Goal: Check status: Check status

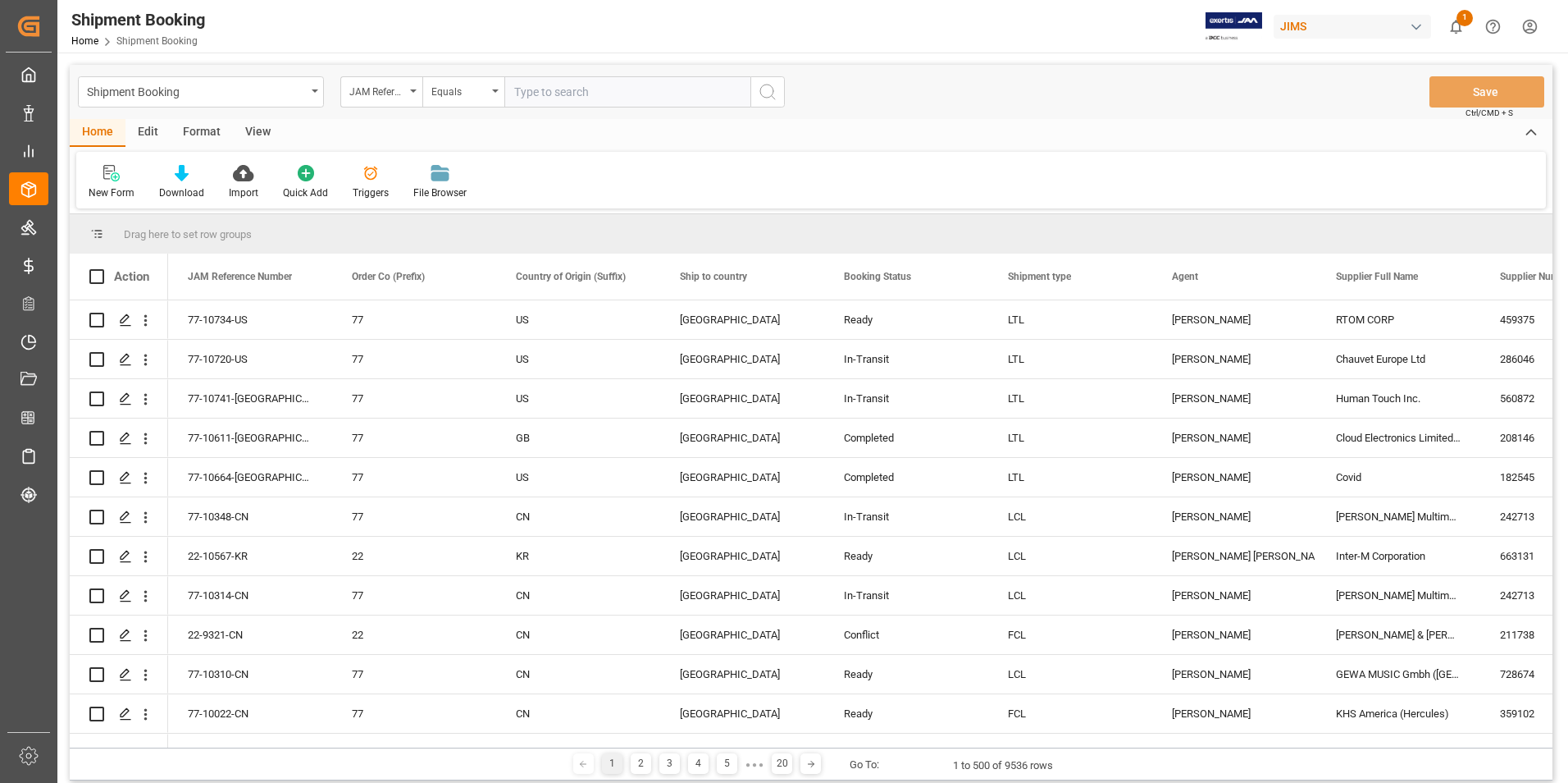
click at [574, 82] on input "text" at bounding box center [628, 92] width 246 height 31
type input "22-10379-[GEOGRAPHIC_DATA]"
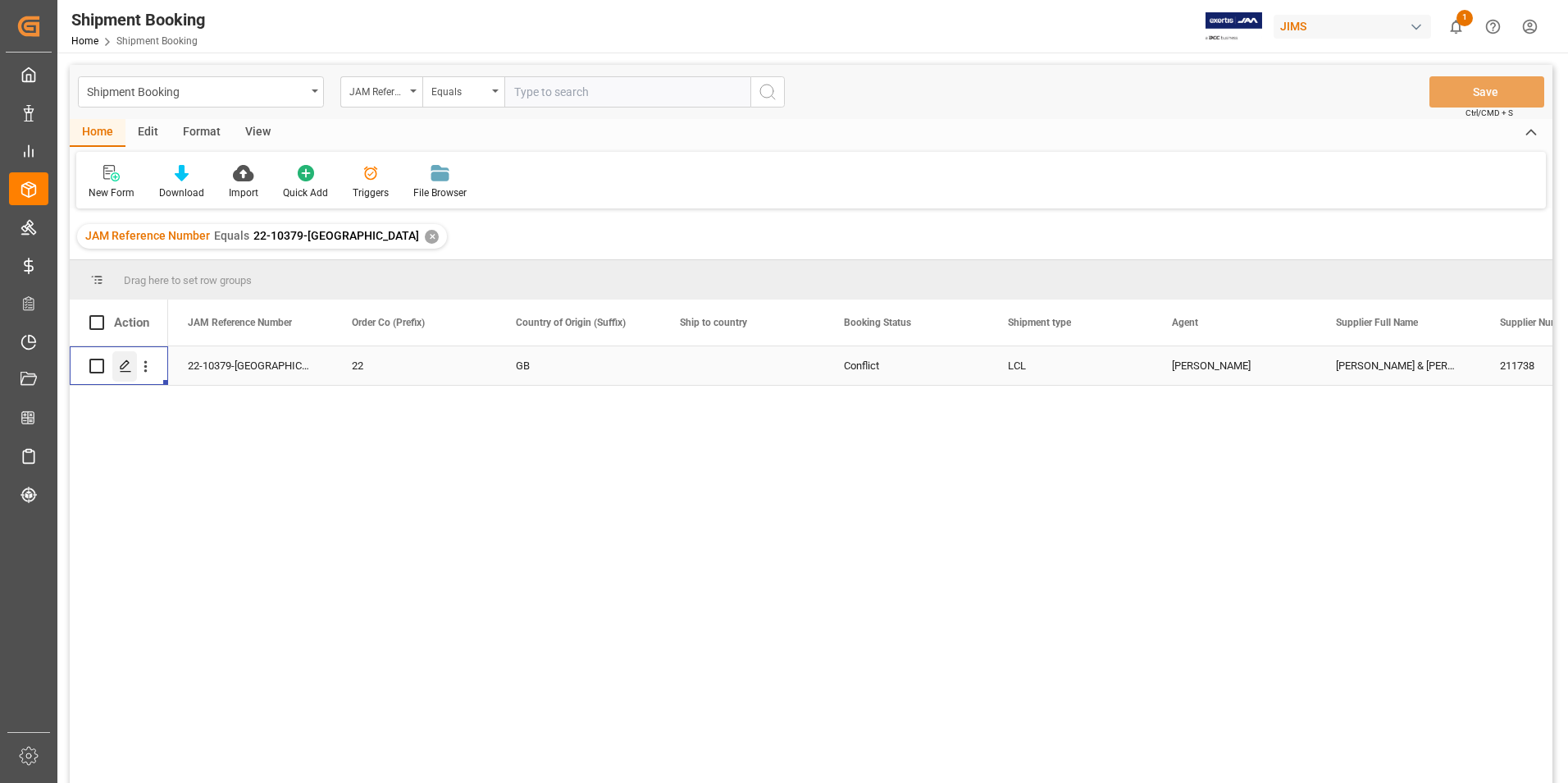
click at [123, 366] on icon "Press SPACE to select this row." at bounding box center [126, 366] width 13 height 13
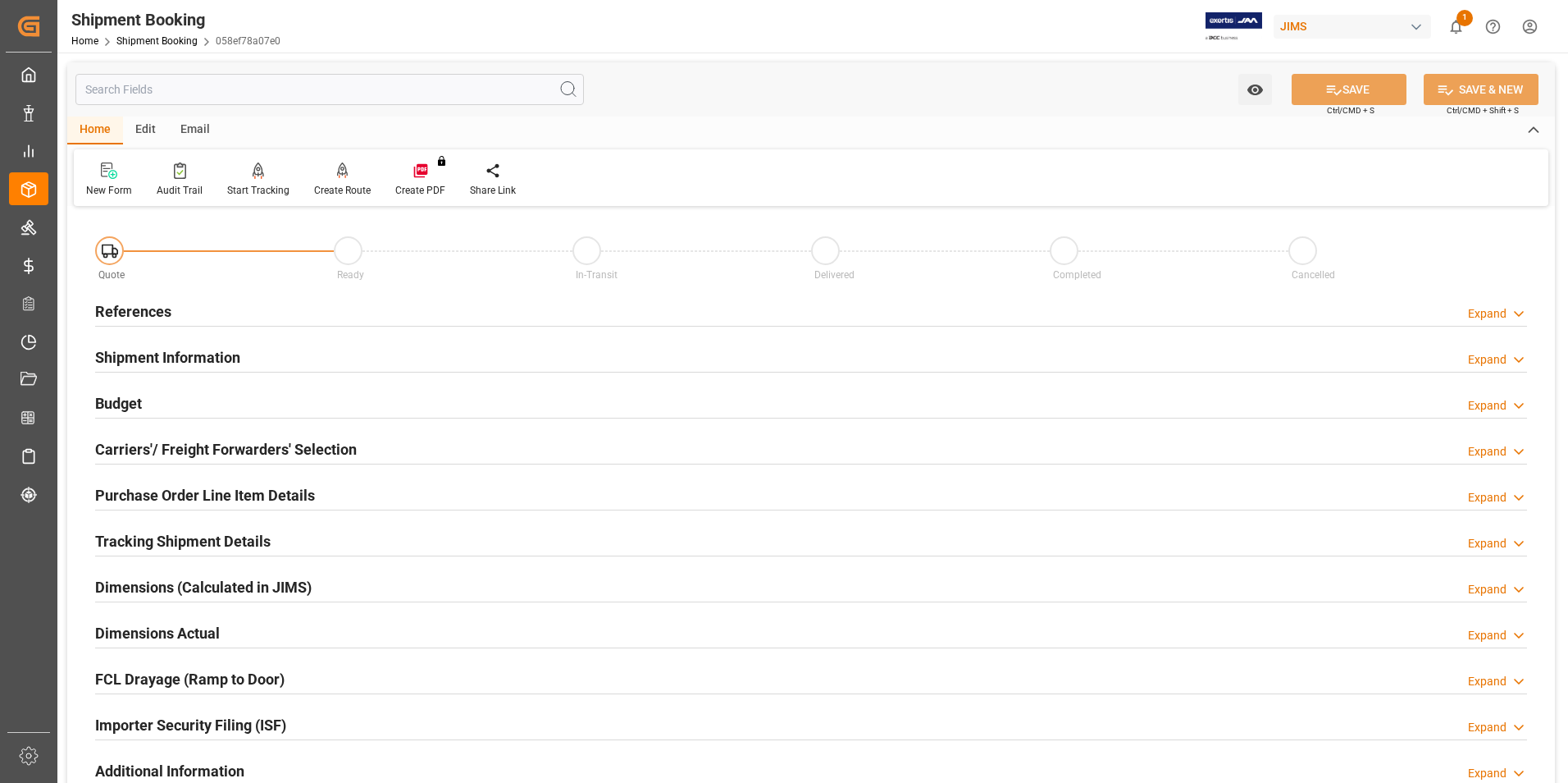
click at [142, 537] on h2 "Tracking Shipment Details" at bounding box center [182, 541] width 176 height 22
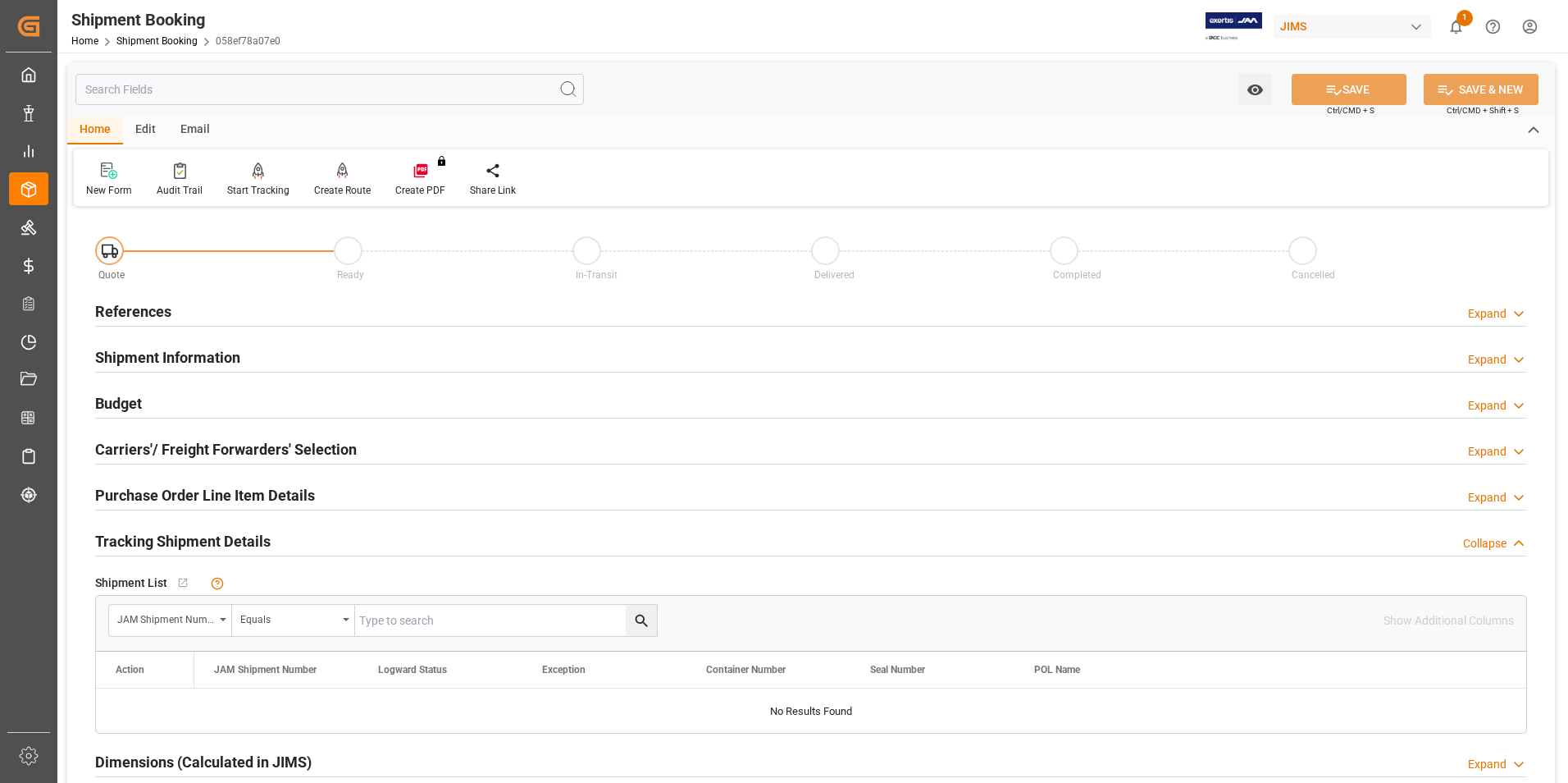
click at [154, 540] on h2 "Tracking Shipment Details" at bounding box center [182, 541] width 176 height 22
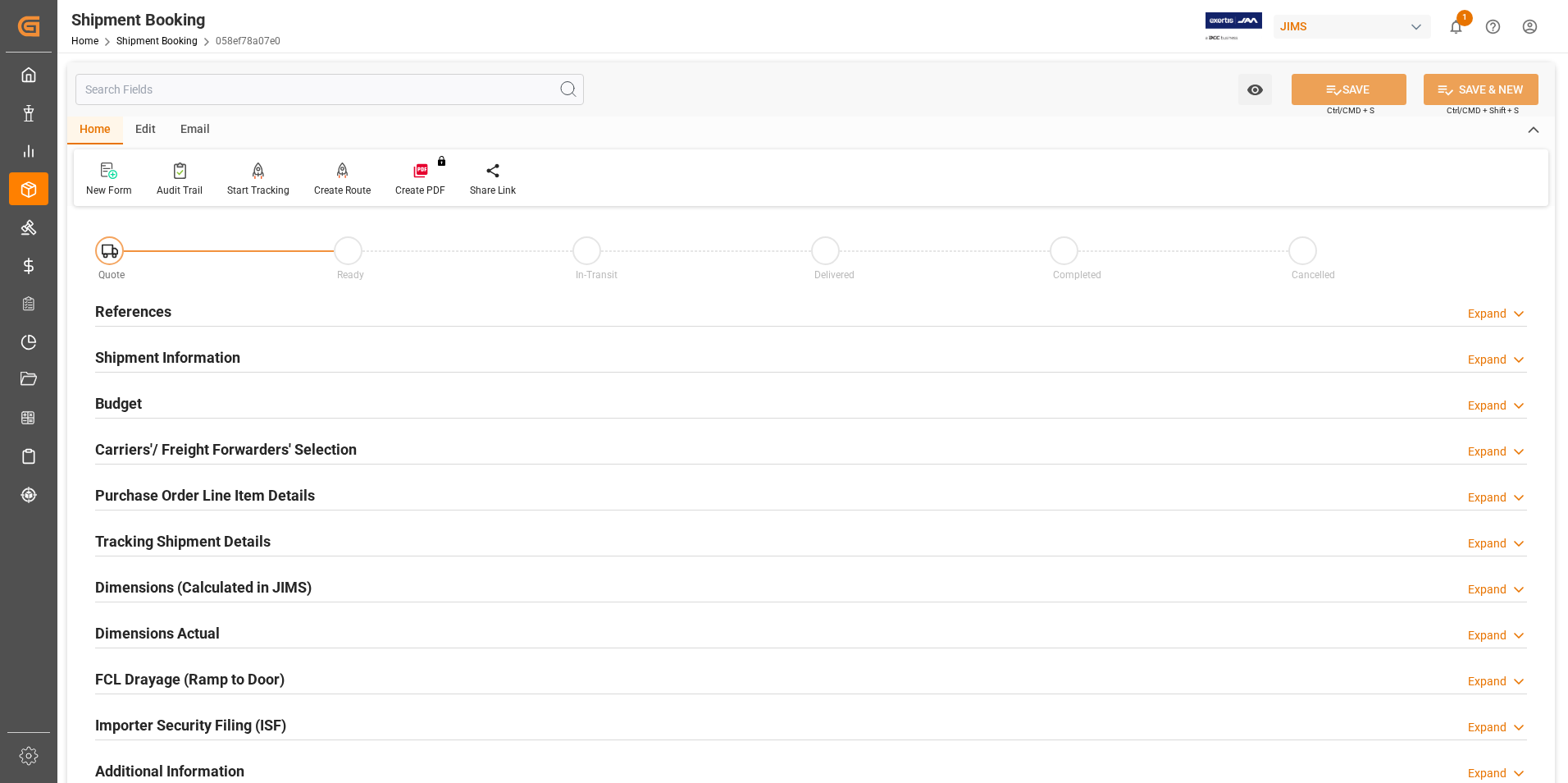
click at [154, 540] on h2 "Tracking Shipment Details" at bounding box center [182, 541] width 176 height 22
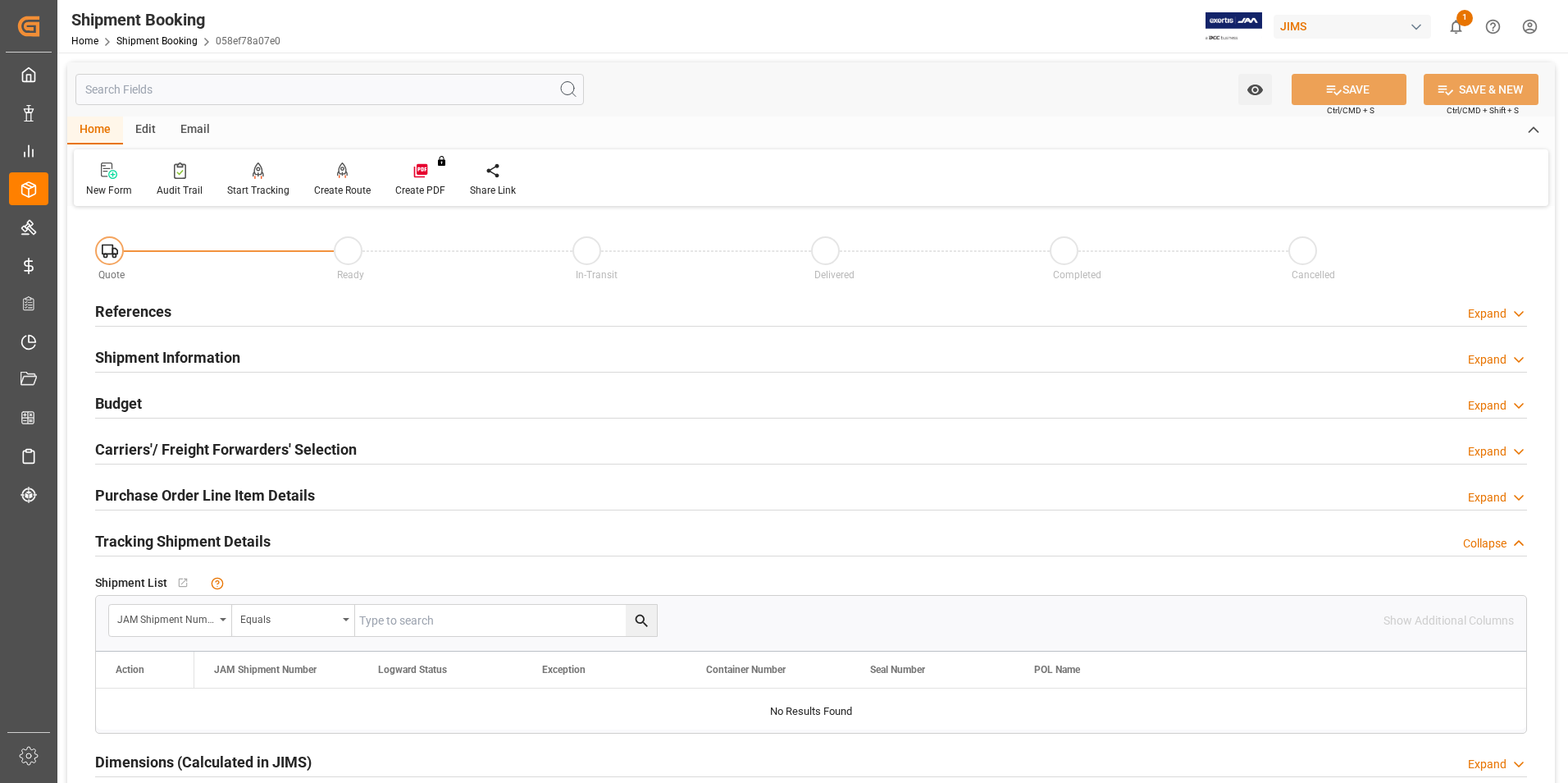
click at [167, 351] on h2 "Shipment Information" at bounding box center [167, 357] width 145 height 22
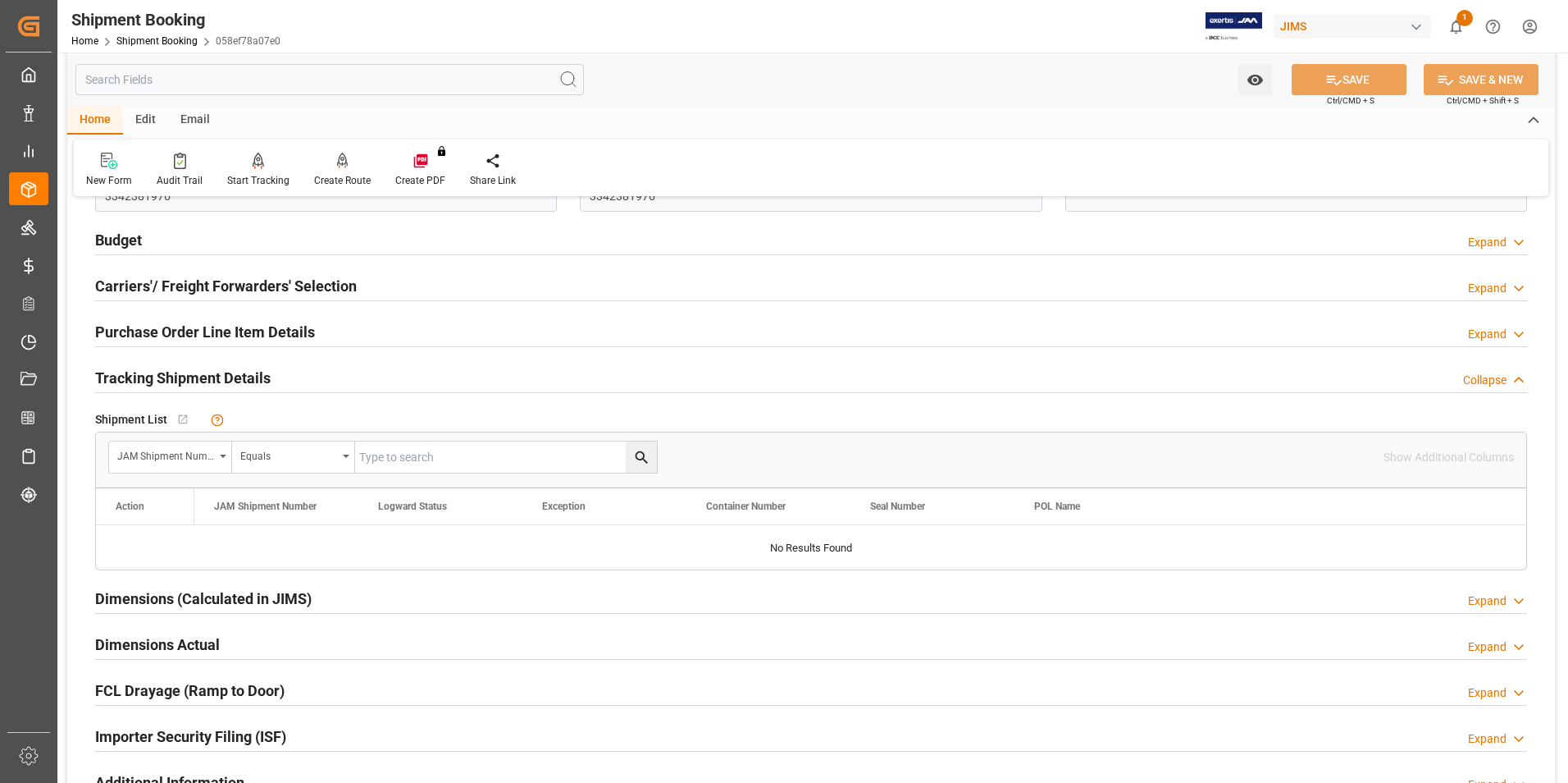
scroll to position [820, 0]
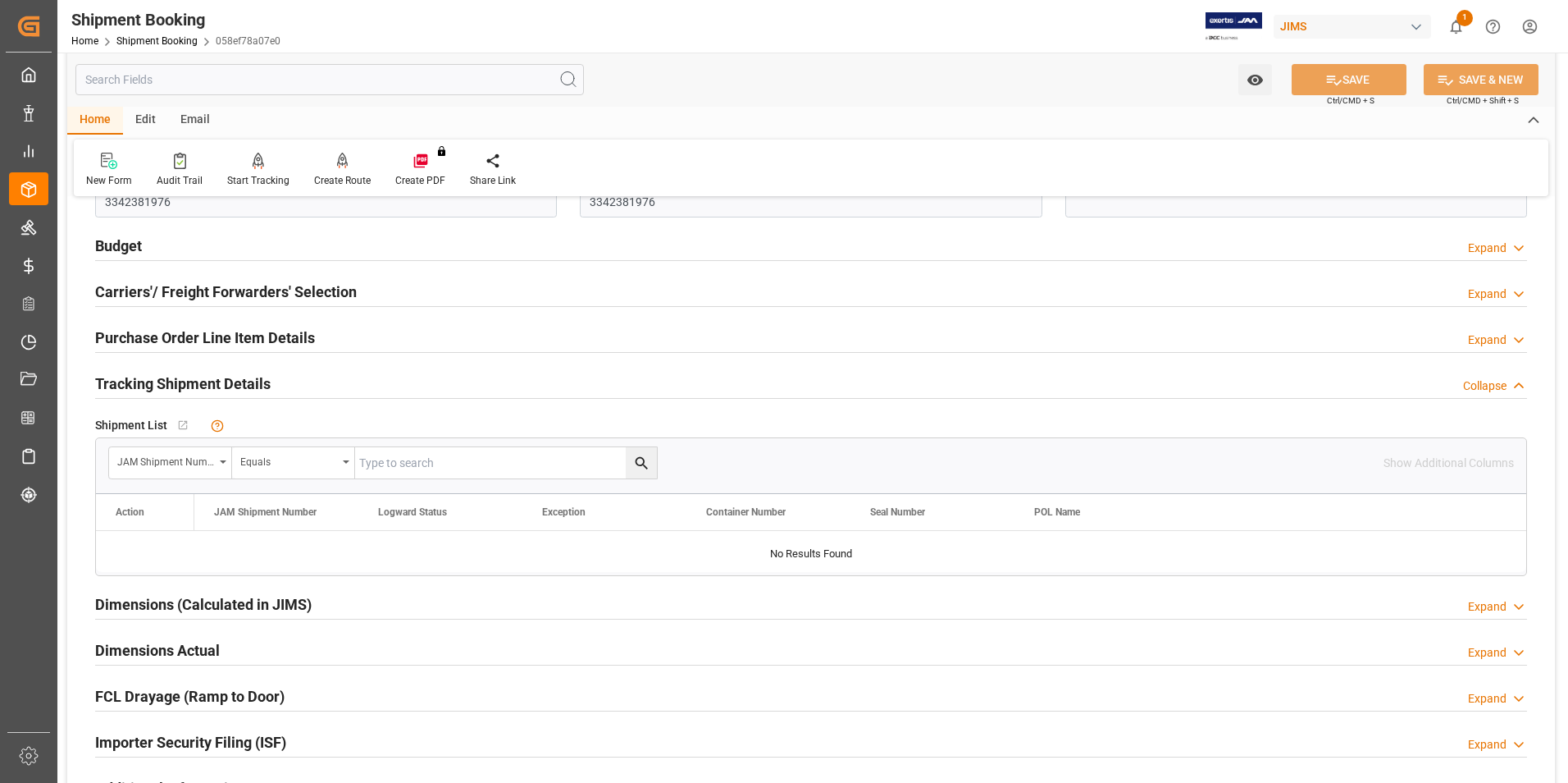
click at [152, 334] on h2 "Purchase Order Line Item Details" at bounding box center [204, 337] width 220 height 22
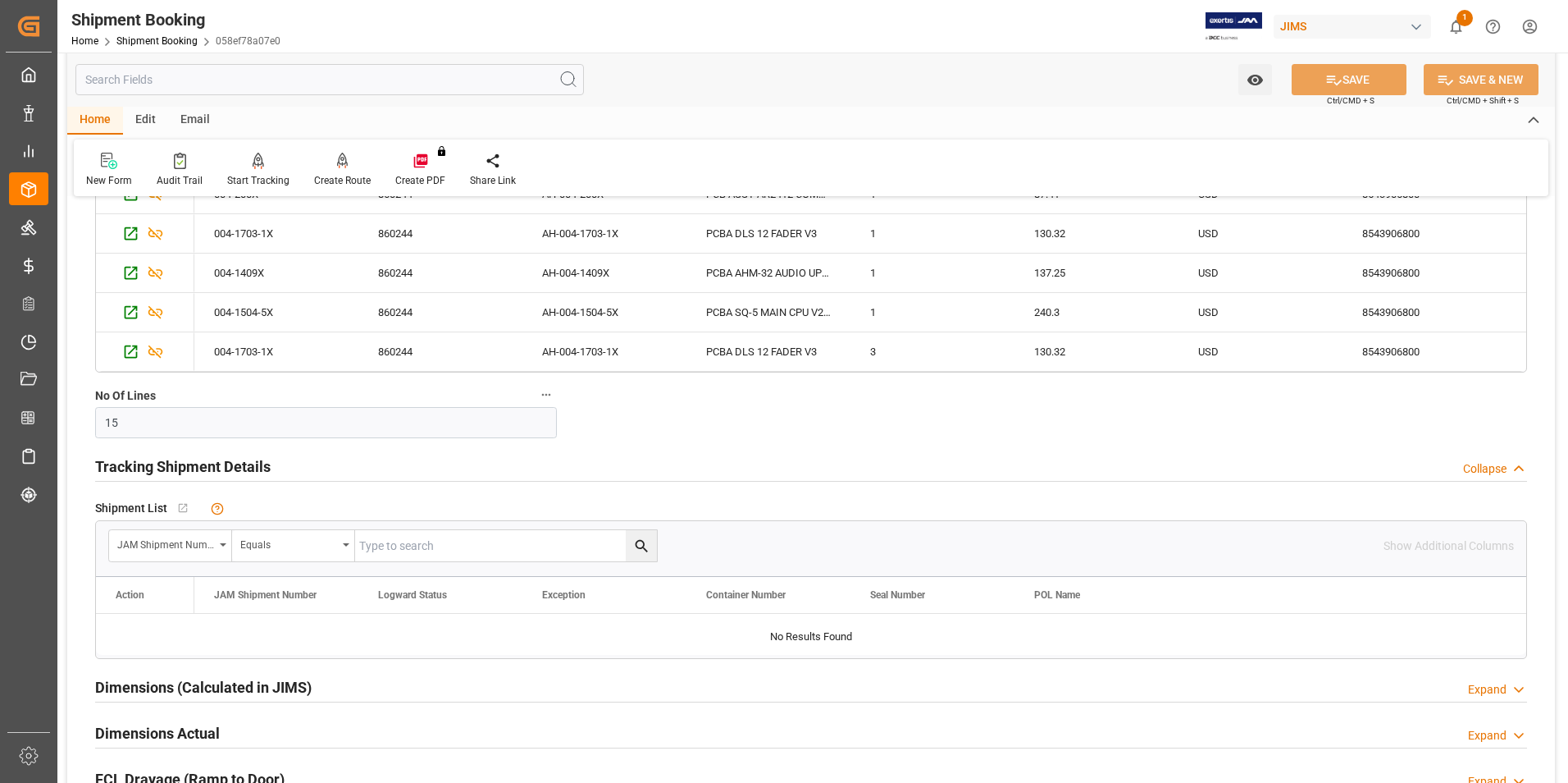
scroll to position [1313, 0]
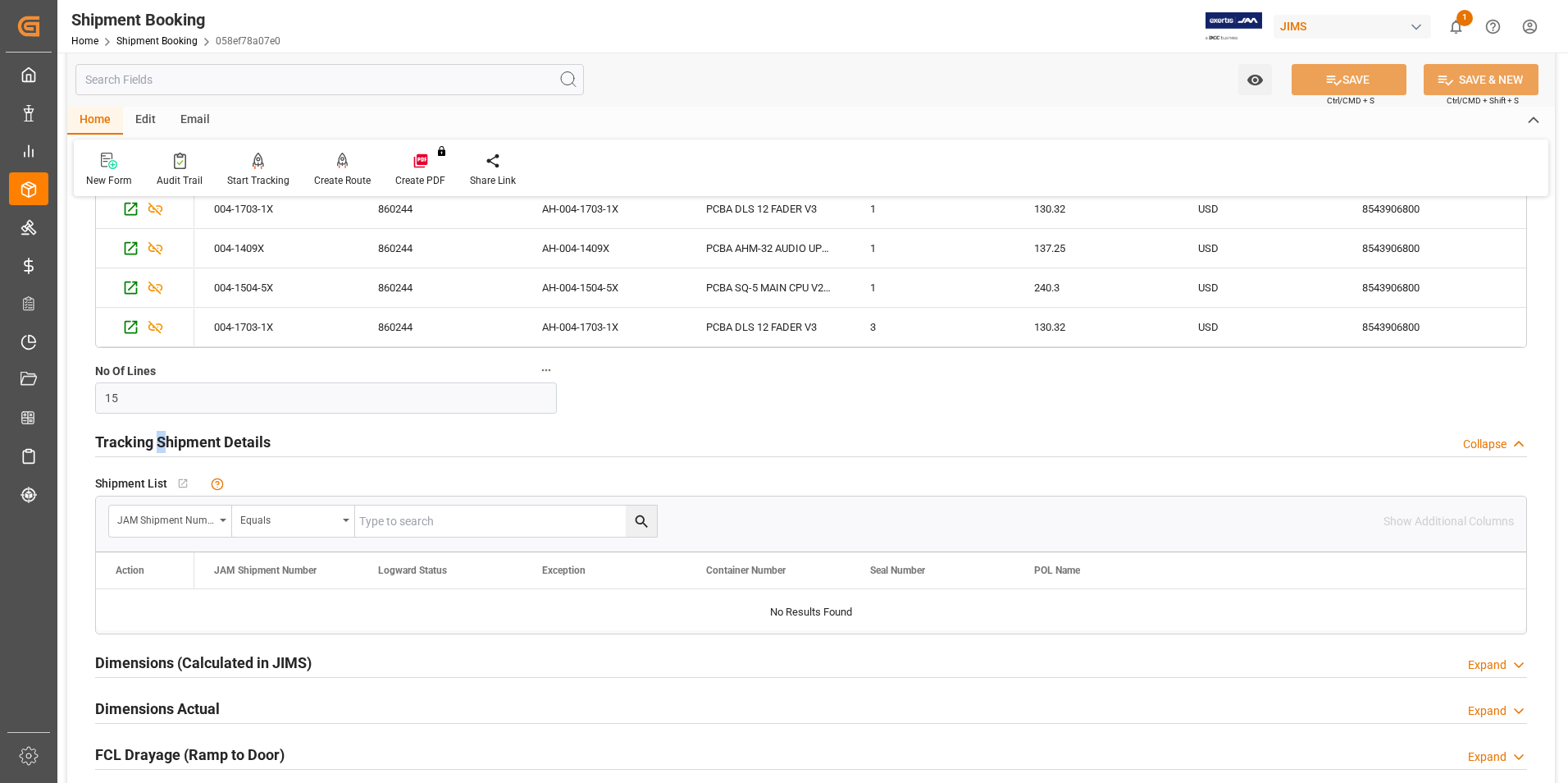
click at [161, 439] on h2 "Tracking Shipment Details" at bounding box center [182, 442] width 176 height 22
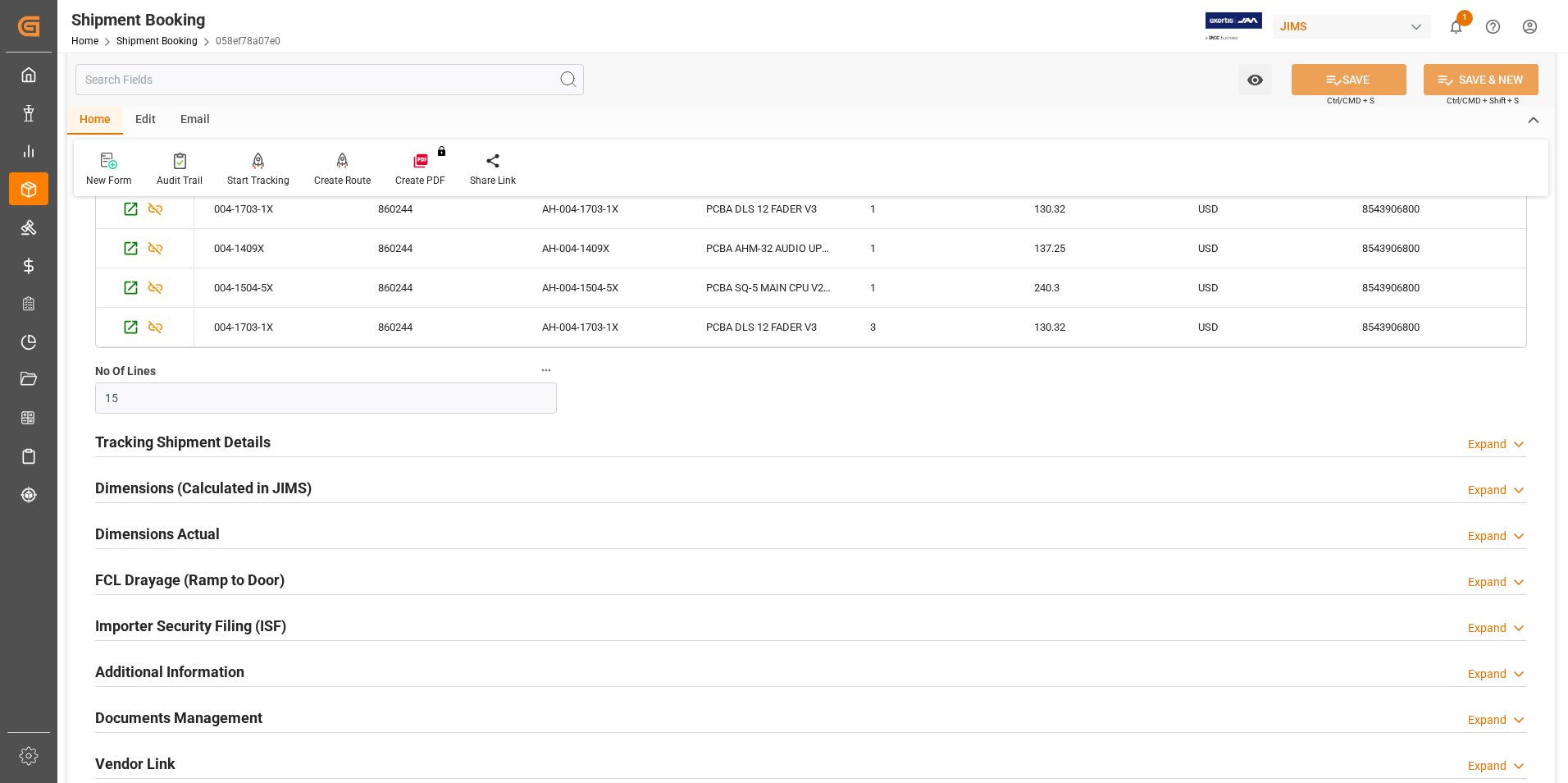
drag, startPoint x: 161, startPoint y: 439, endPoint x: 147, endPoint y: 442, distance: 14.3
click at [147, 442] on h2 "Tracking Shipment Details" at bounding box center [182, 442] width 176 height 22
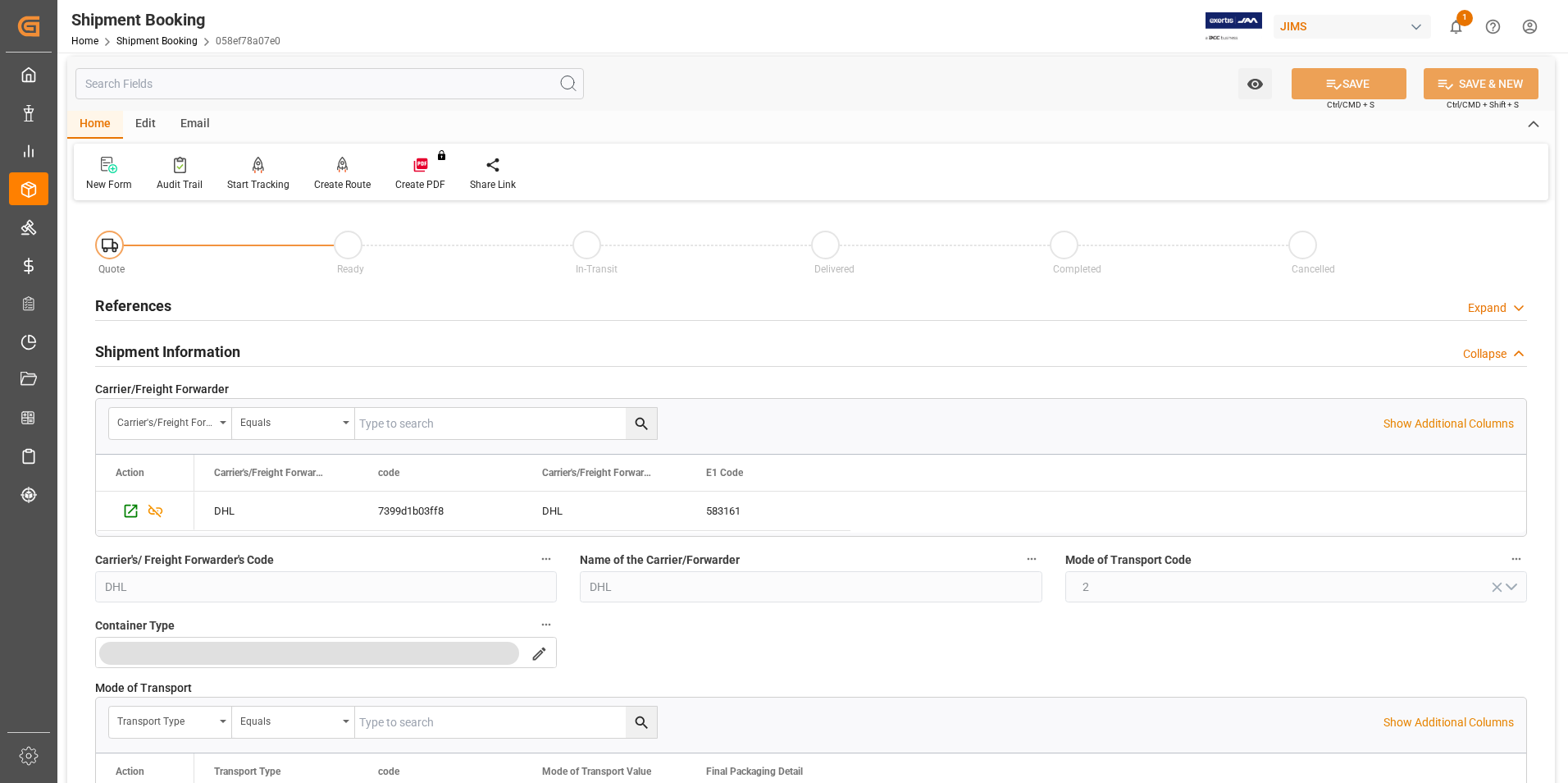
scroll to position [0, 0]
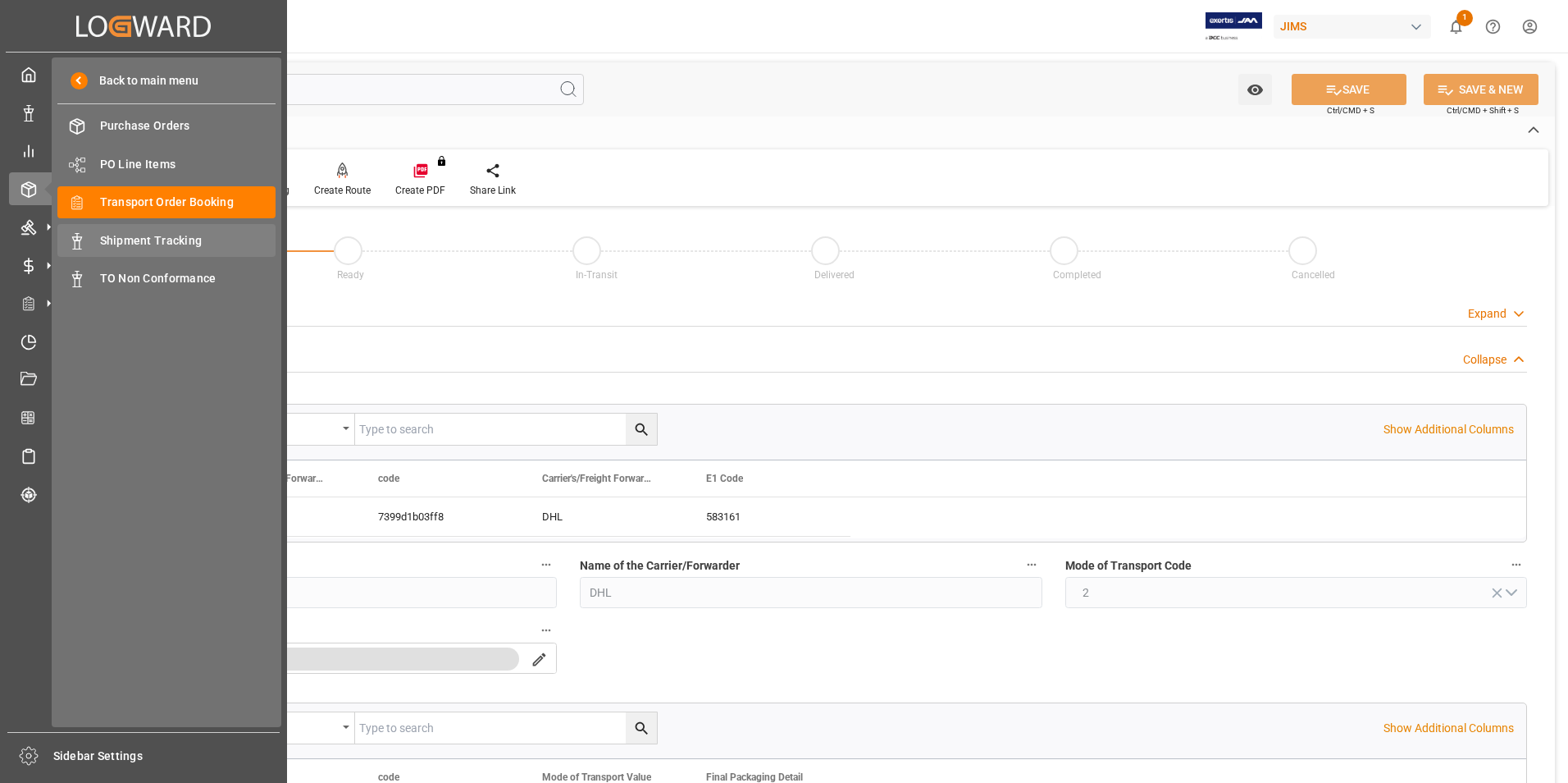
click at [179, 236] on span "Shipment Tracking" at bounding box center [189, 241] width 177 height 17
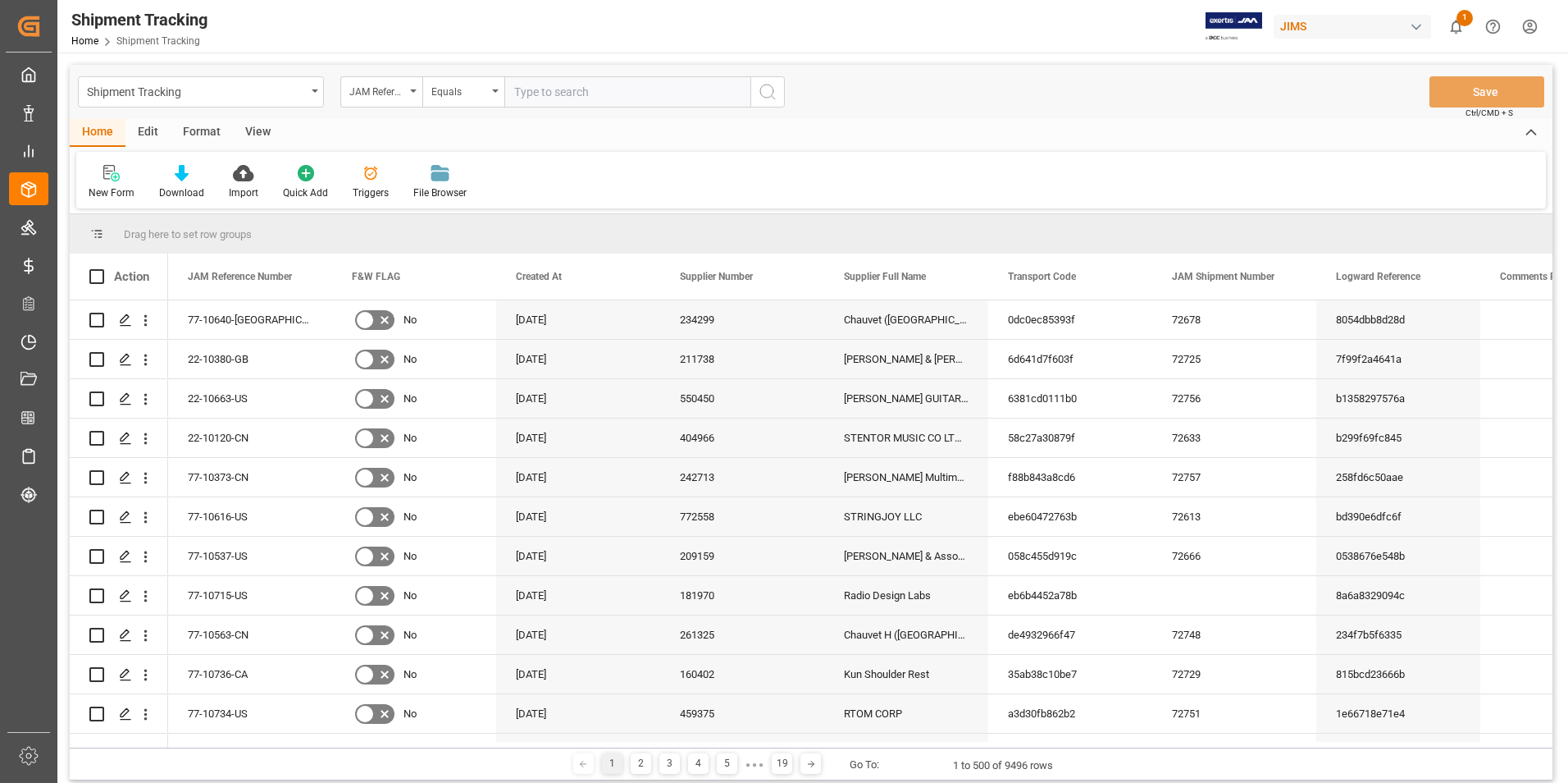
click at [555, 95] on input "text" at bounding box center [628, 92] width 246 height 31
type input "22-10379-[GEOGRAPHIC_DATA]"
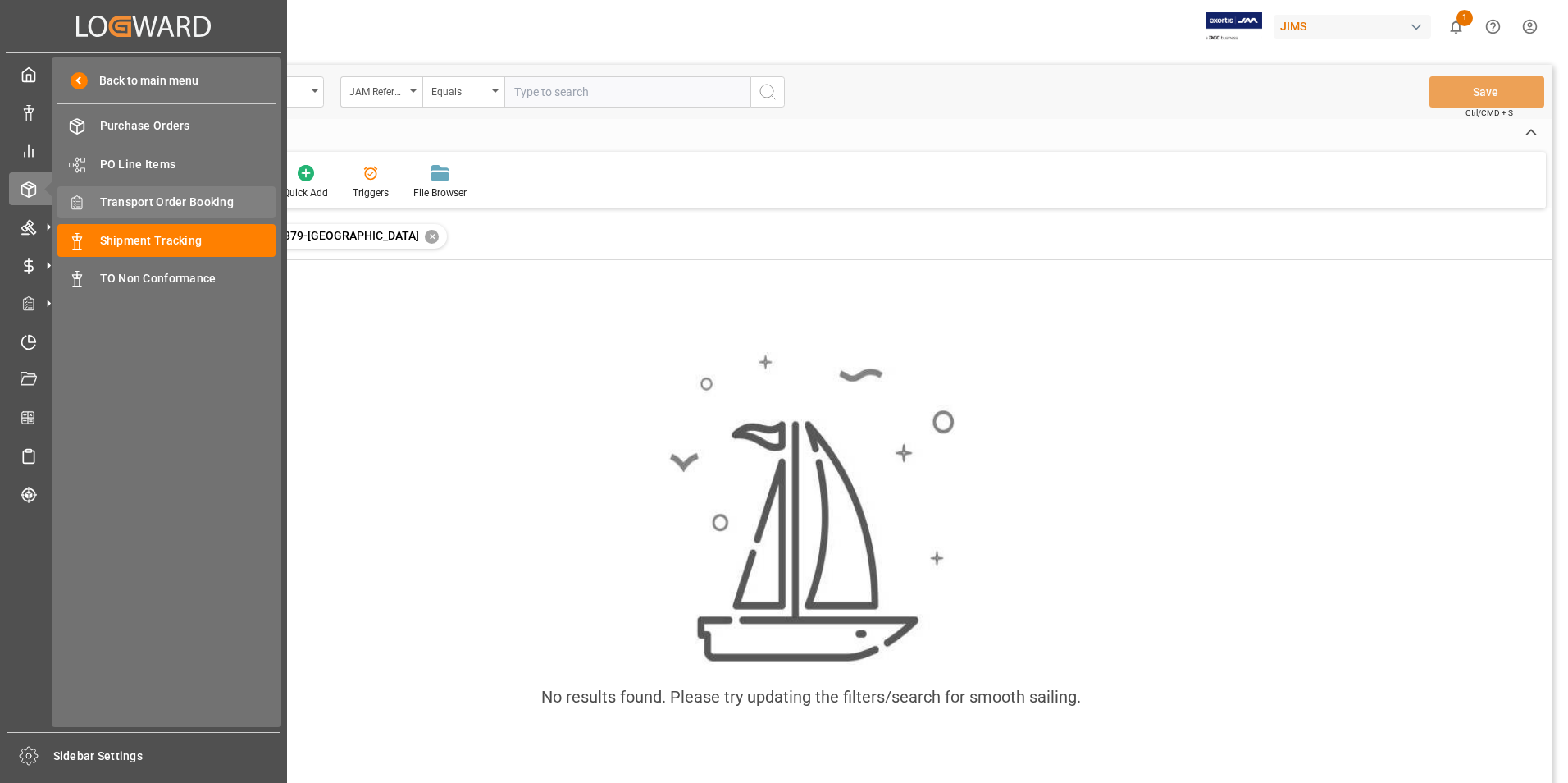
click at [159, 194] on span "Transport Order Booking" at bounding box center [189, 201] width 177 height 17
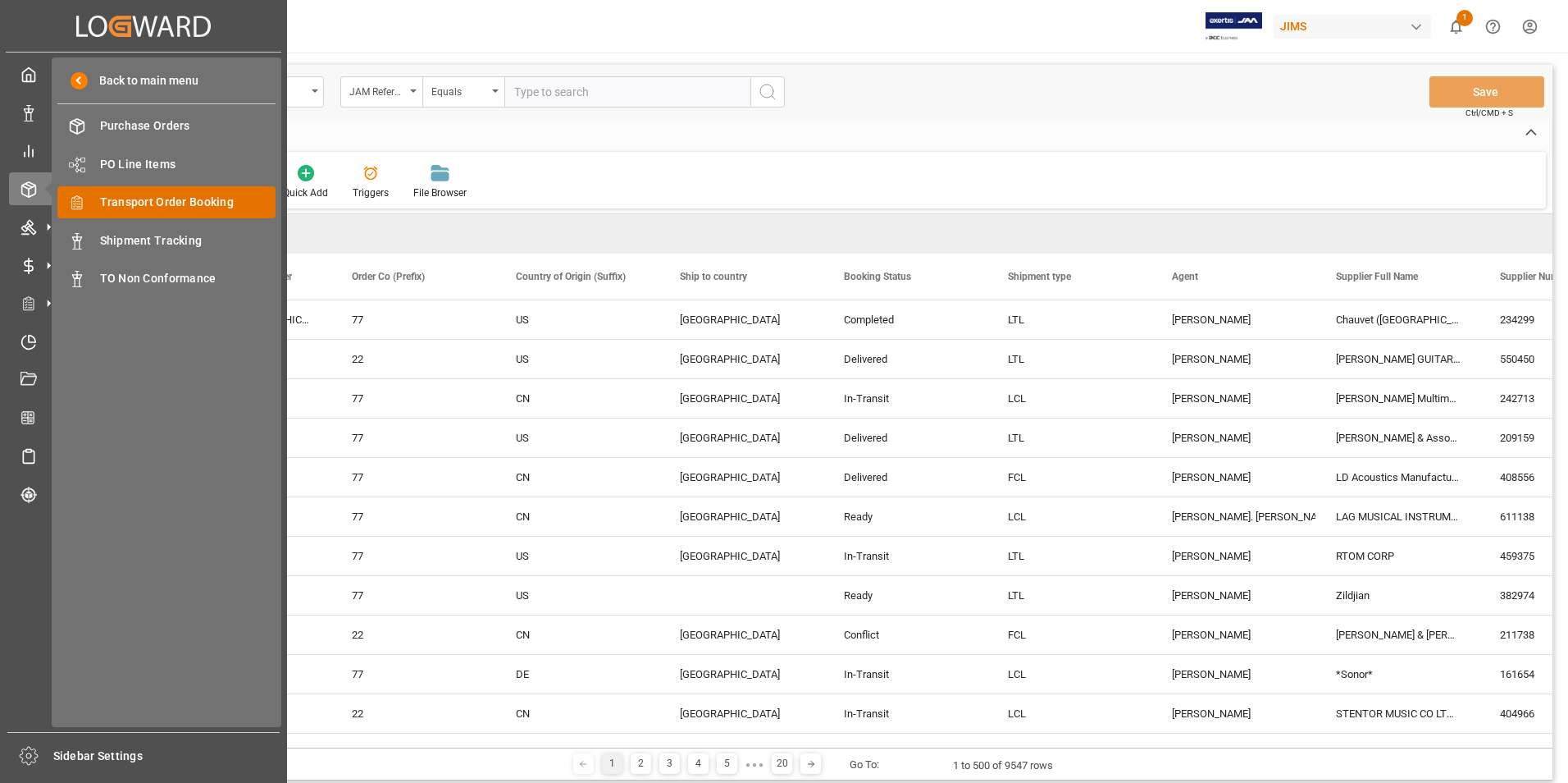
click at [196, 201] on span "Transport Order Booking" at bounding box center [189, 201] width 177 height 17
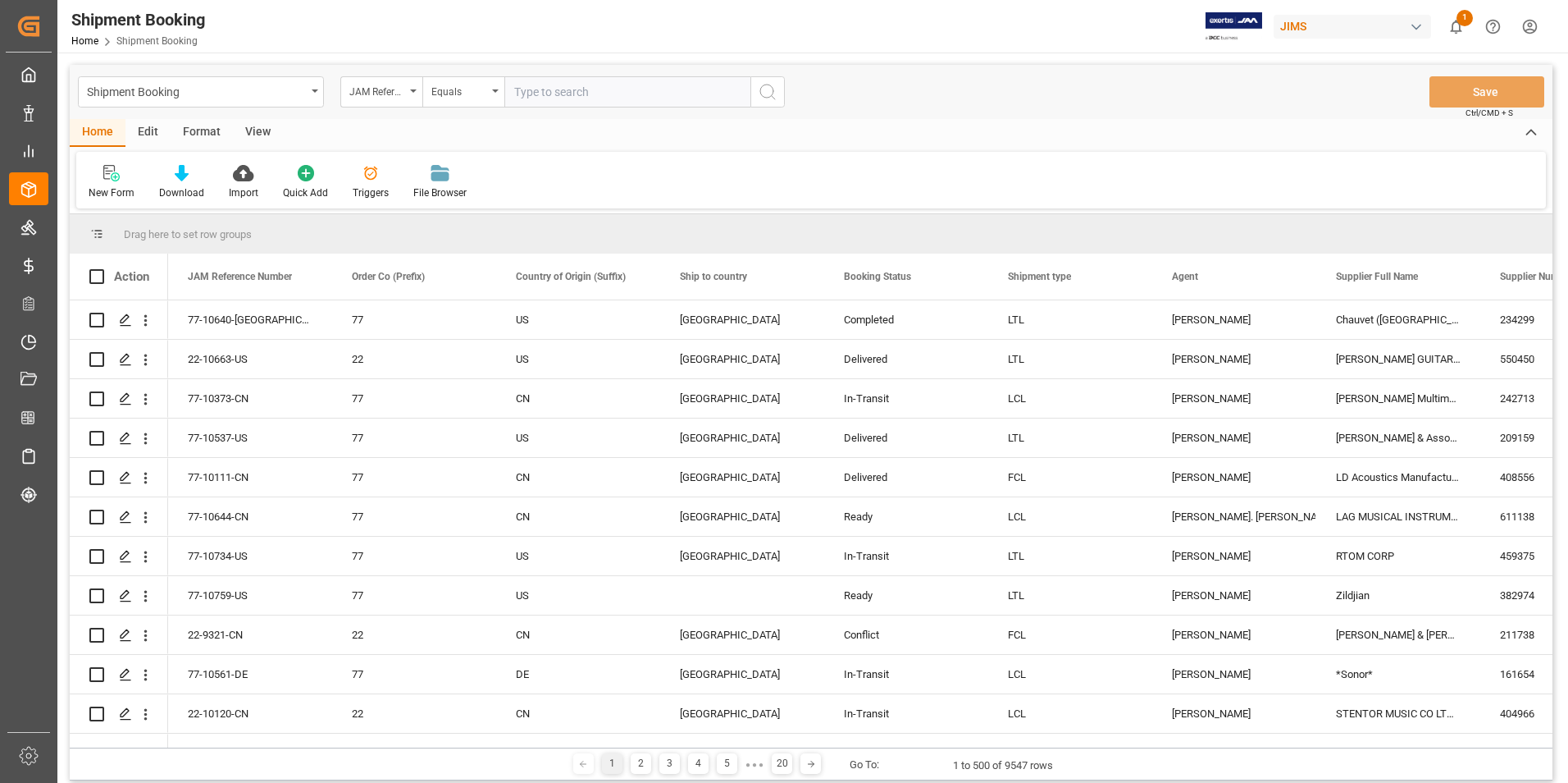
click at [585, 103] on input "text" at bounding box center [628, 92] width 246 height 31
type input "22-10379-[GEOGRAPHIC_DATA]"
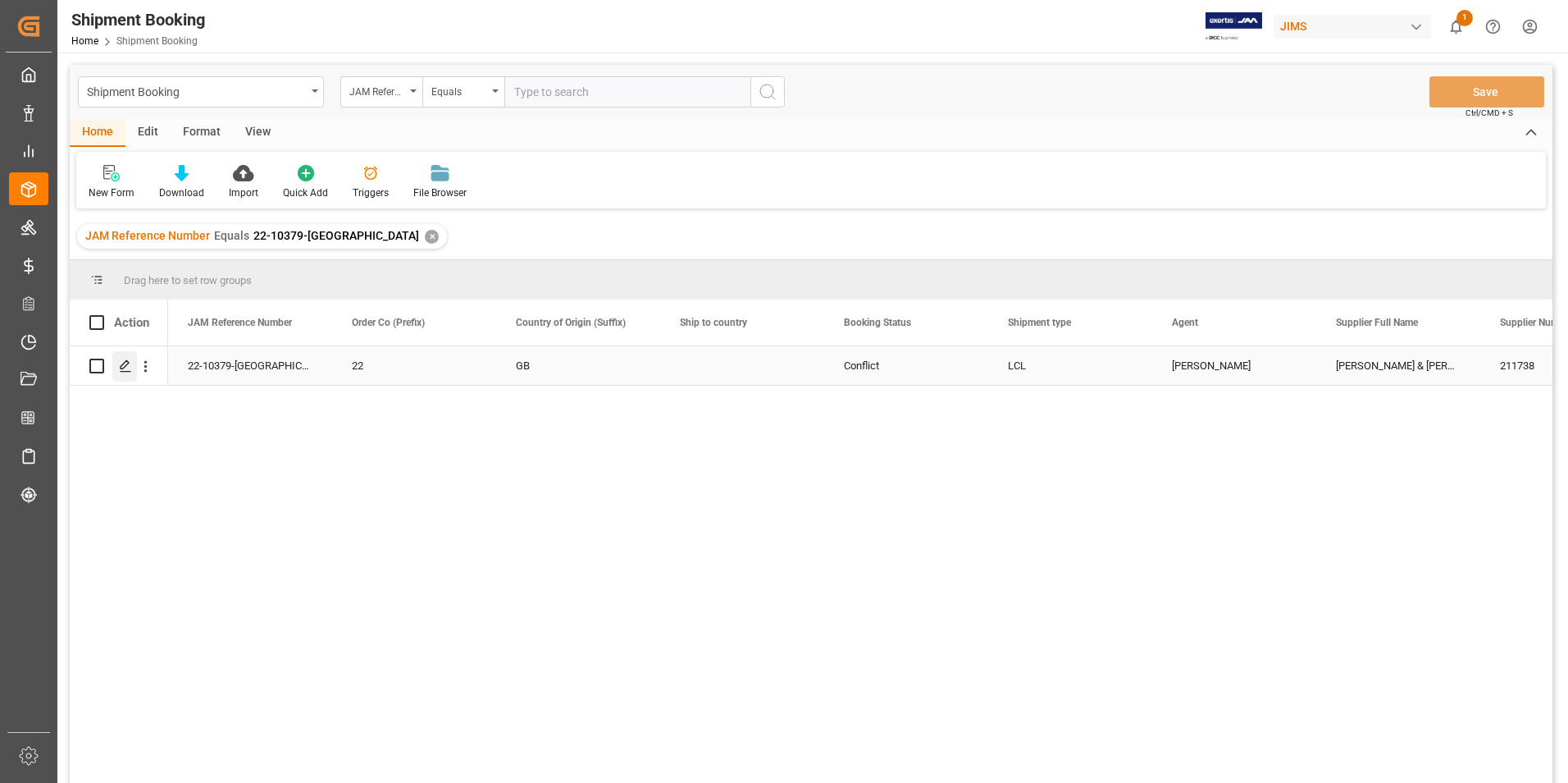
click at [125, 366] on icon "Press SPACE to select this row." at bounding box center [126, 366] width 13 height 13
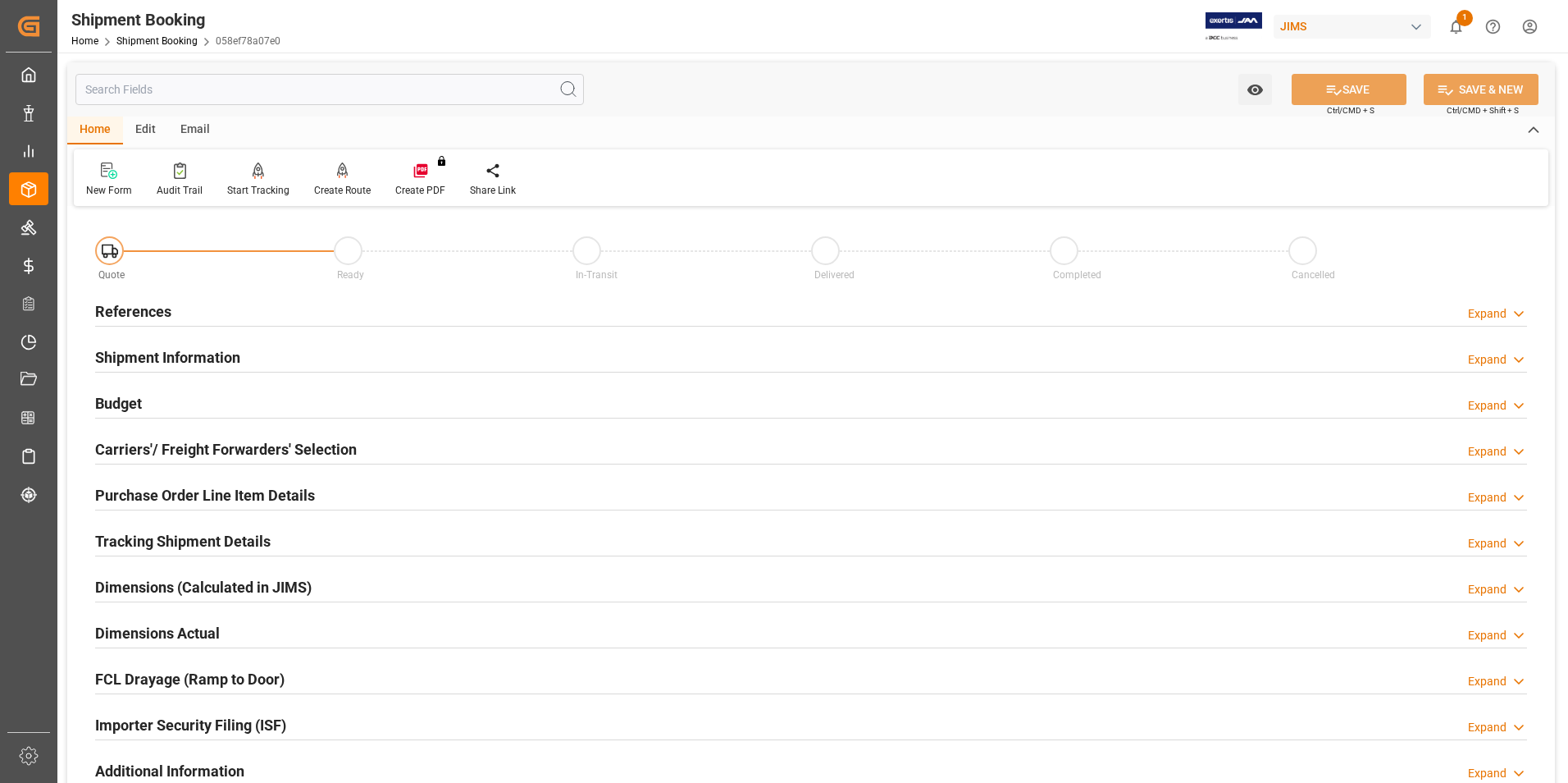
click at [128, 313] on h2 "References" at bounding box center [133, 312] width 77 height 22
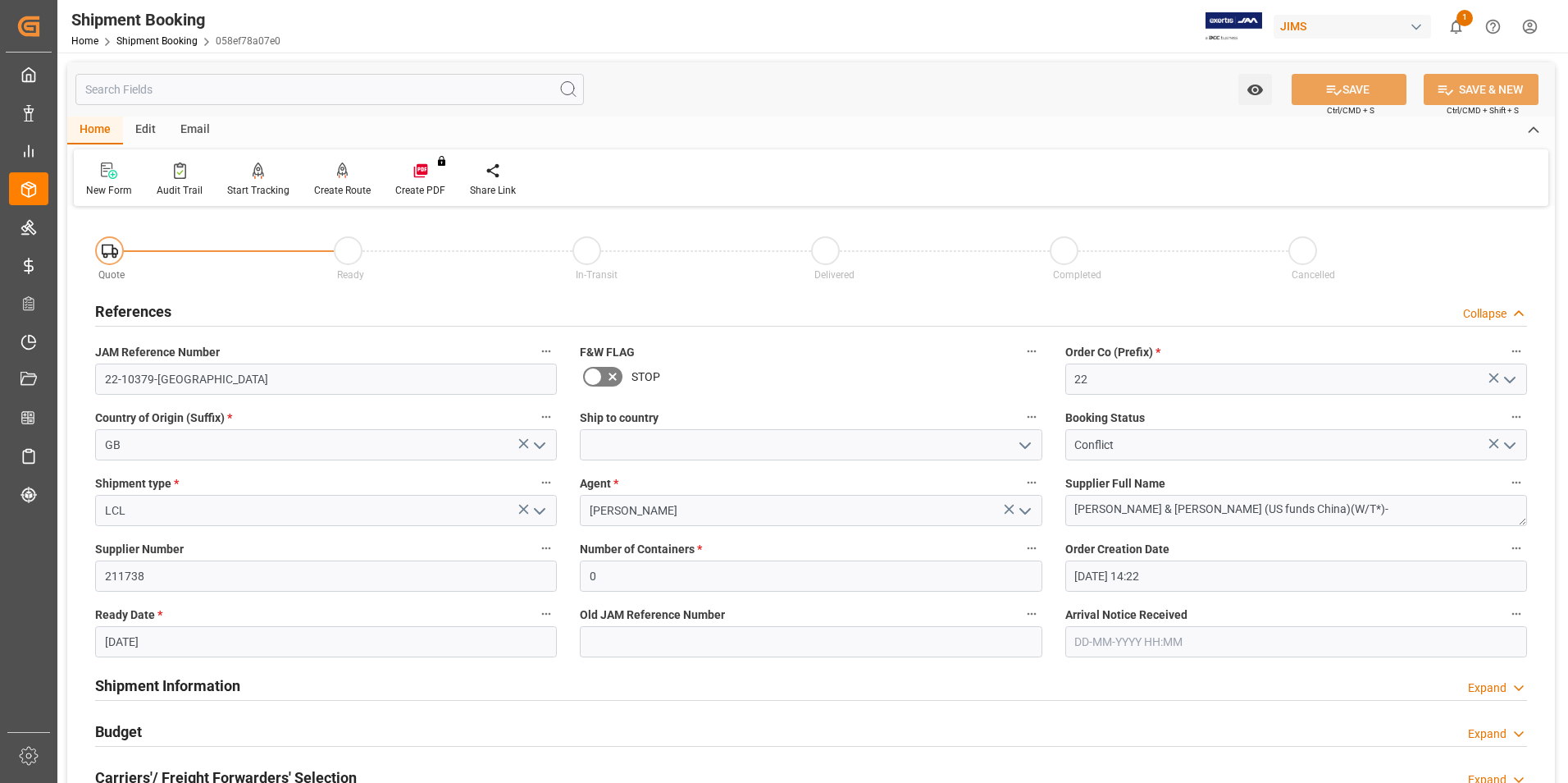
click at [1511, 444] on icon "open menu" at bounding box center [1511, 446] width 20 height 20
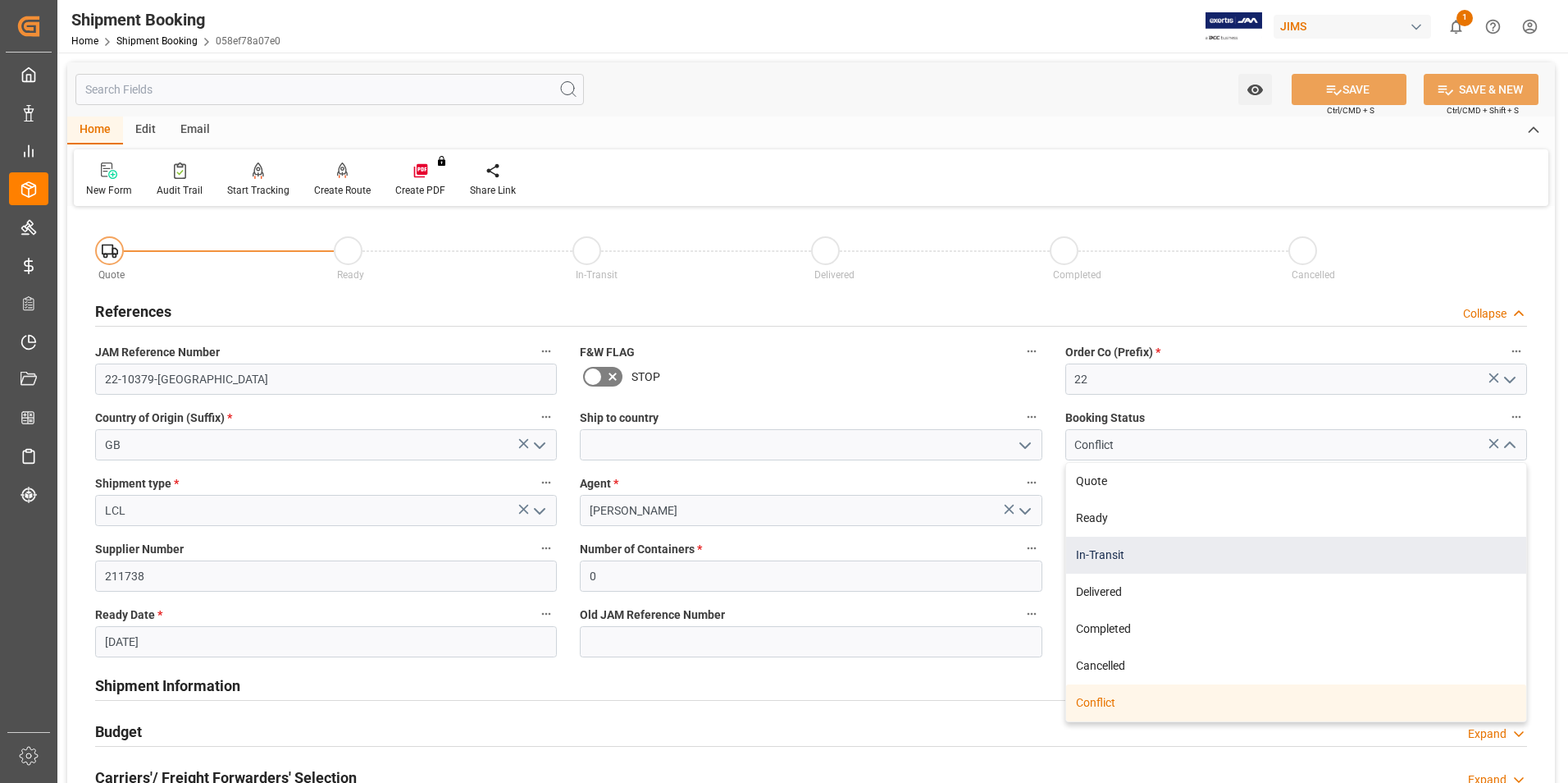
click at [1173, 560] on div "In-Transit" at bounding box center [1296, 555] width 460 height 37
type input "In-Transit"
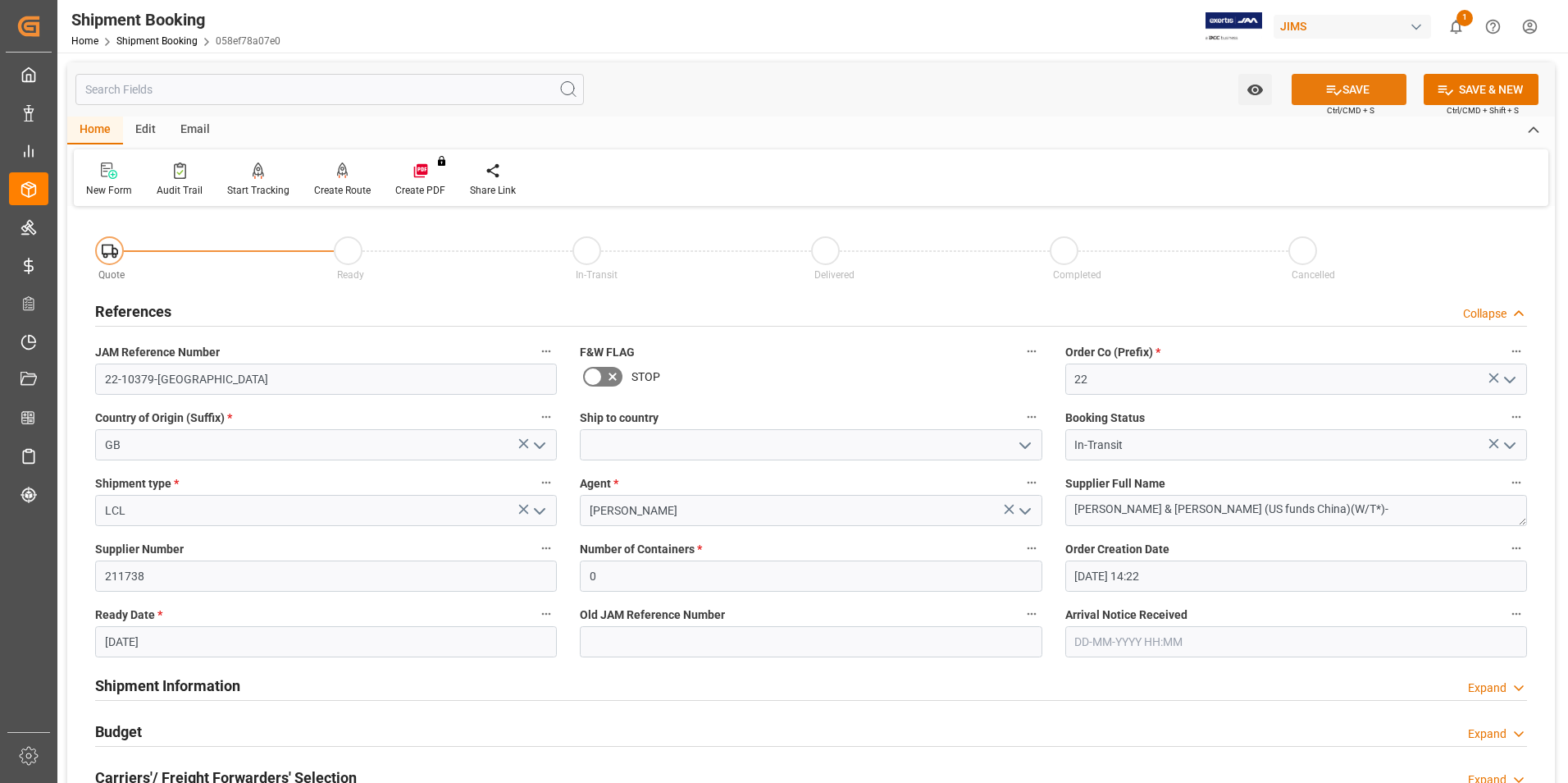
click at [1347, 85] on button "SAVE" at bounding box center [1349, 89] width 115 height 31
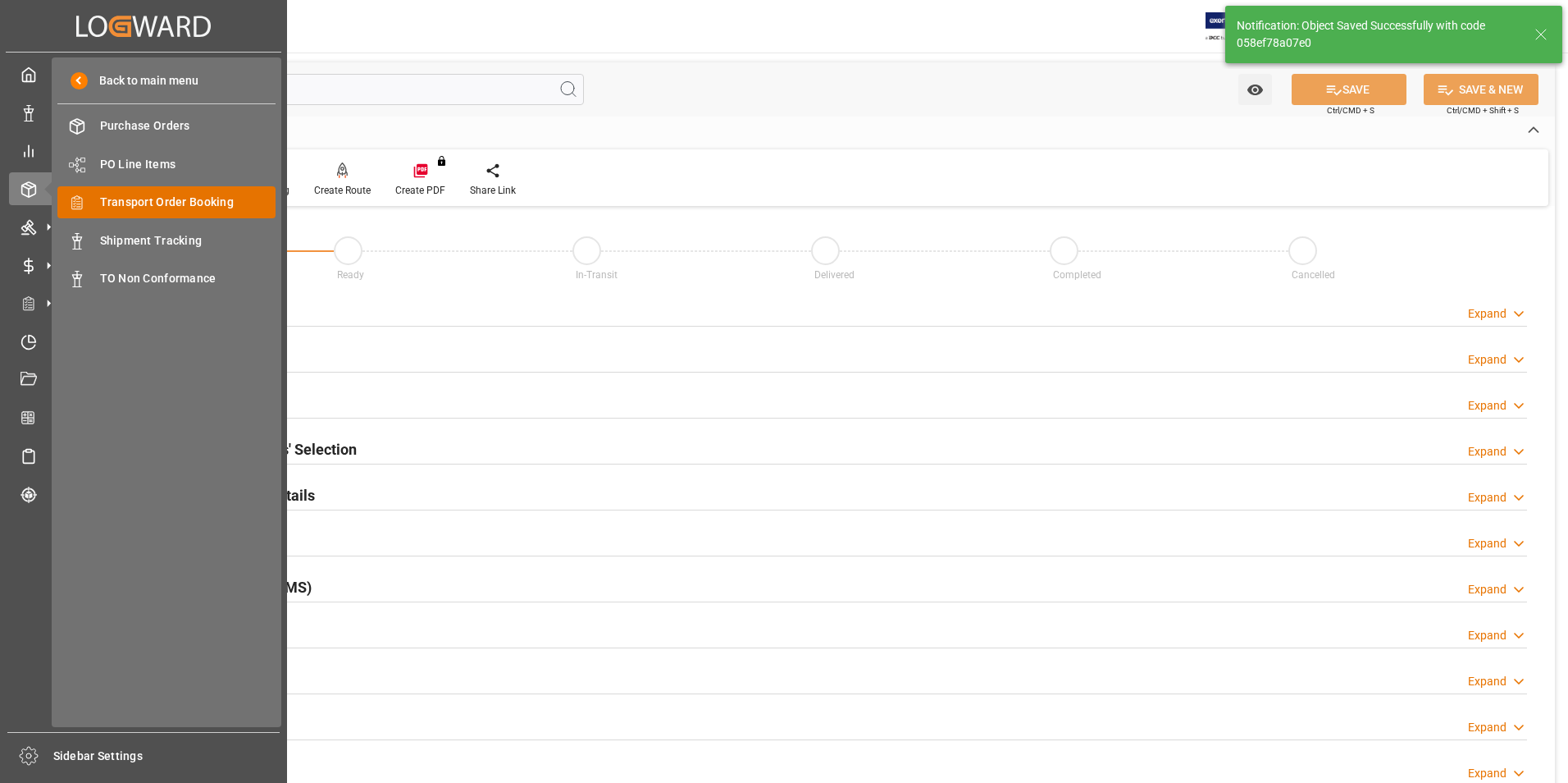
click at [175, 201] on span "Transport Order Booking" at bounding box center [189, 201] width 177 height 17
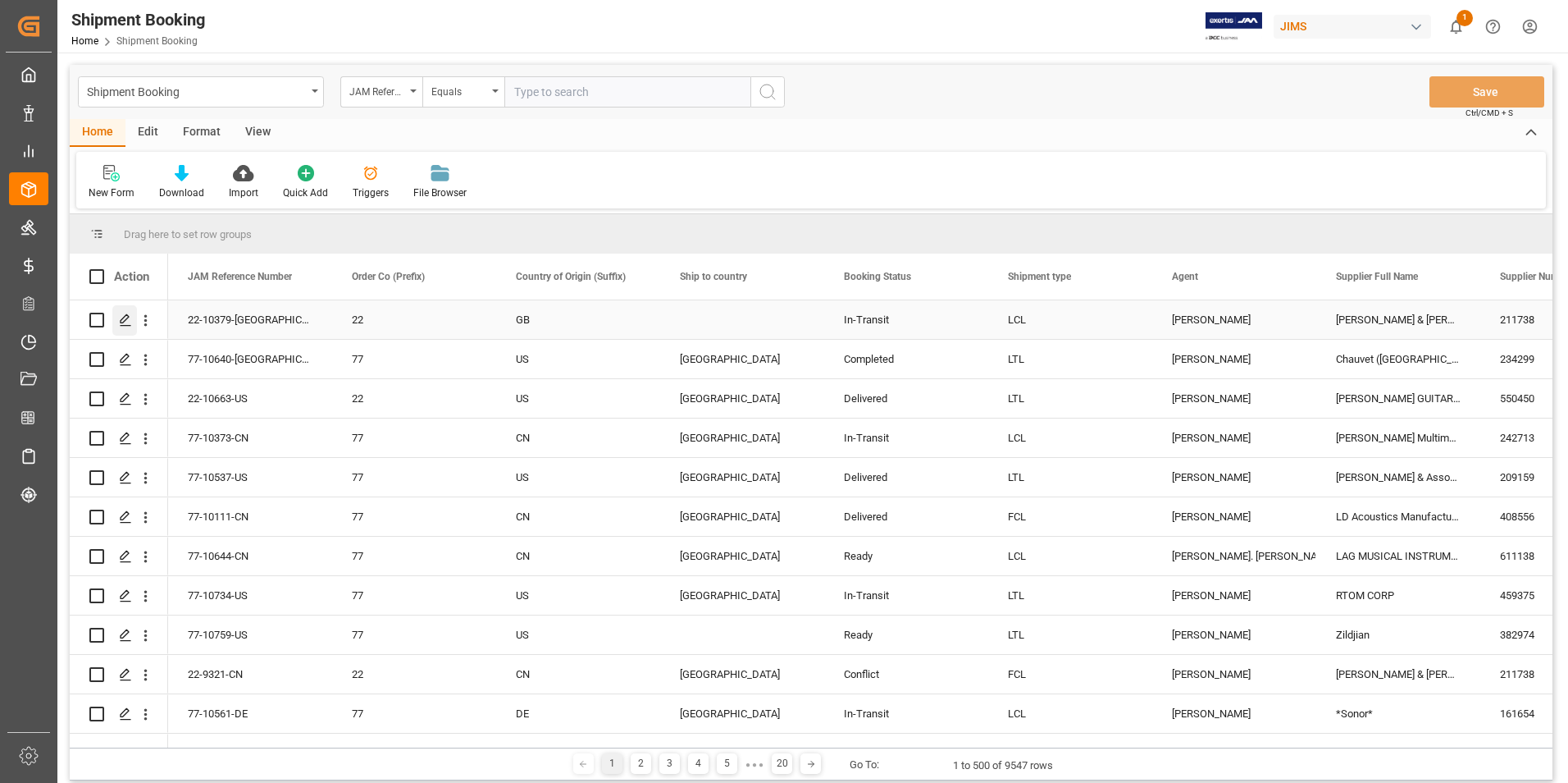
click at [127, 322] on icon "Press SPACE to select this row." at bounding box center [126, 320] width 13 height 13
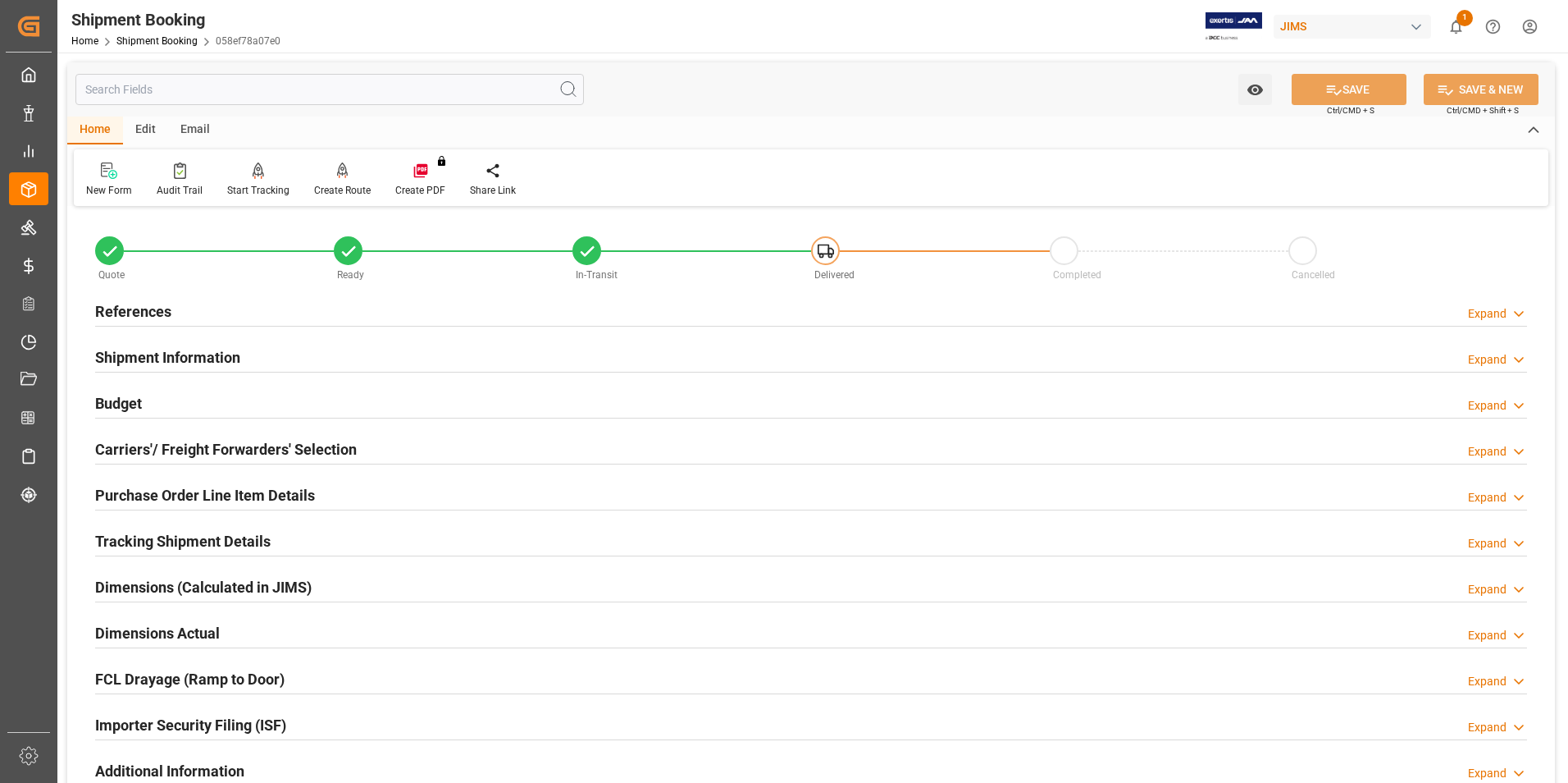
click at [183, 531] on h2 "Tracking Shipment Details" at bounding box center [182, 541] width 176 height 22
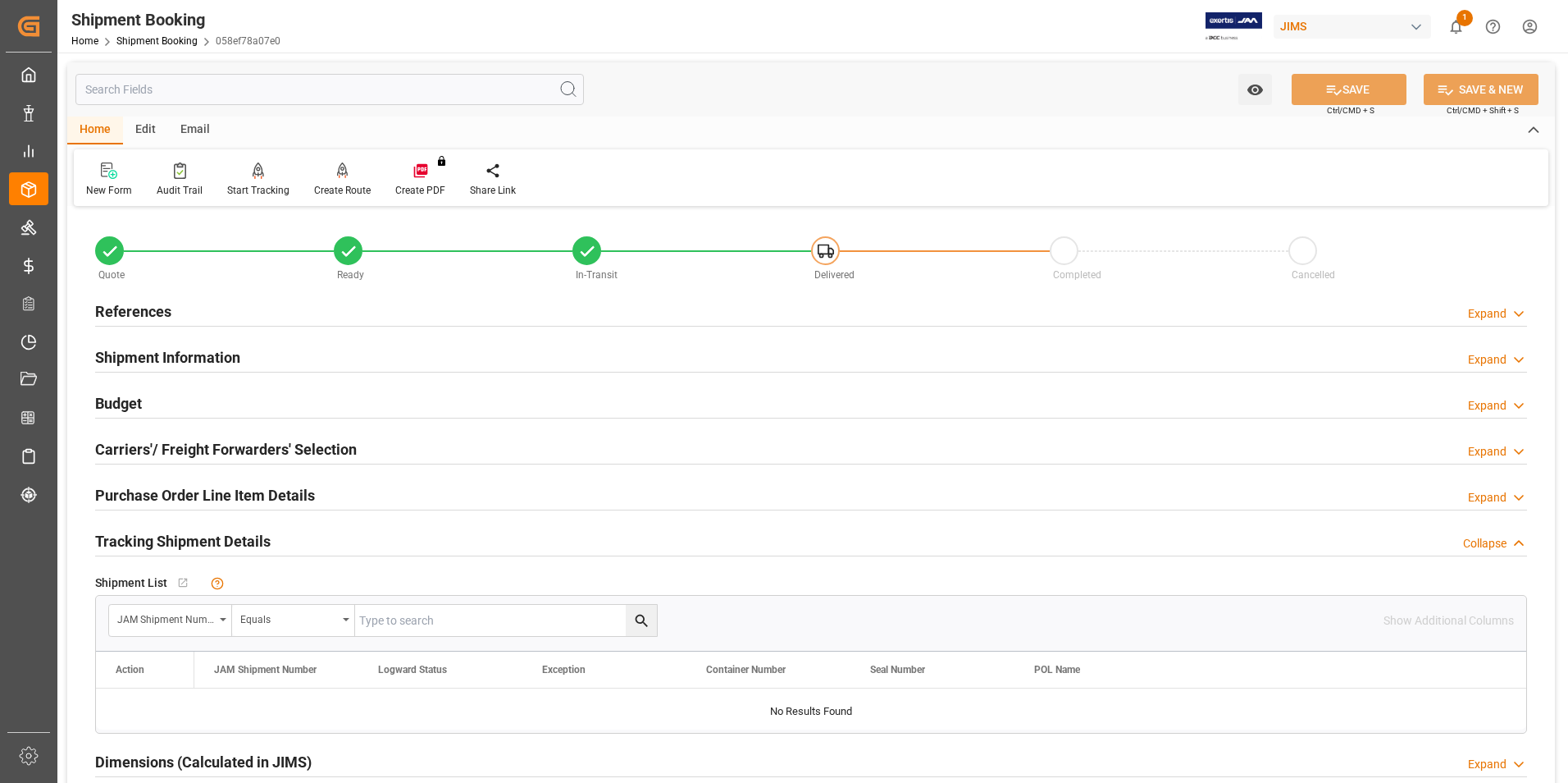
click at [183, 531] on h2 "Tracking Shipment Details" at bounding box center [182, 541] width 176 height 22
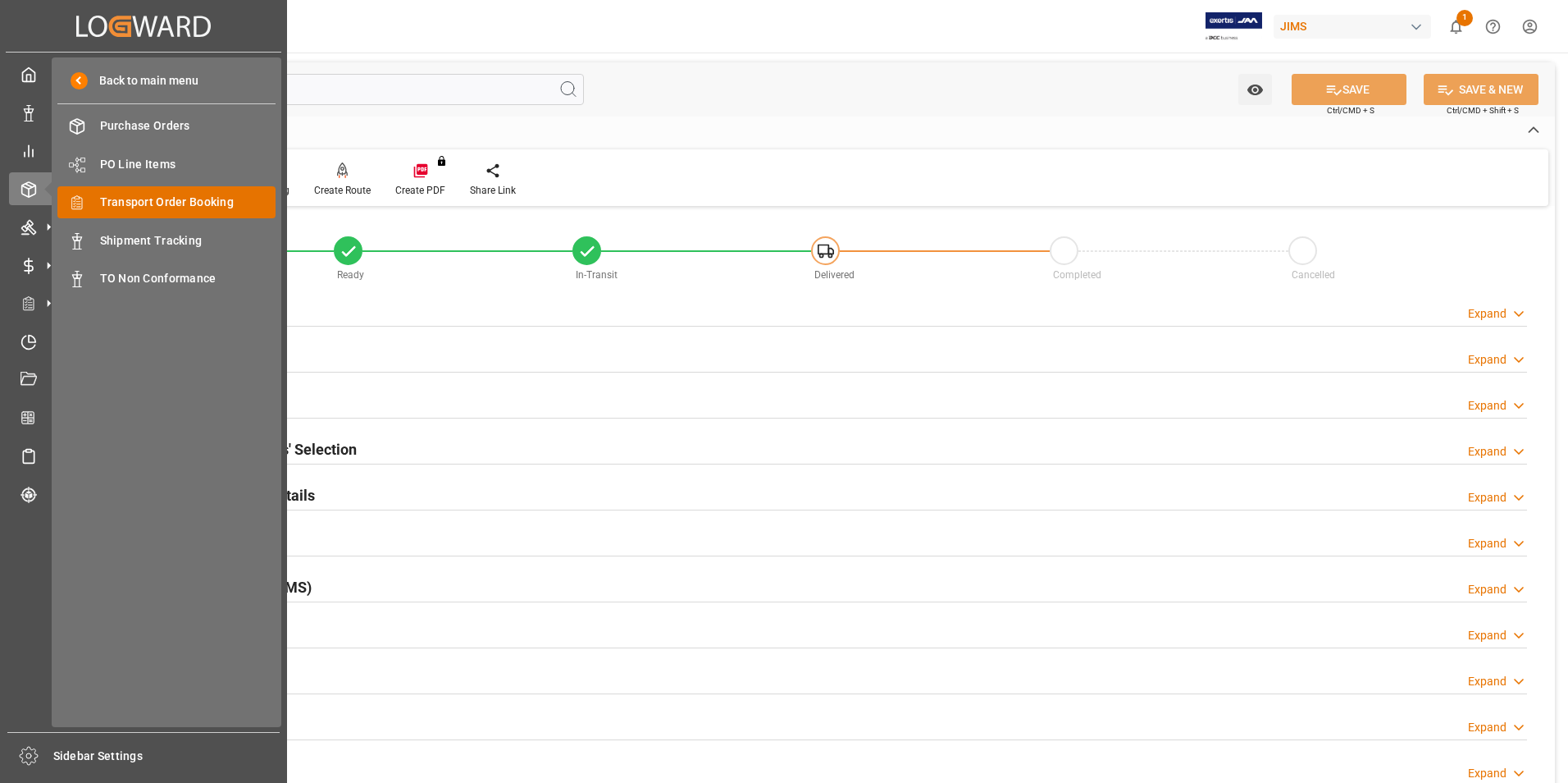
click at [221, 206] on span "Transport Order Booking" at bounding box center [189, 201] width 177 height 17
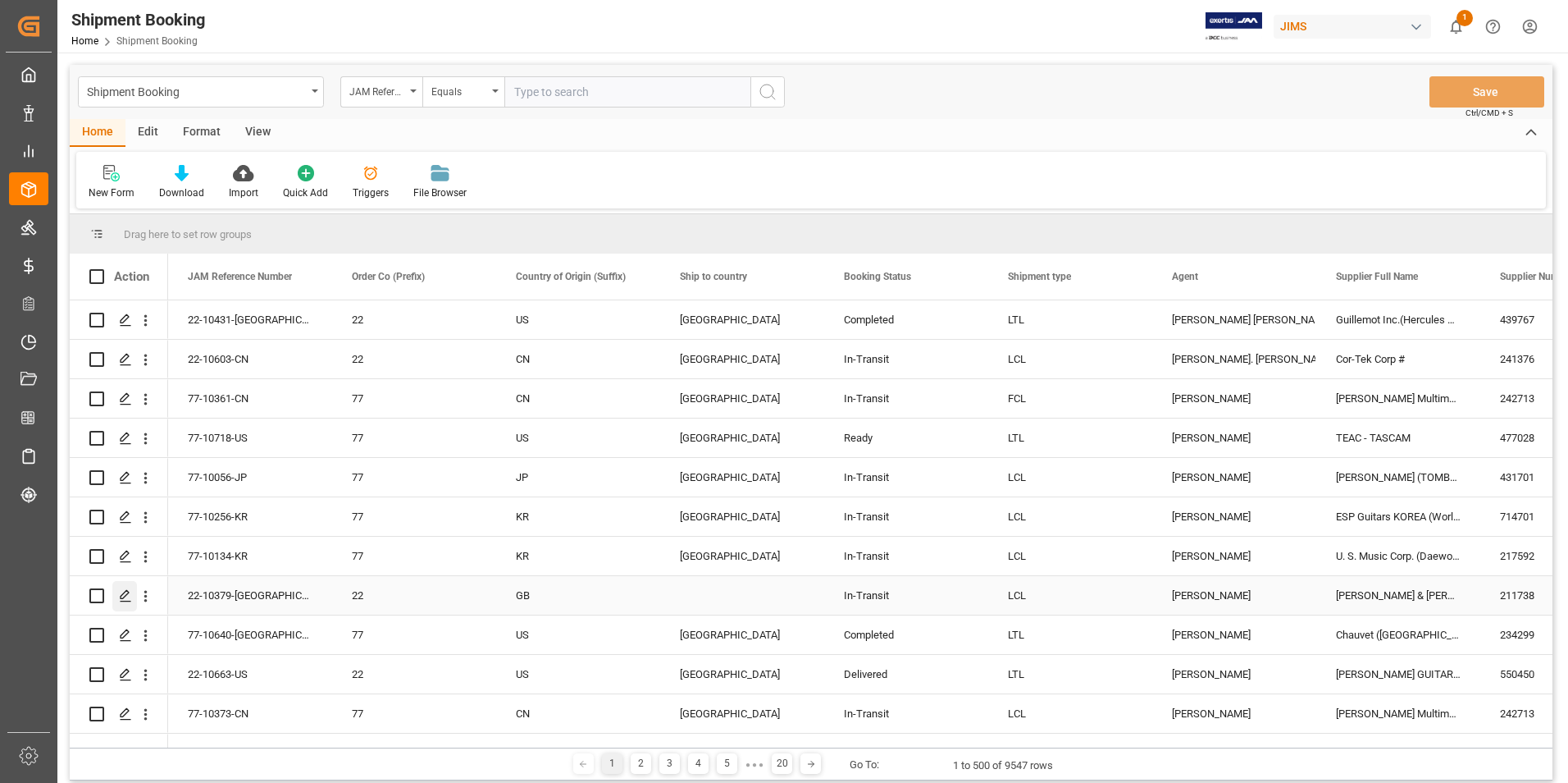
click at [128, 594] on polygon "Press SPACE to select this row." at bounding box center [124, 594] width 8 height 8
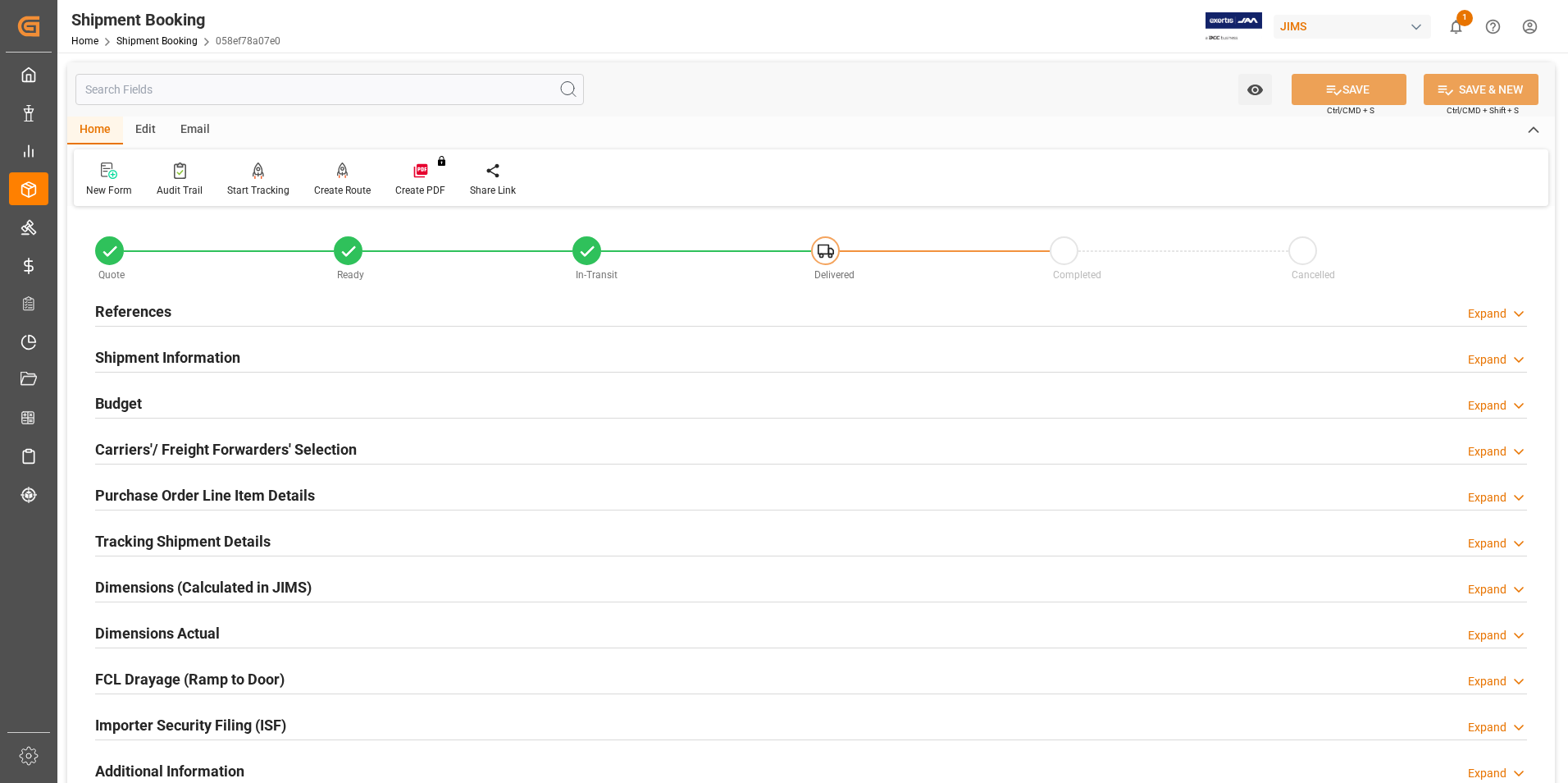
click at [162, 541] on h2 "Tracking Shipment Details" at bounding box center [182, 541] width 176 height 22
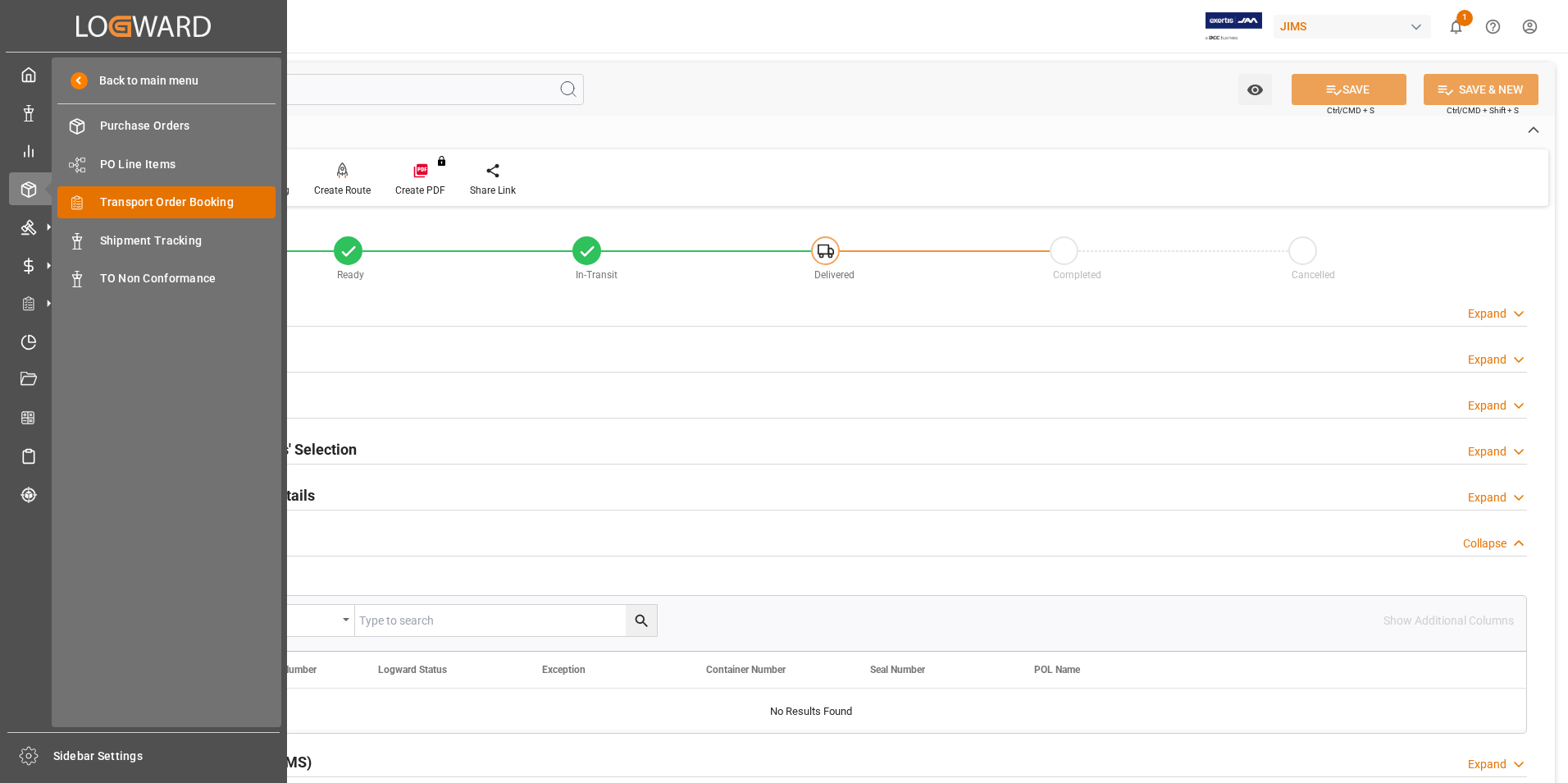
click at [194, 208] on span "Transport Order Booking" at bounding box center [189, 201] width 177 height 17
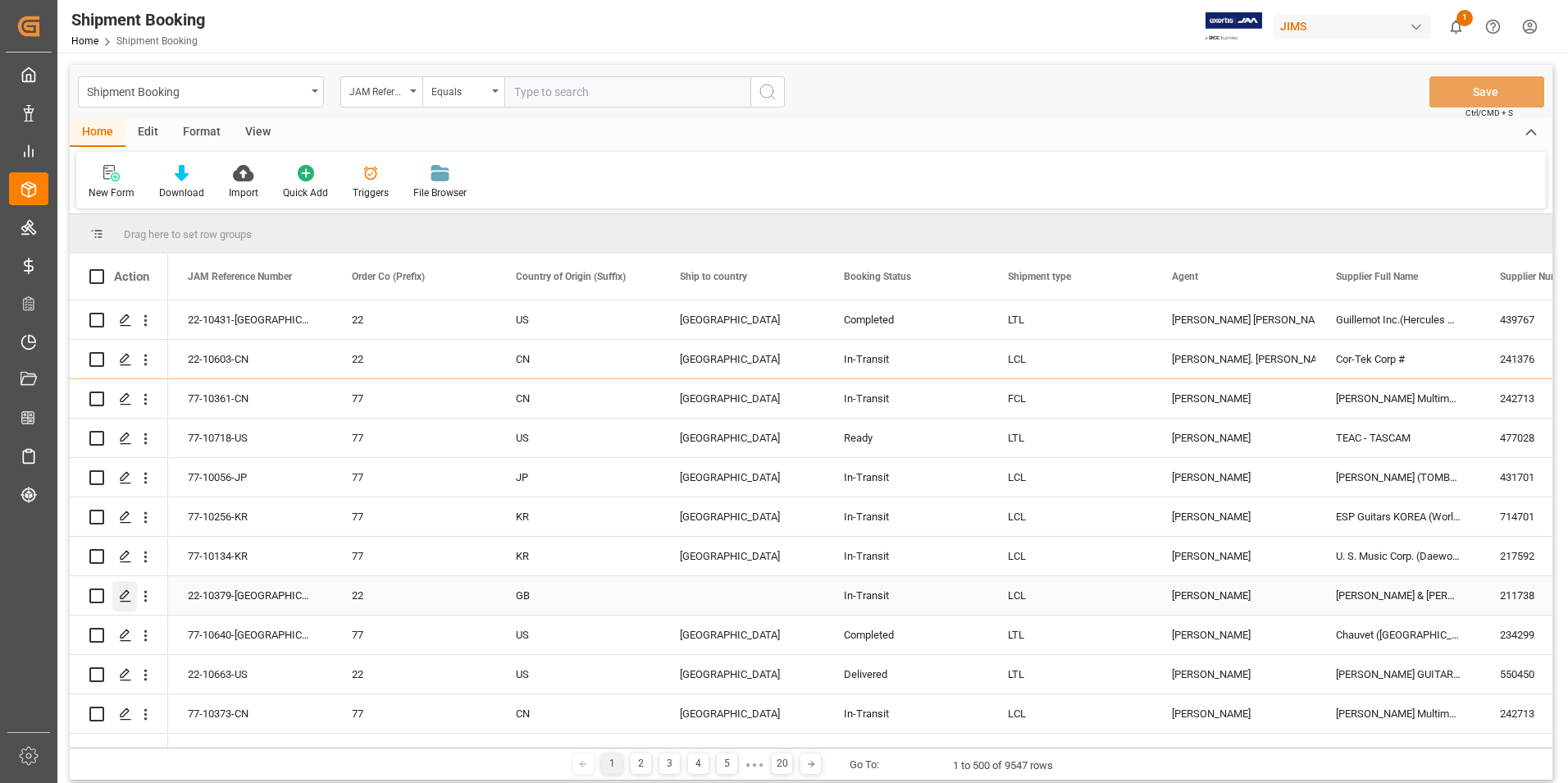
click at [124, 598] on icon "Press SPACE to select this row." at bounding box center [126, 595] width 13 height 13
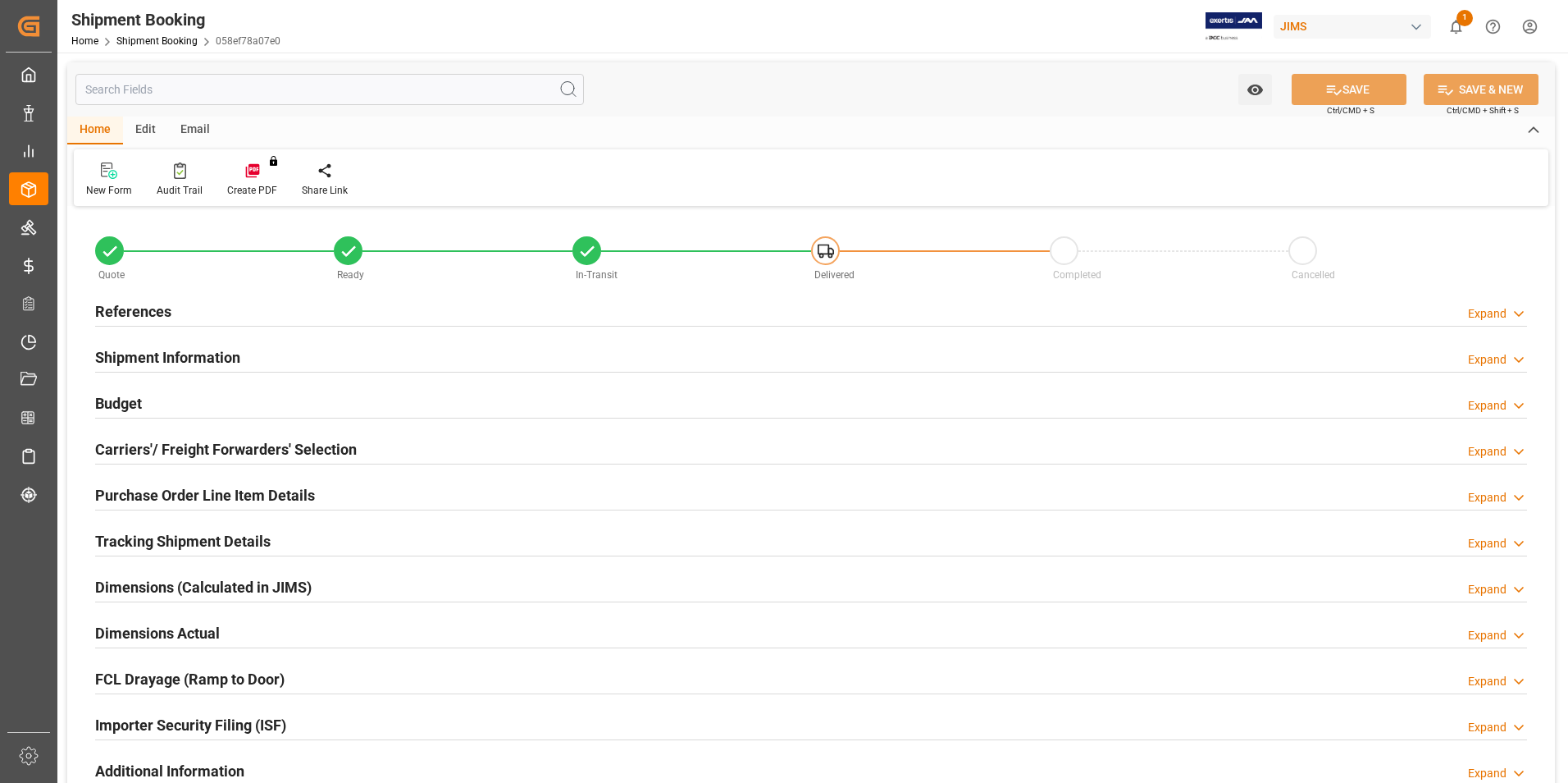
type input "15"
click at [144, 545] on h2 "Tracking Shipment Details" at bounding box center [182, 541] width 176 height 22
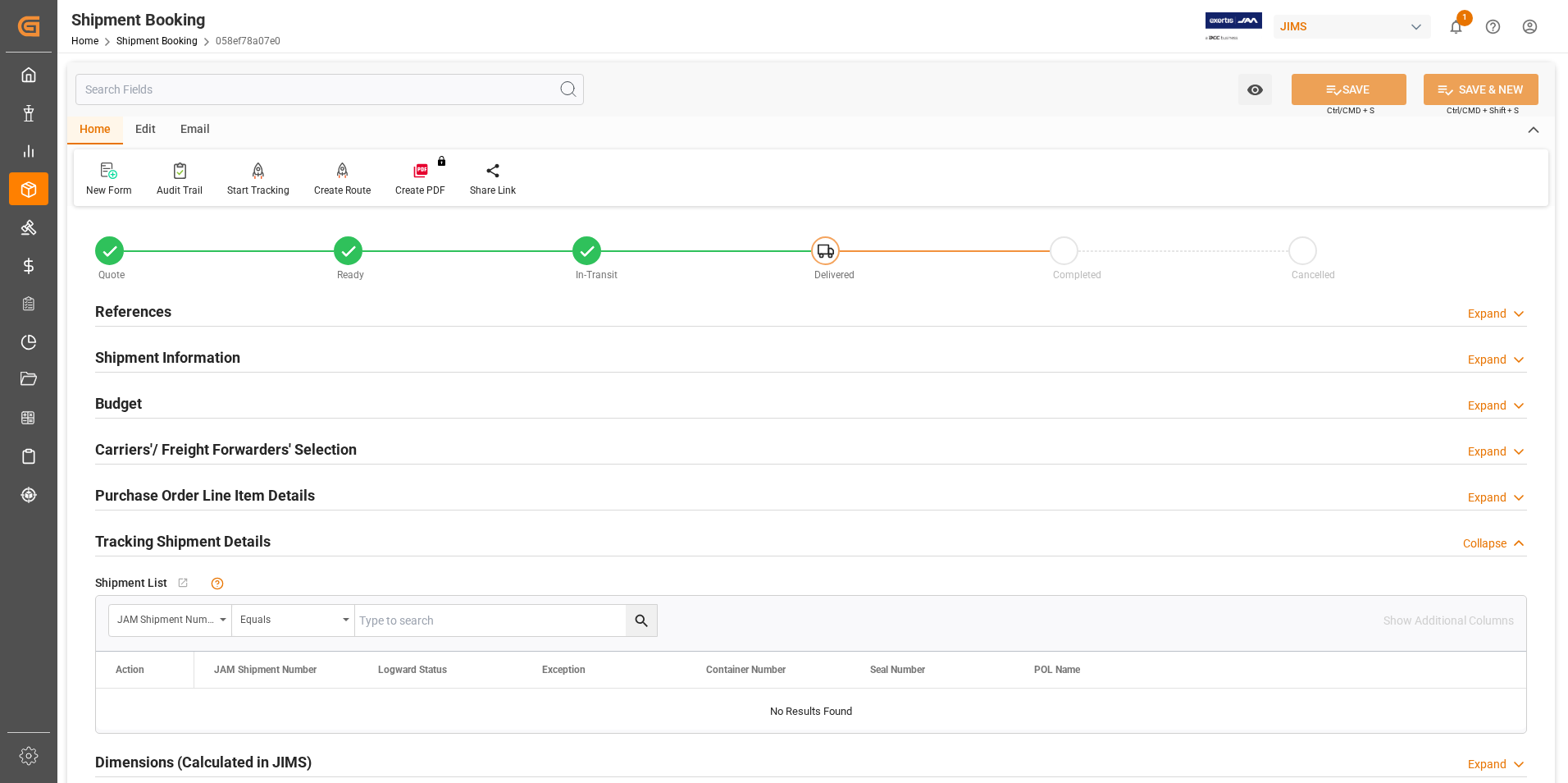
click at [139, 576] on span "Shipment List" at bounding box center [130, 582] width 72 height 17
click at [165, 495] on h2 "Purchase Order Line Item Details" at bounding box center [204, 495] width 220 height 22
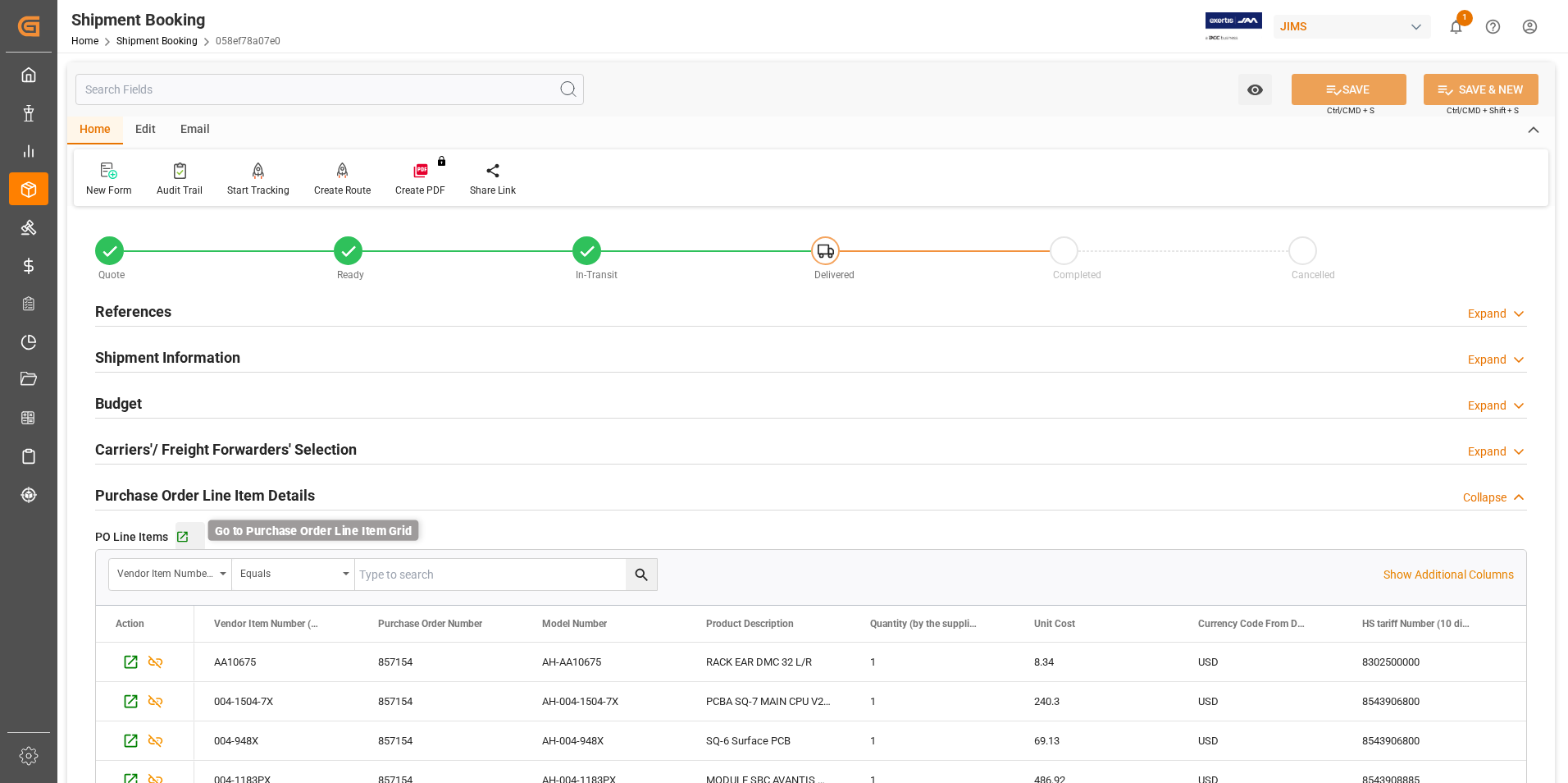
click at [183, 534] on icon "button" at bounding box center [182, 537] width 11 height 11
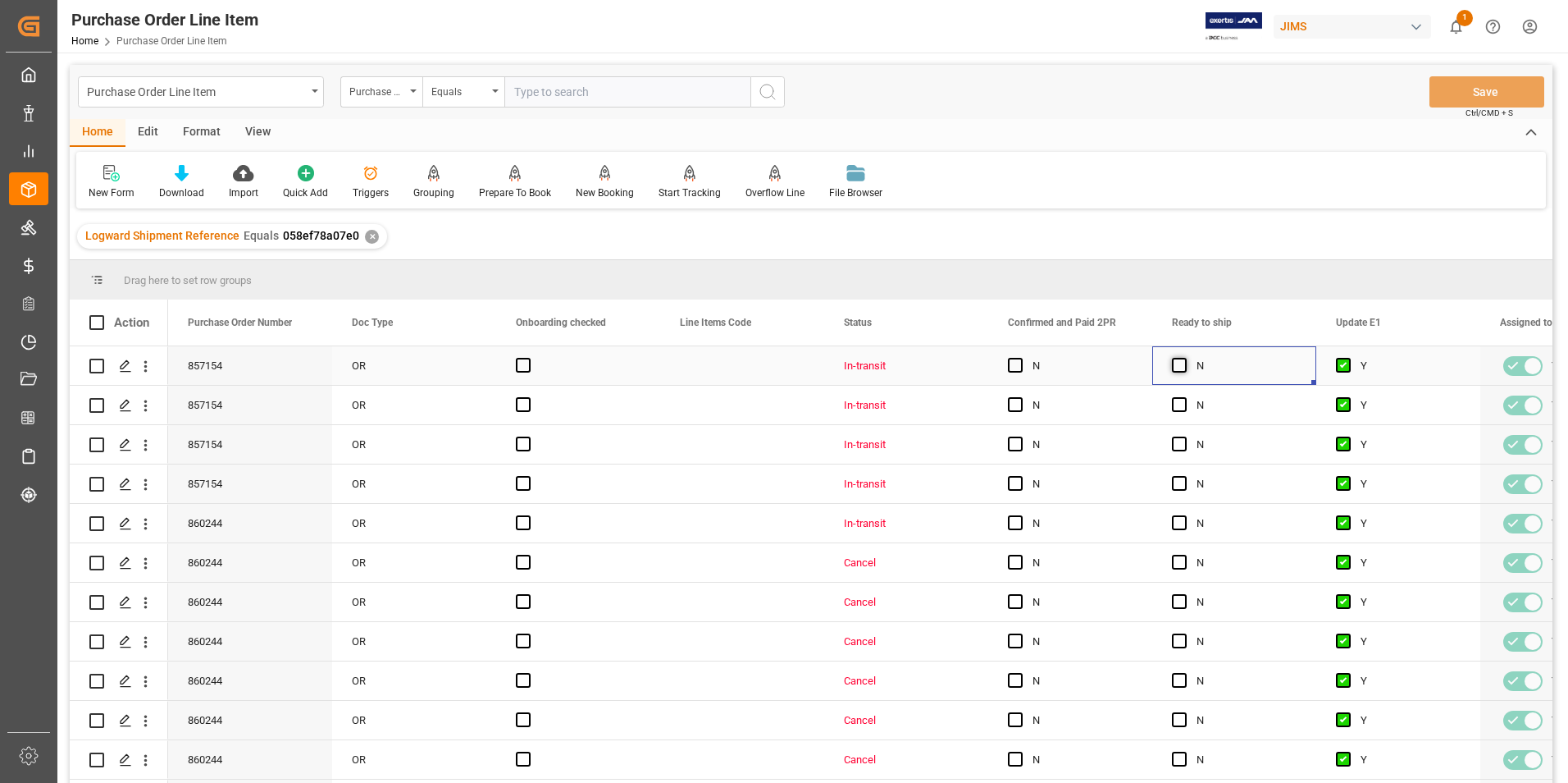
click at [1175, 365] on span "Press SPACE to select this row." at bounding box center [1180, 366] width 15 height 15
click at [1184, 358] on input "Press SPACE to select this row." at bounding box center [1184, 358] width 0 height 0
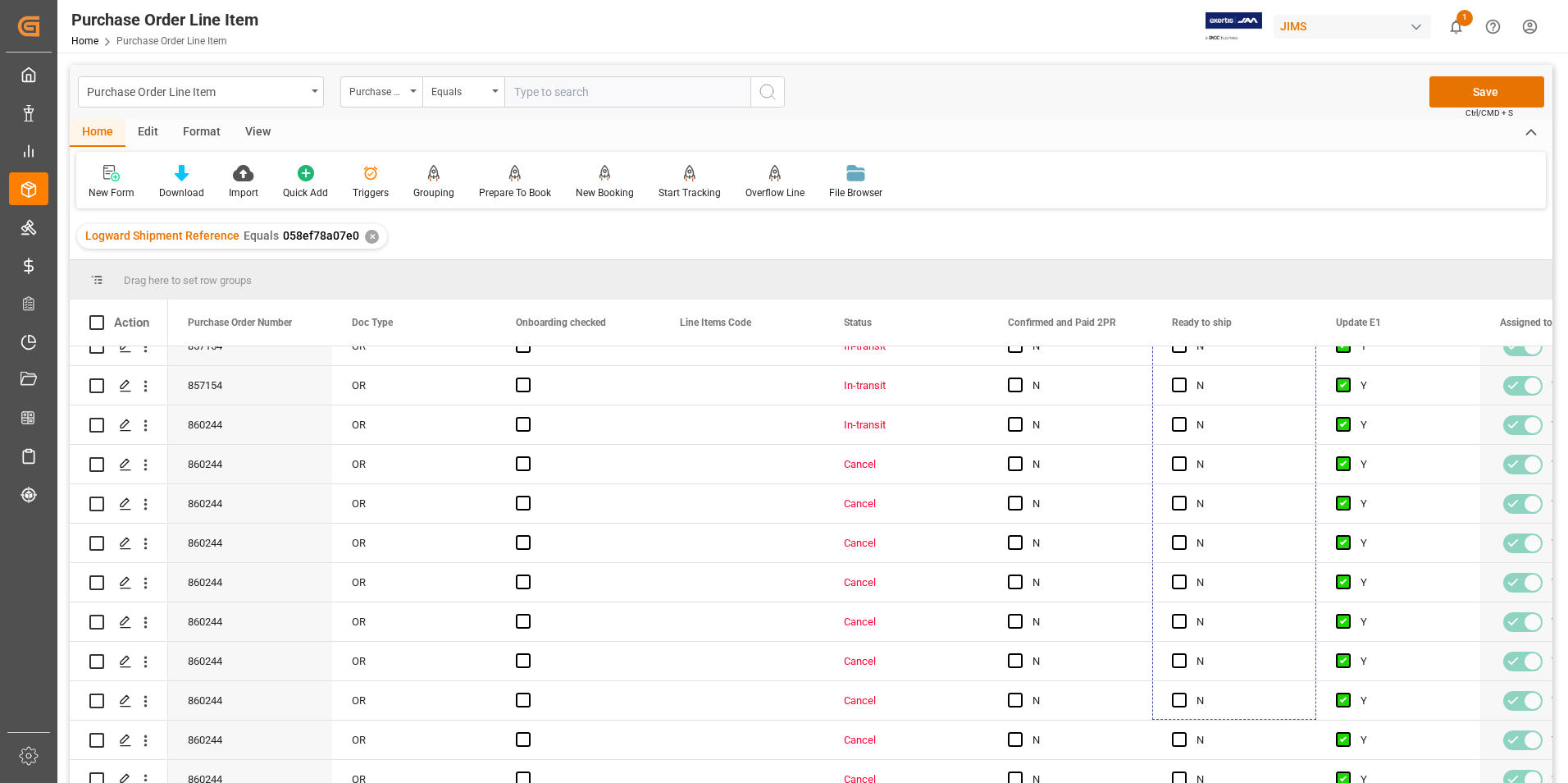
scroll to position [155, 0]
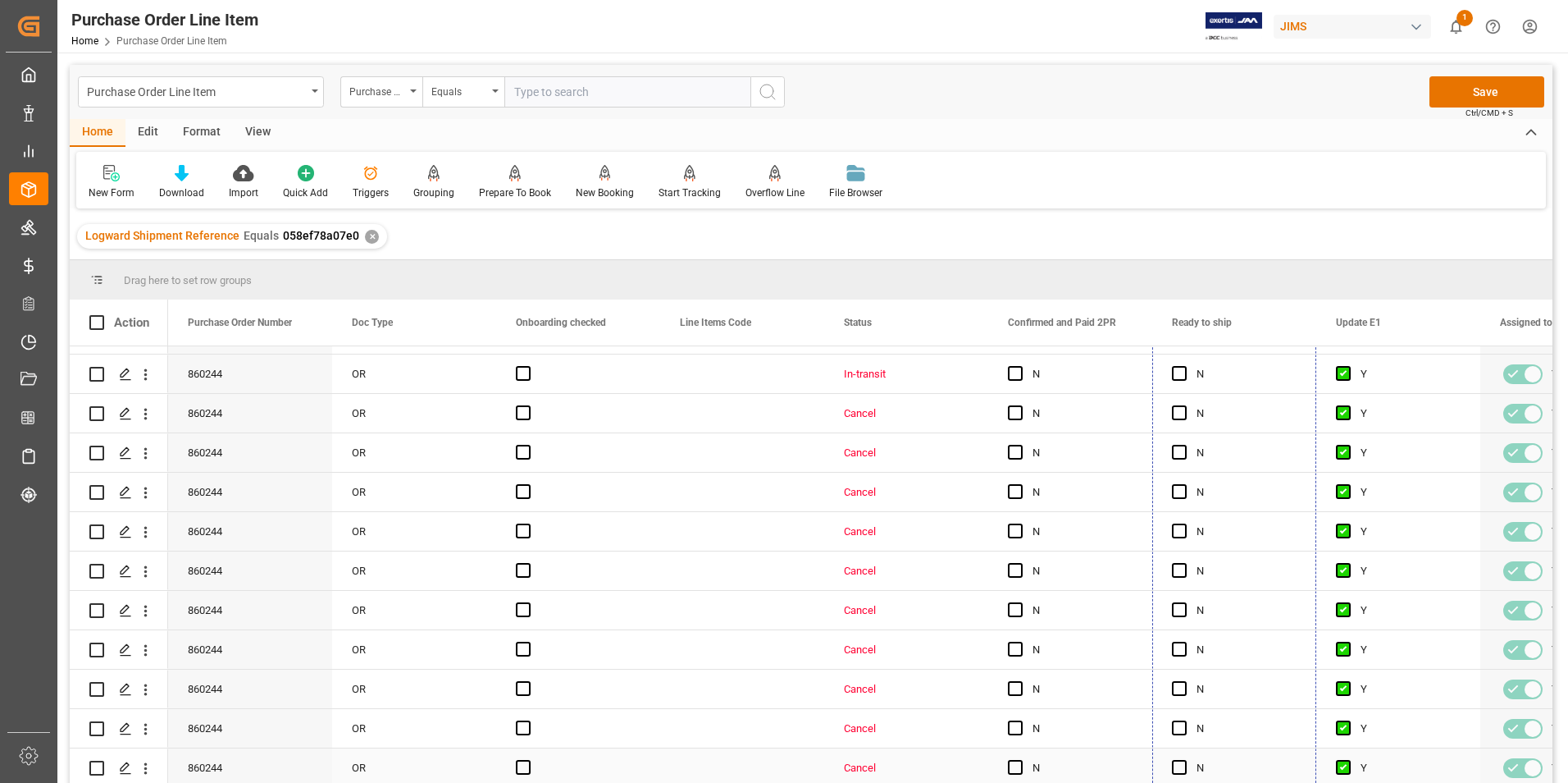
drag, startPoint x: 1313, startPoint y: 384, endPoint x: 1279, endPoint y: 769, distance: 386.5
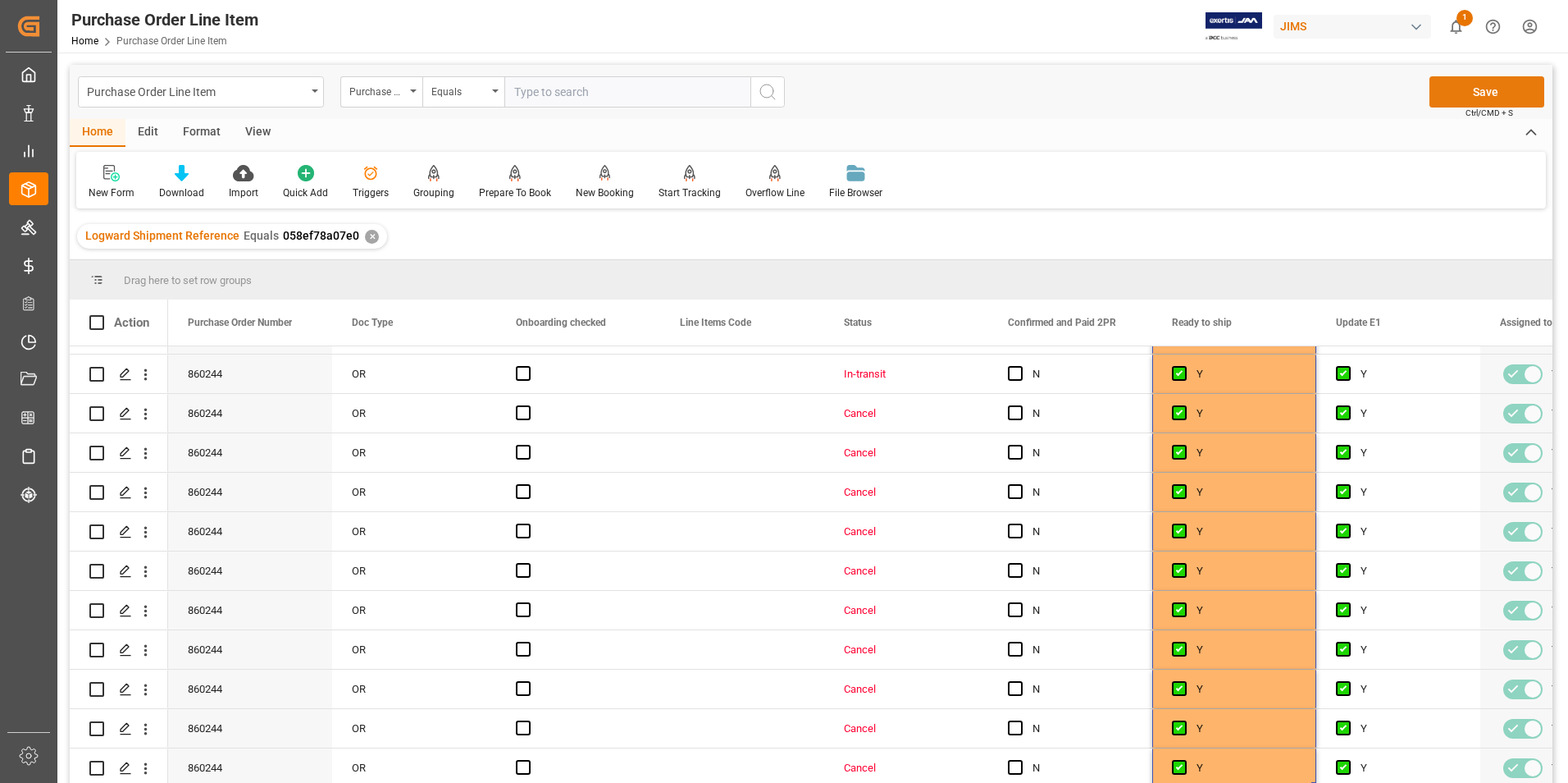
click at [1491, 90] on button "Save" at bounding box center [1487, 92] width 115 height 31
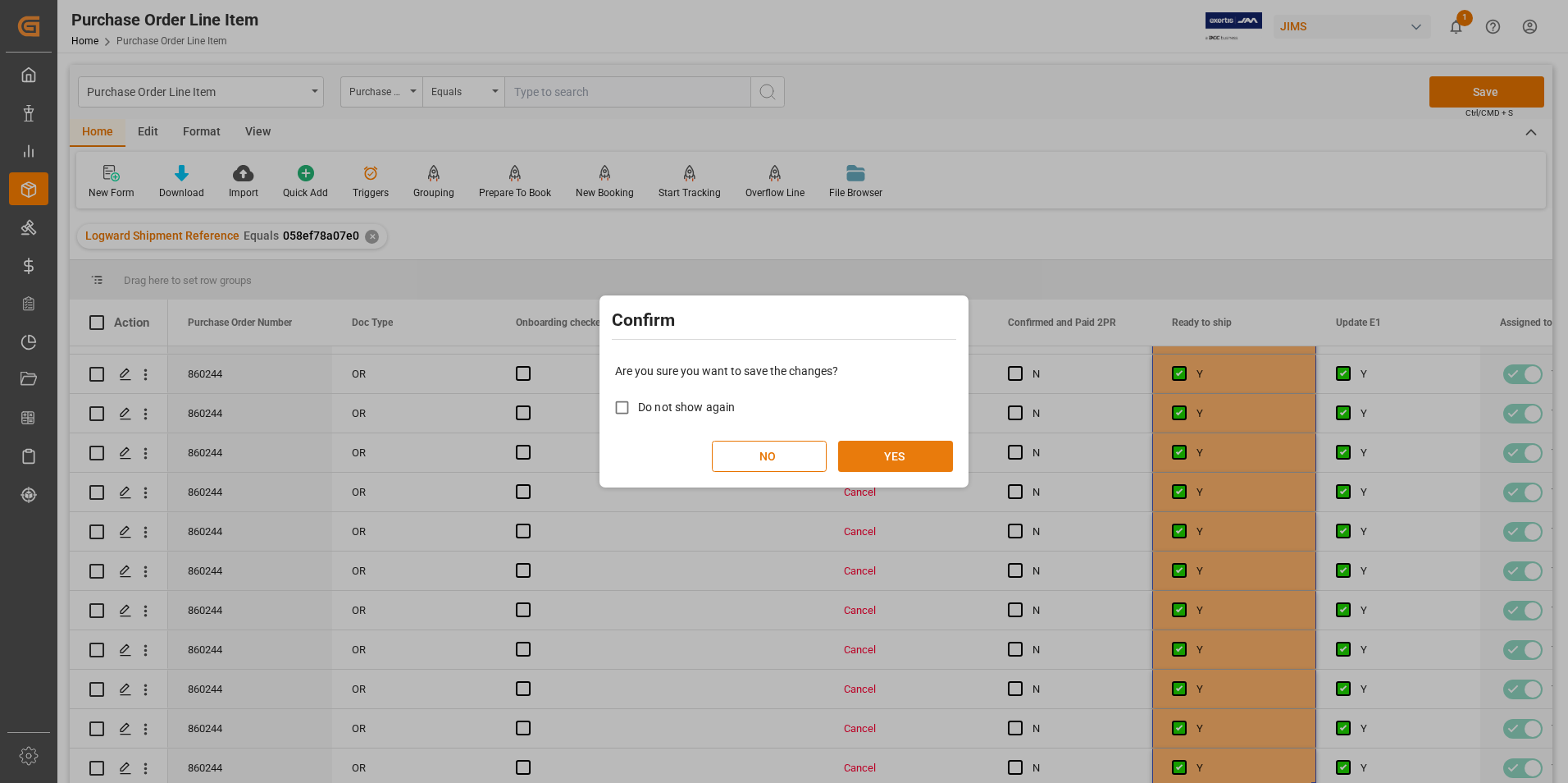
click at [896, 458] on button "YES" at bounding box center [896, 456] width 115 height 31
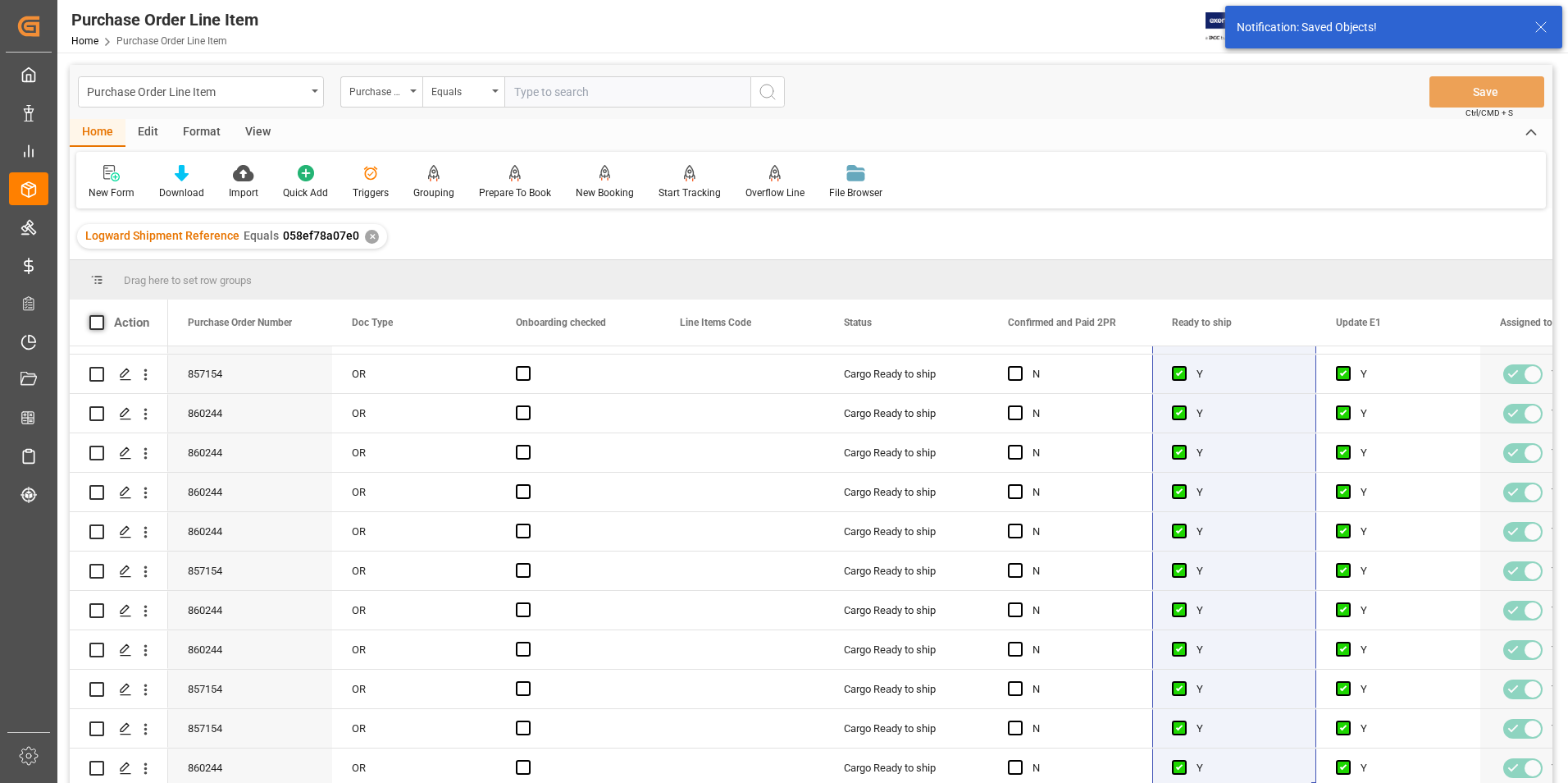
click at [96, 317] on span at bounding box center [97, 323] width 15 height 15
click at [102, 315] on input "checkbox" at bounding box center [102, 315] width 0 height 0
checkbox input "true"
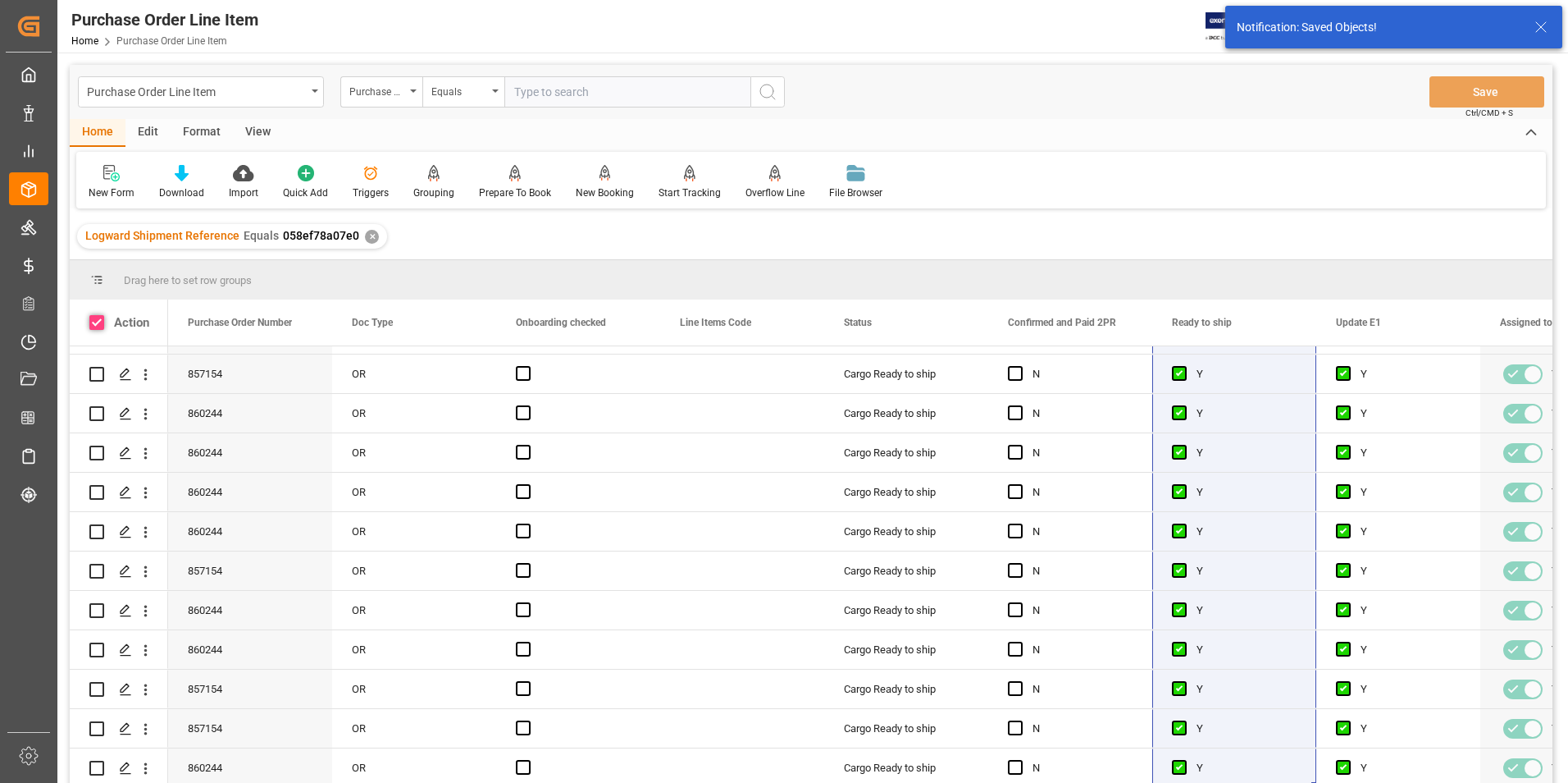
checkbox input "true"
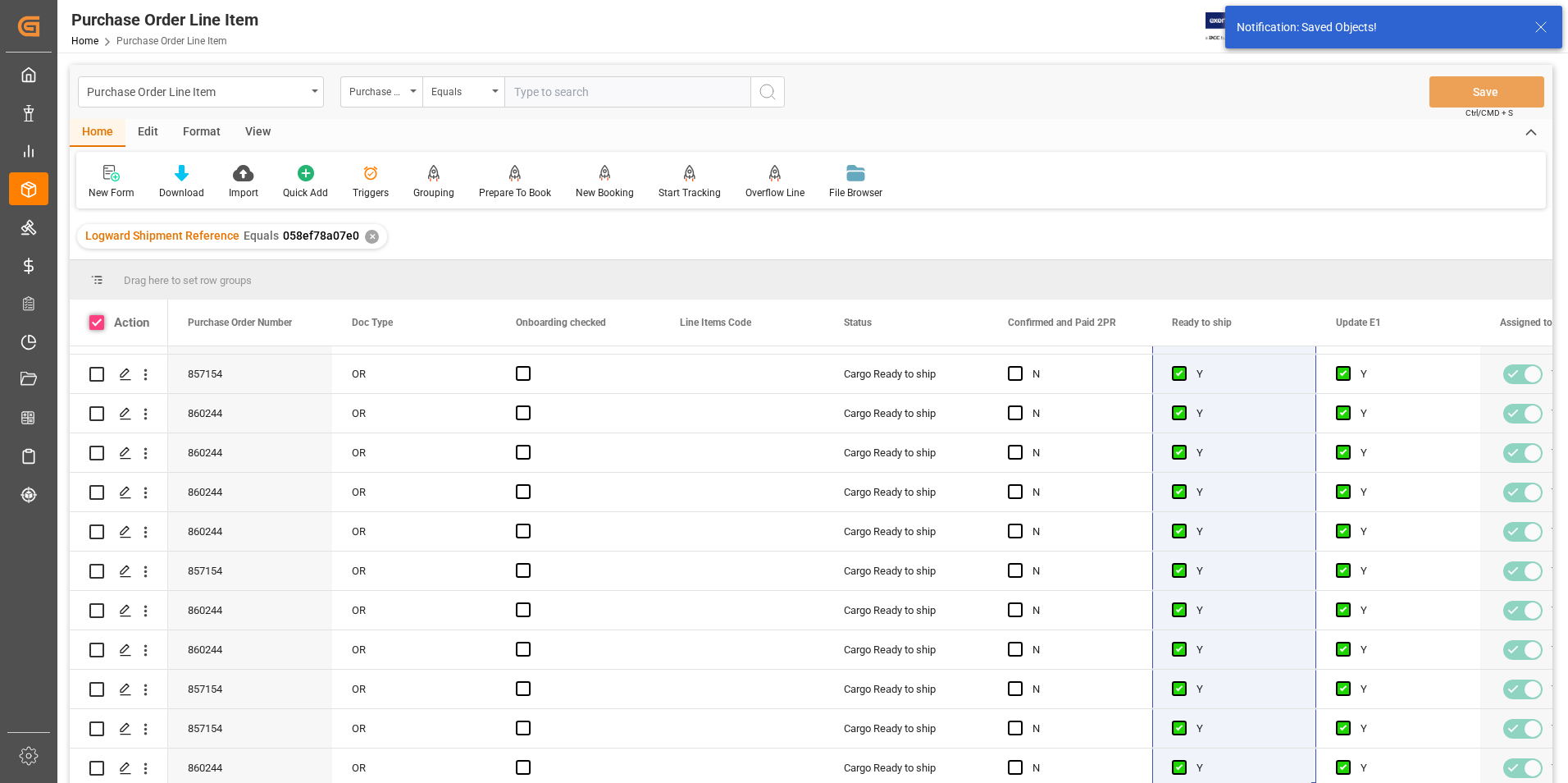
checkbox input "true"
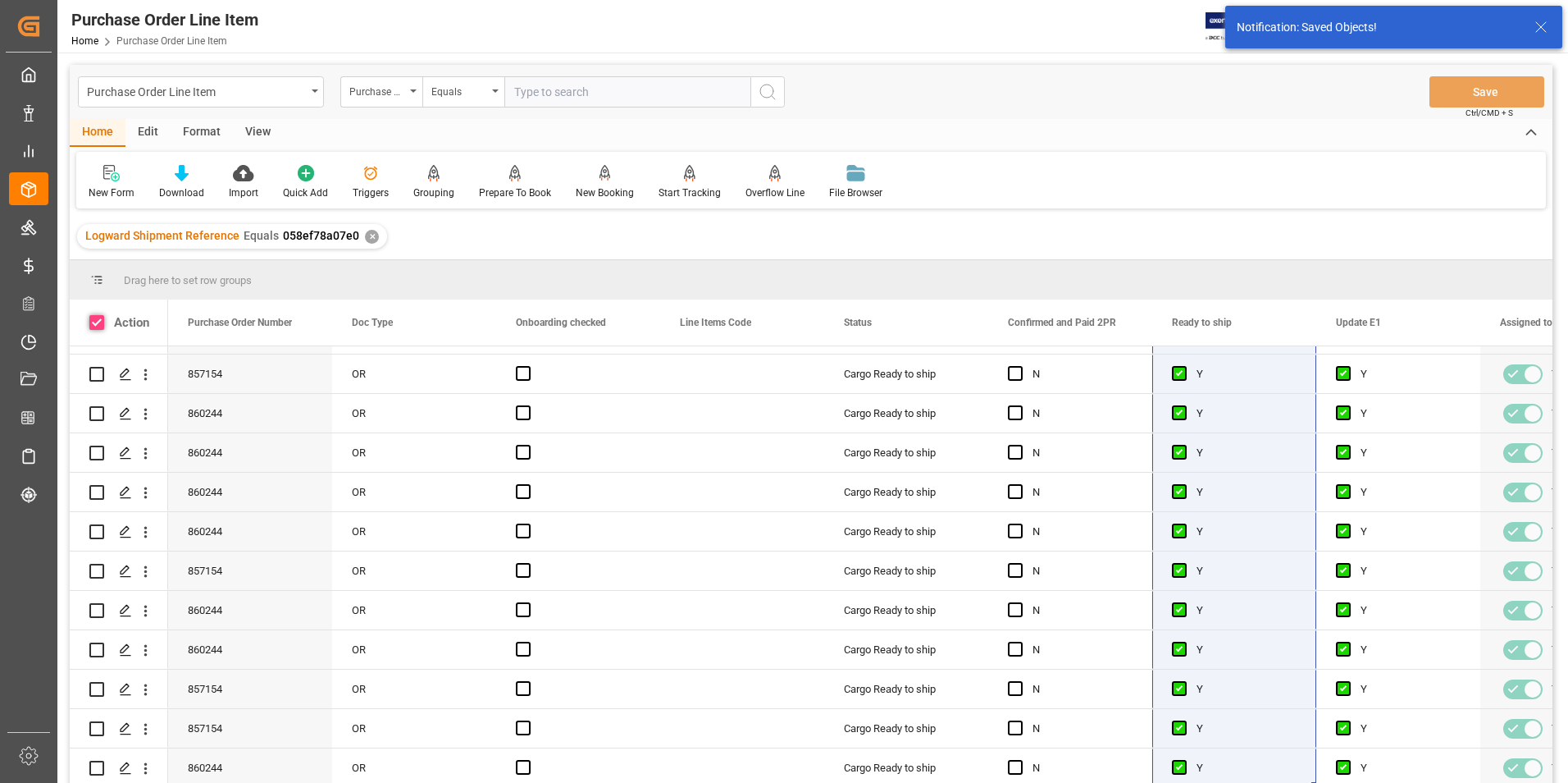
checkbox input "true"
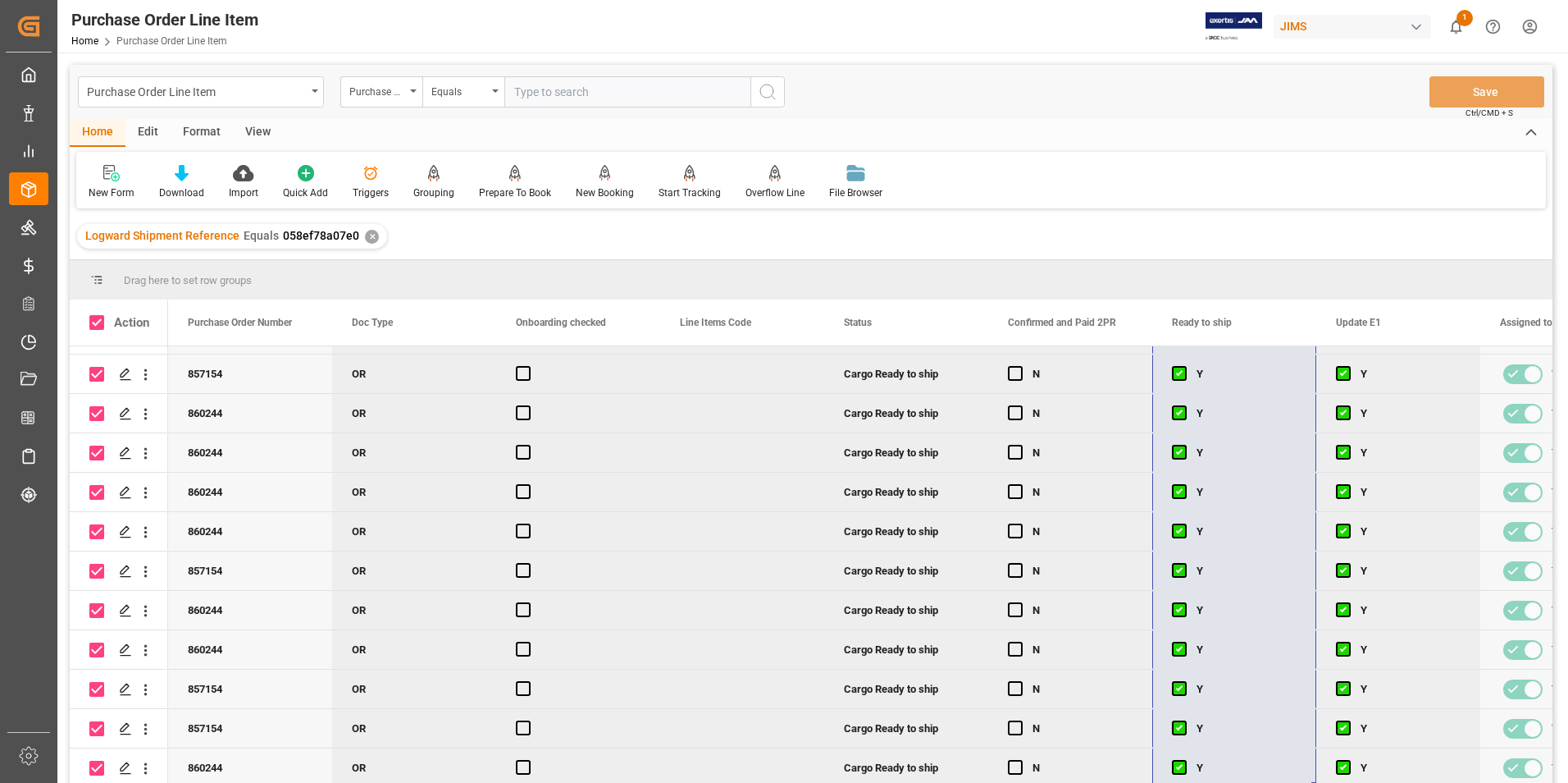
click at [97, 129] on div "Home" at bounding box center [97, 133] width 56 height 28
click at [767, 190] on div "Overflow Line" at bounding box center [774, 192] width 59 height 15
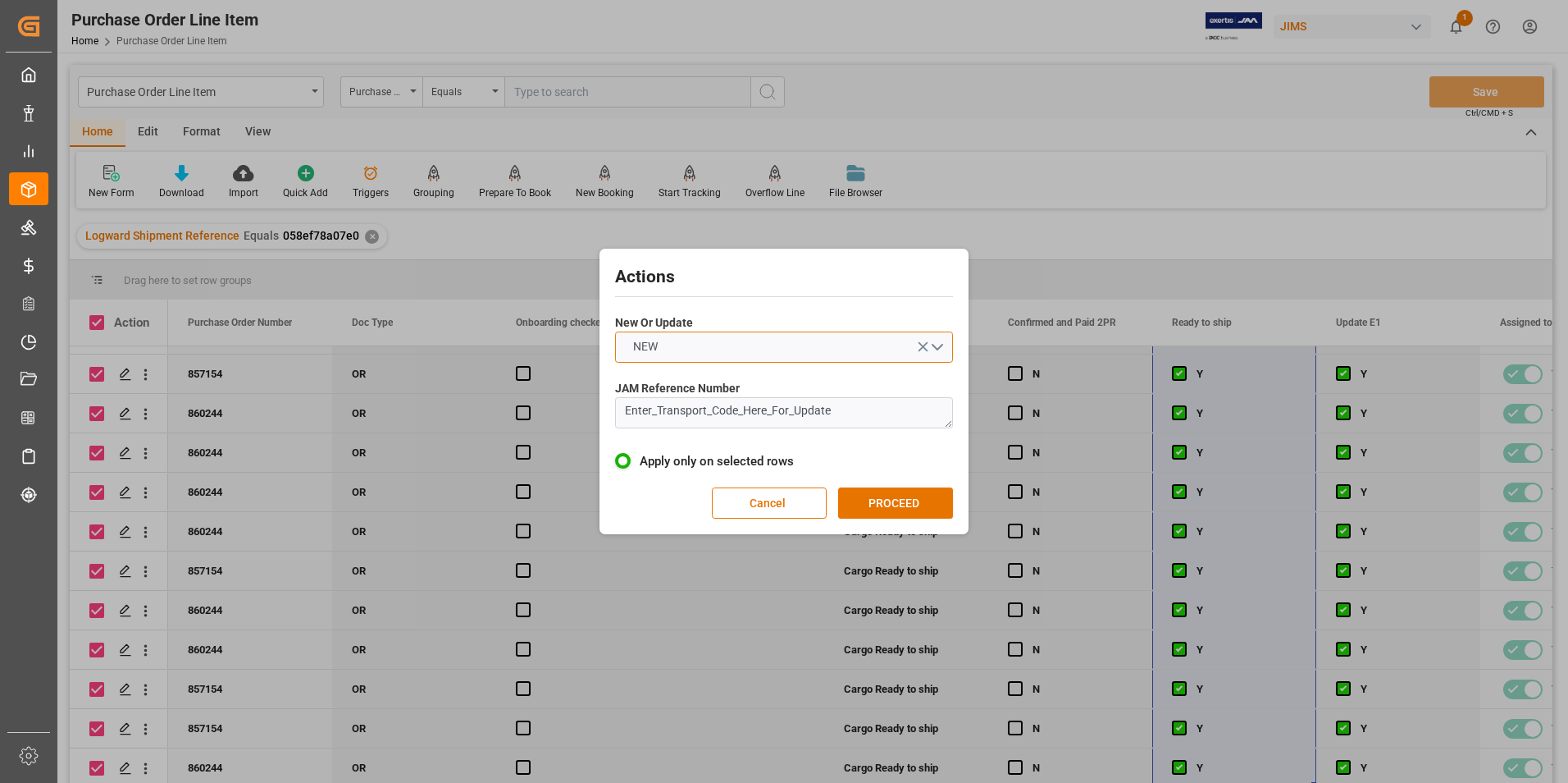
click at [716, 345] on button "NEW" at bounding box center [784, 347] width 338 height 31
click at [693, 390] on div "UPDATE" at bounding box center [784, 386] width 336 height 35
drag, startPoint x: 848, startPoint y: 417, endPoint x: 588, endPoint y: 407, distance: 260.2
click at [588, 407] on div "Actions New Or Update UPDATE JAM Reference Number Enter_Transport_Code_Here_For…" at bounding box center [784, 391] width 1568 height 783
type textarea "22-10379-[GEOGRAPHIC_DATA]"
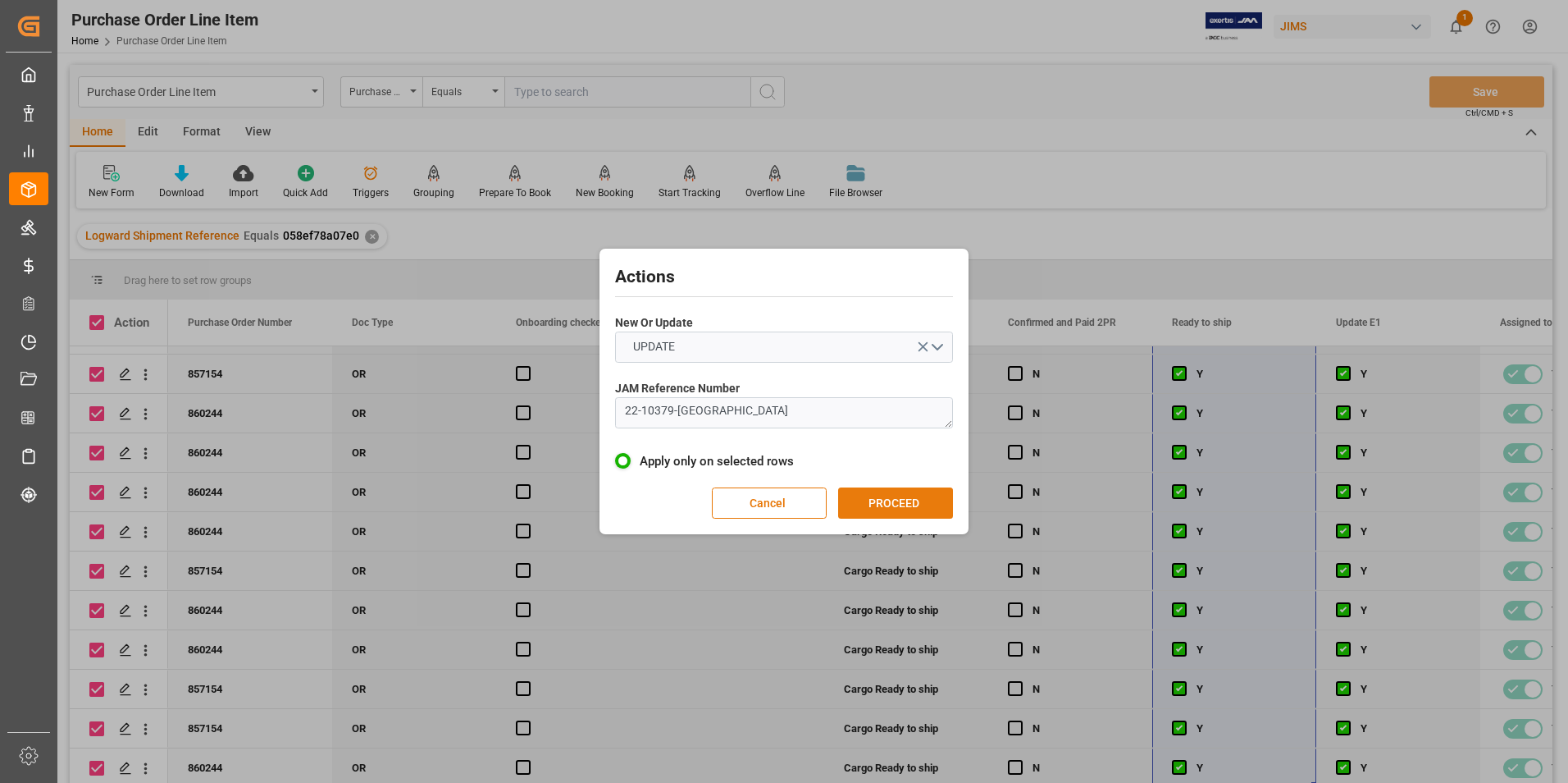
click at [884, 494] on button "PROCEED" at bounding box center [896, 503] width 115 height 31
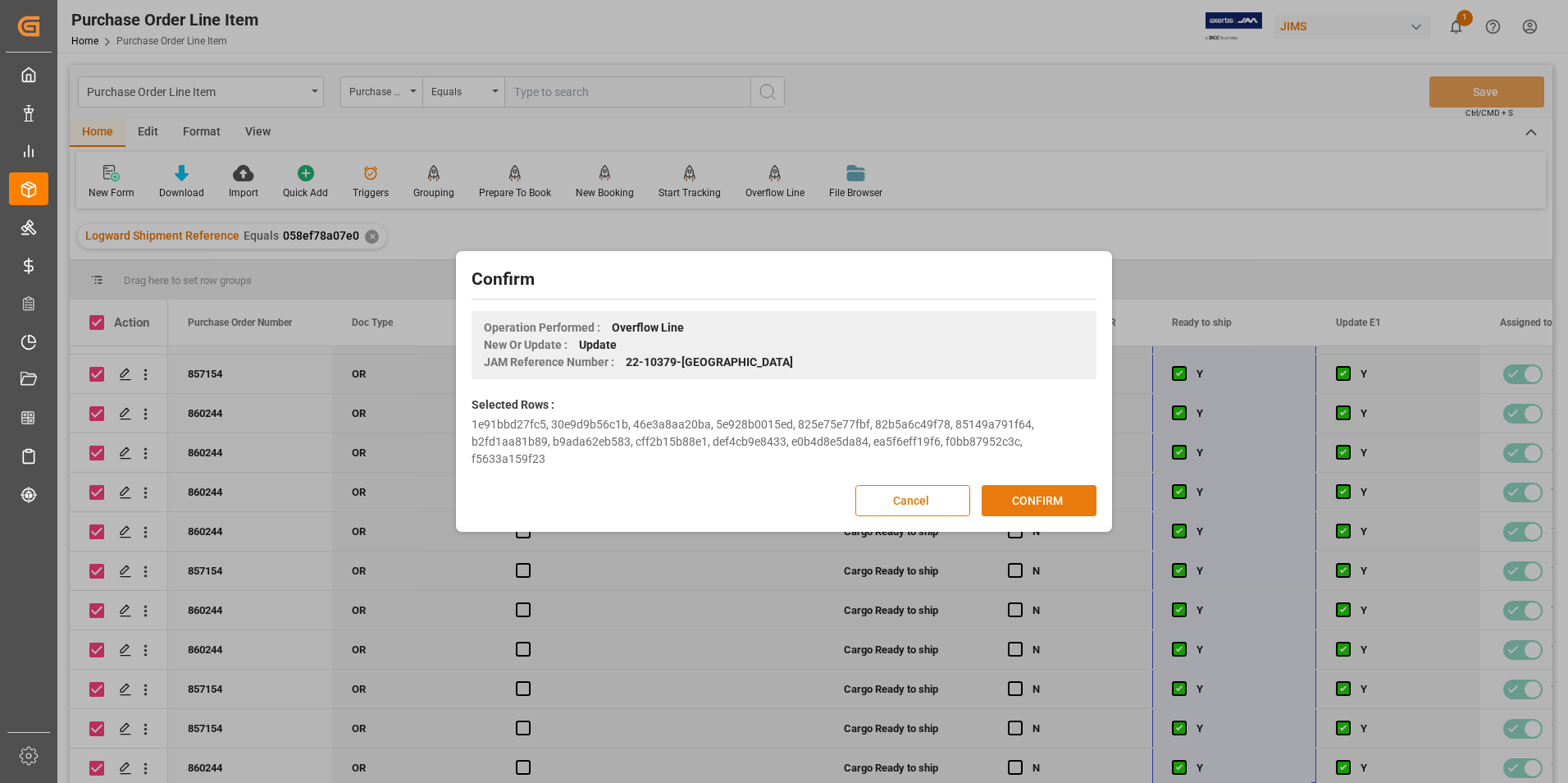
click at [1014, 500] on button "CONFIRM" at bounding box center [1040, 500] width 115 height 31
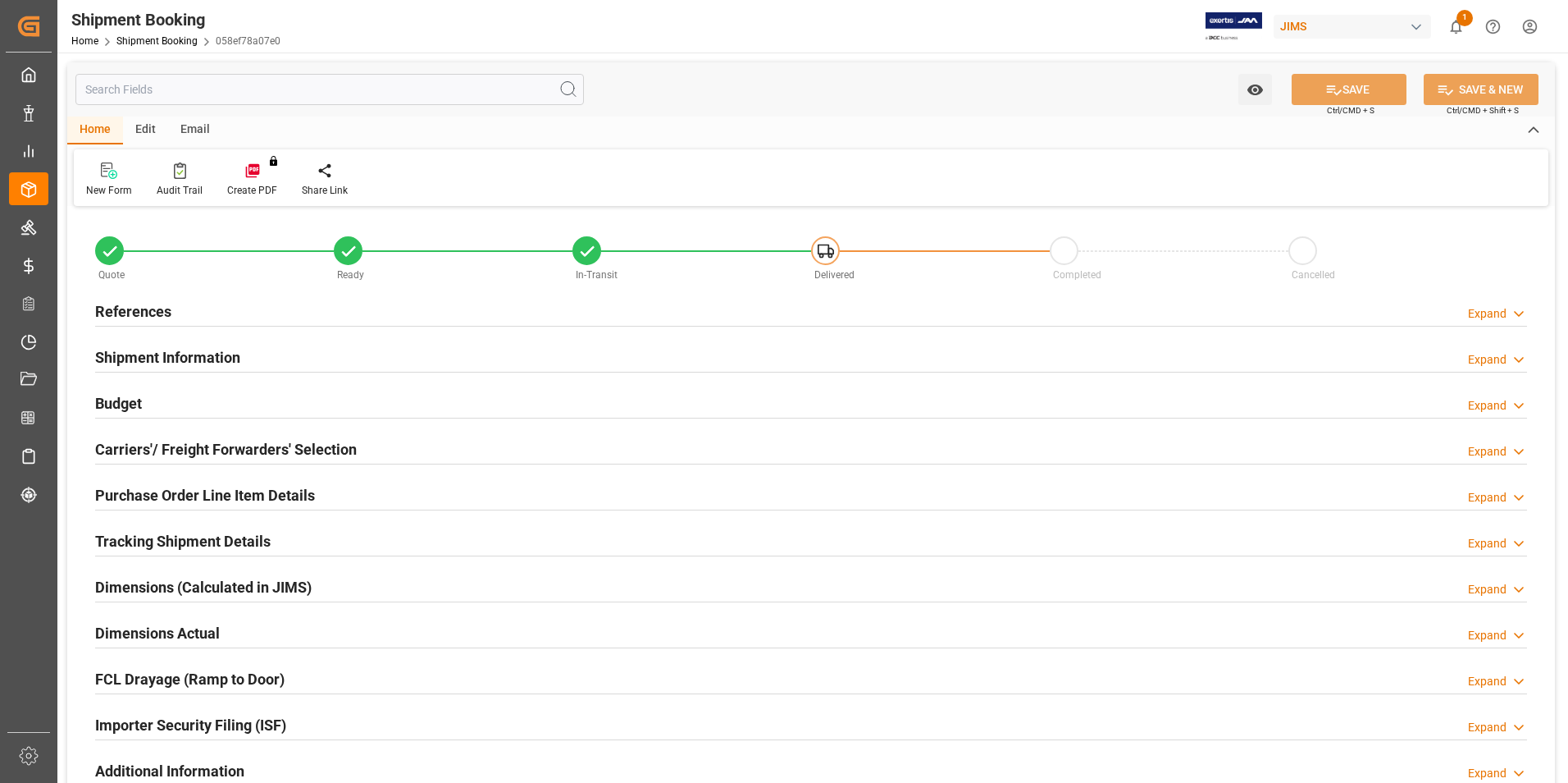
type input "15"
click at [163, 542] on h2 "Tracking Shipment Details" at bounding box center [182, 541] width 176 height 22
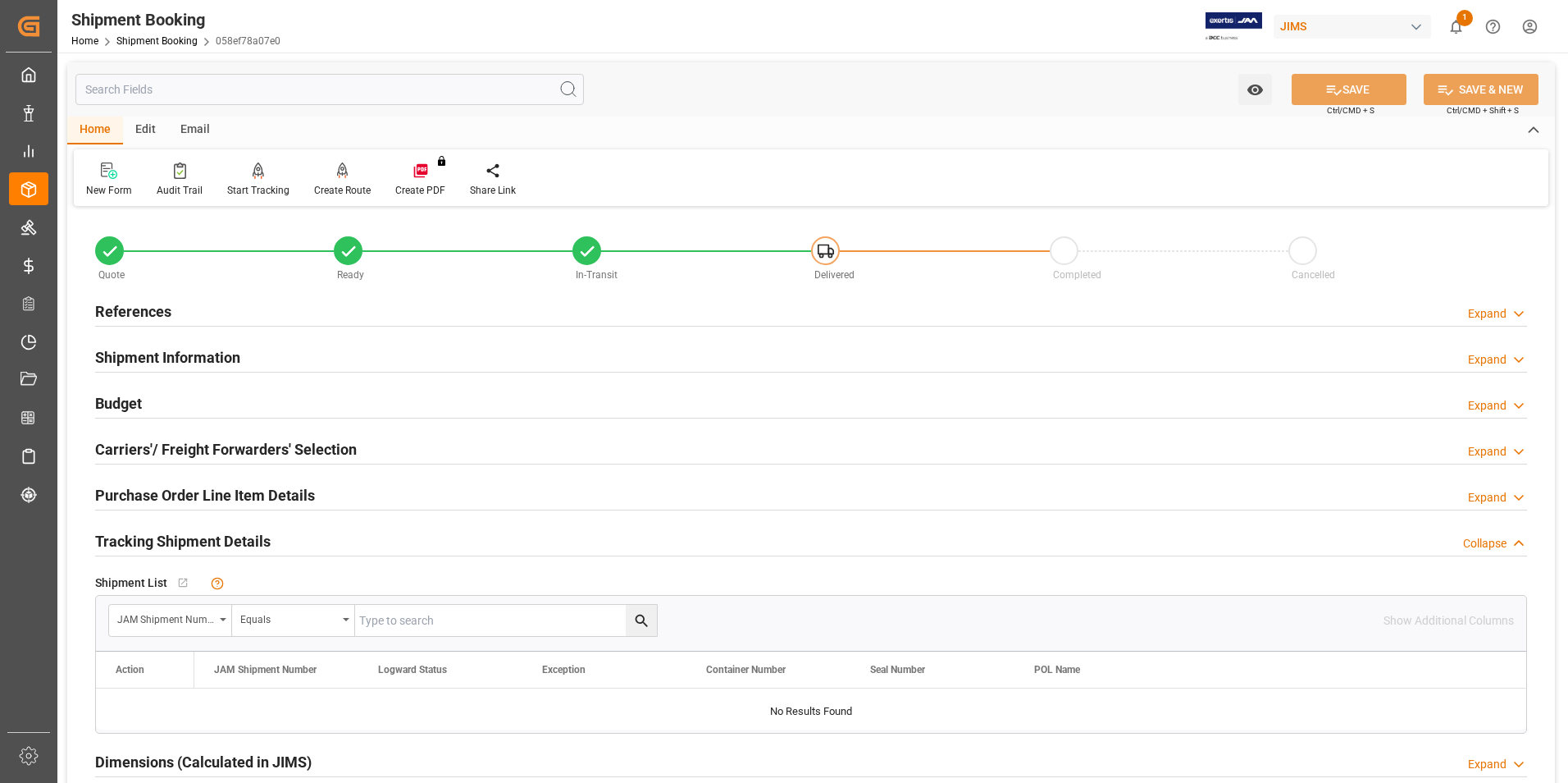
click at [177, 488] on h2 "Purchase Order Line Item Details" at bounding box center [204, 495] width 220 height 22
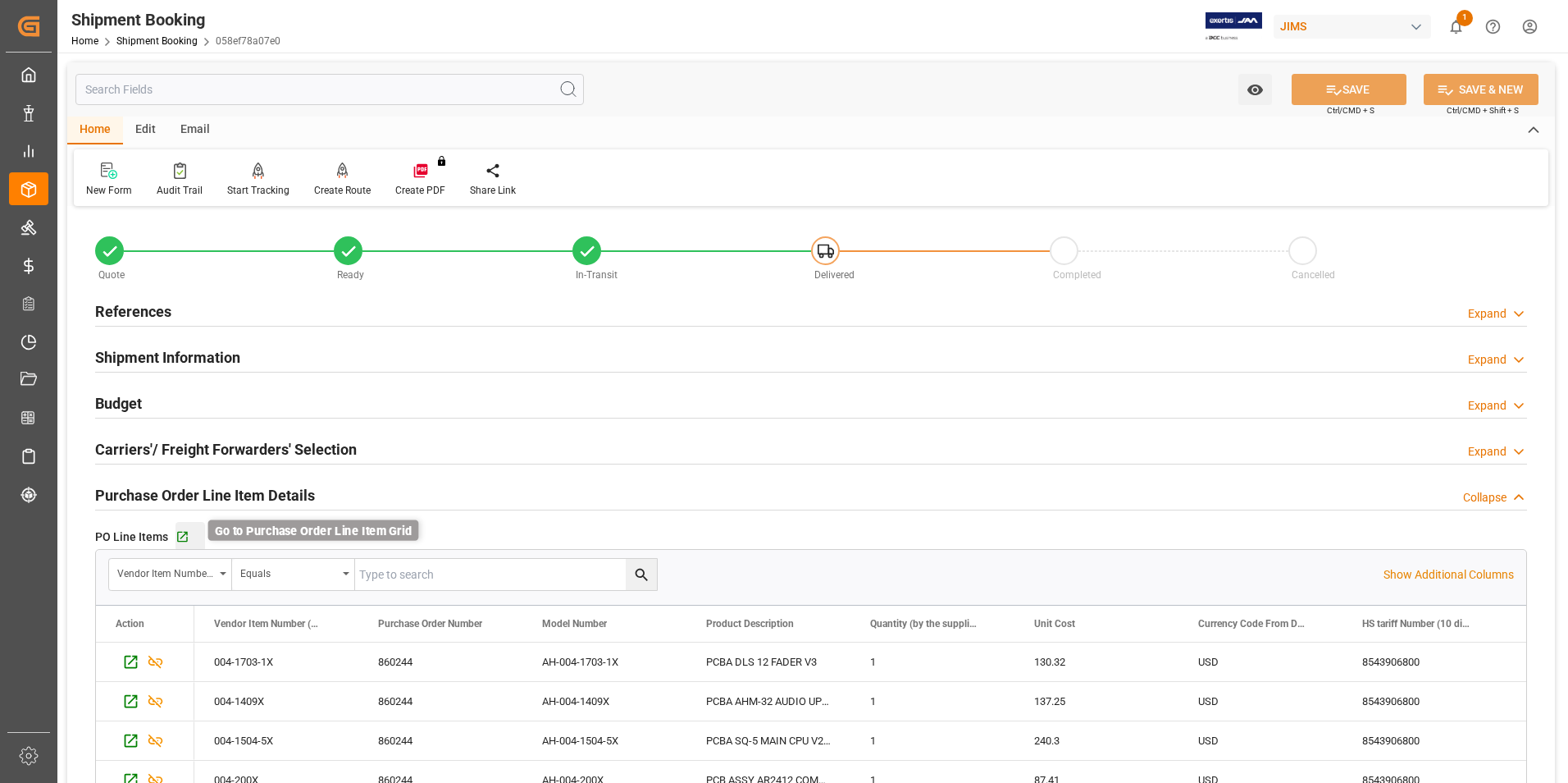
click at [184, 533] on icon "button" at bounding box center [182, 537] width 14 height 14
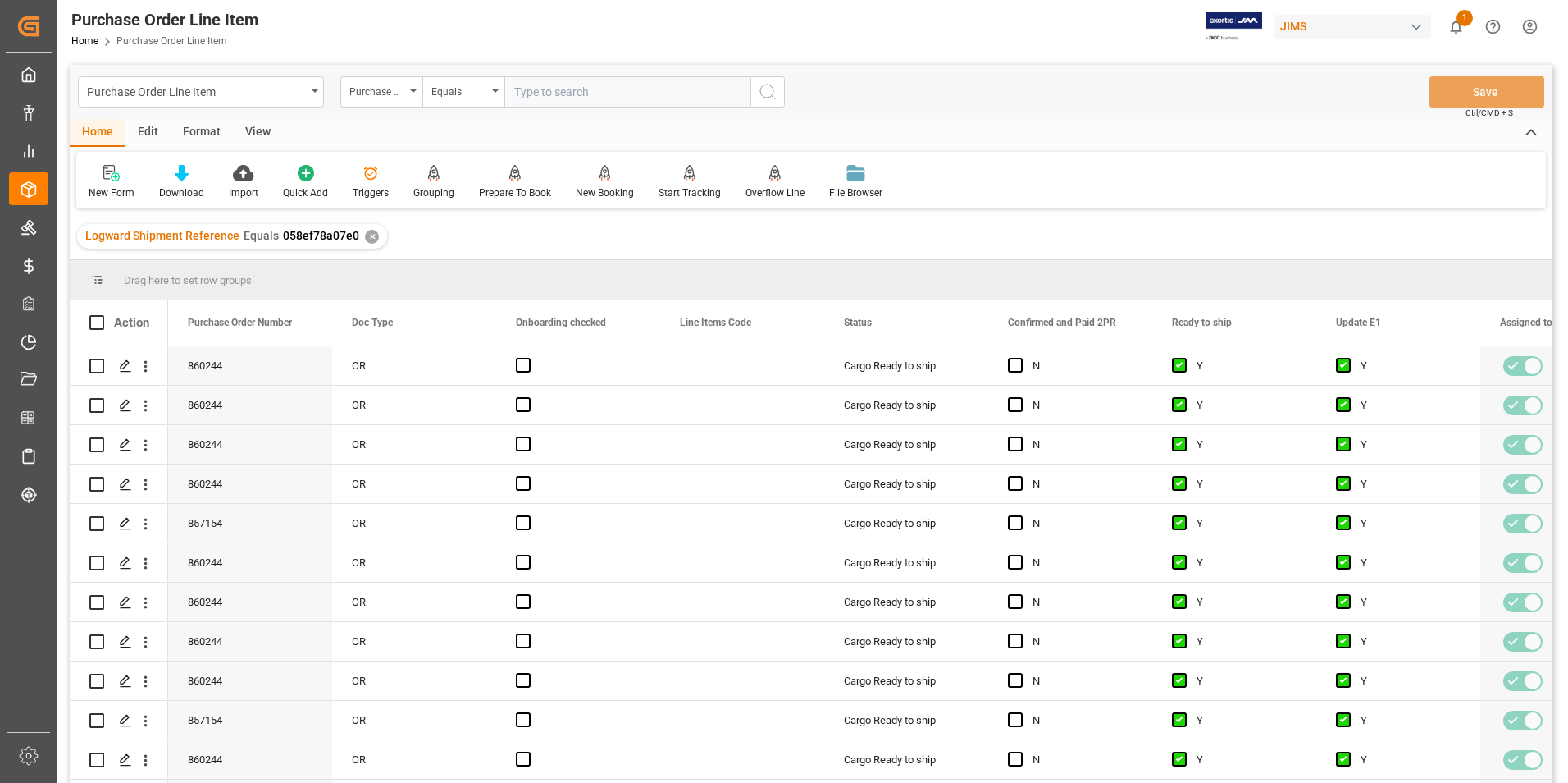
click at [255, 128] on div "View" at bounding box center [258, 133] width 50 height 28
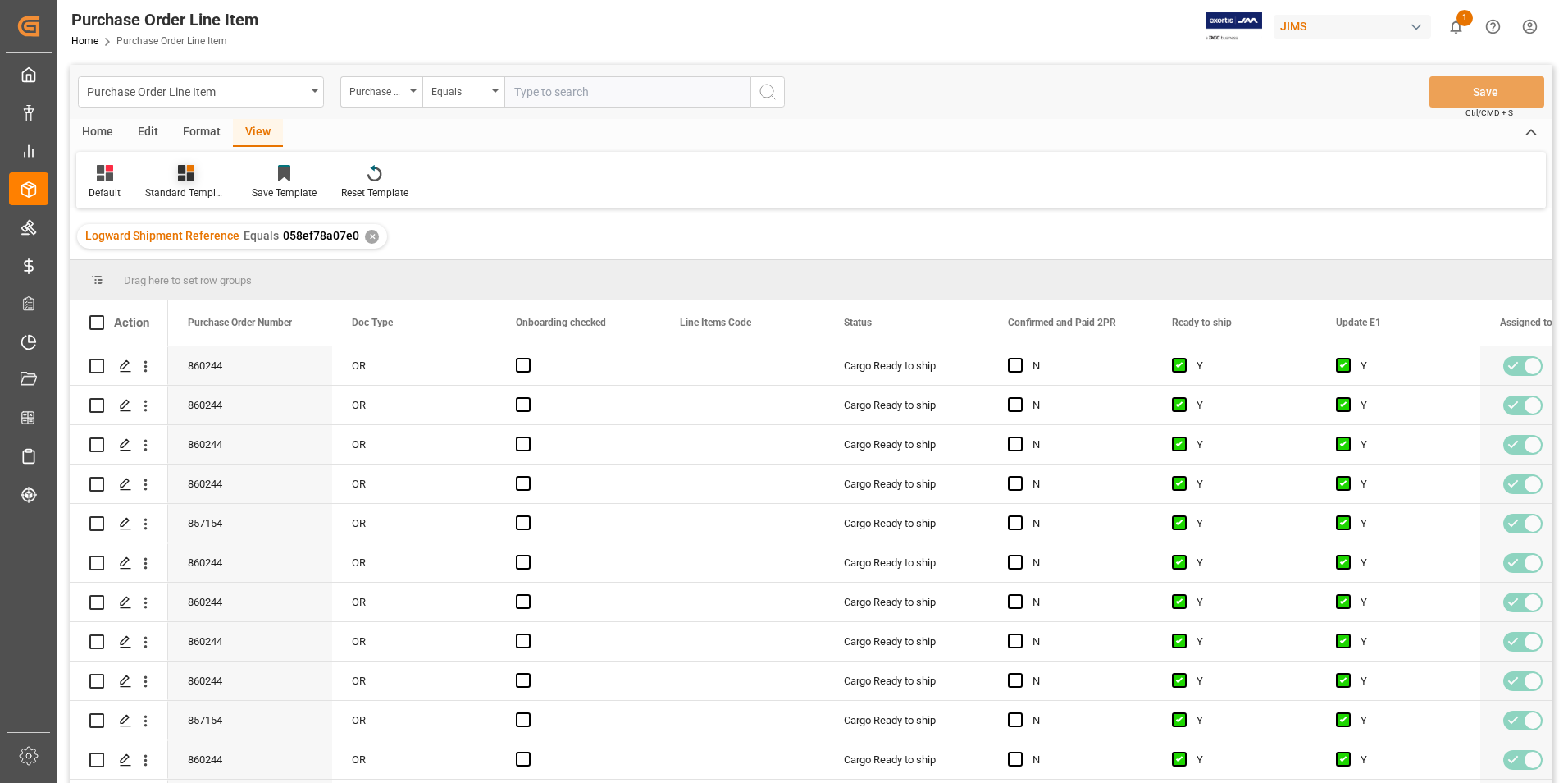
click at [184, 191] on div "Standard Templates" at bounding box center [186, 192] width 82 height 15
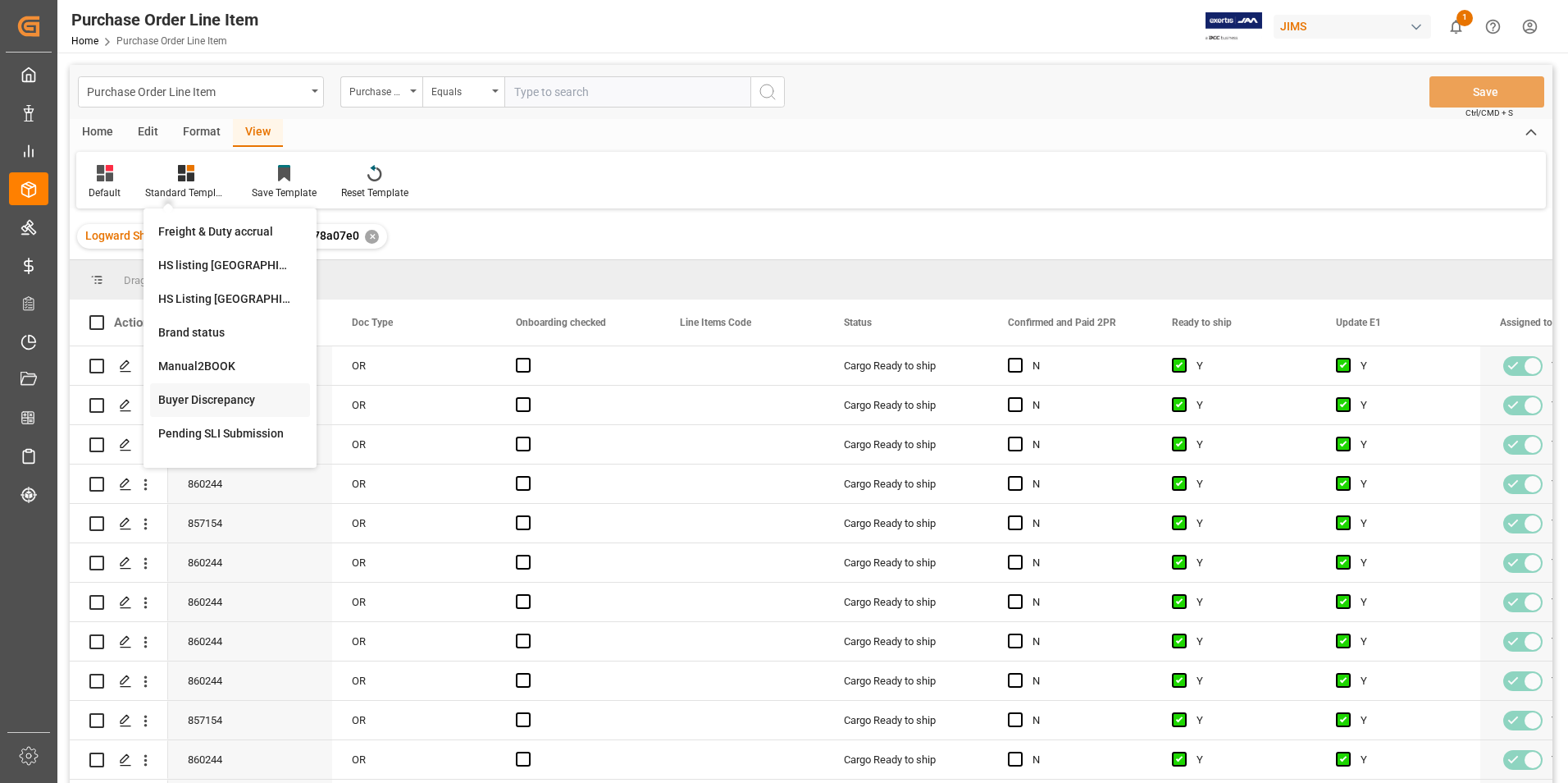
click at [200, 392] on div "Buyer Discrepancy" at bounding box center [231, 399] width 144 height 17
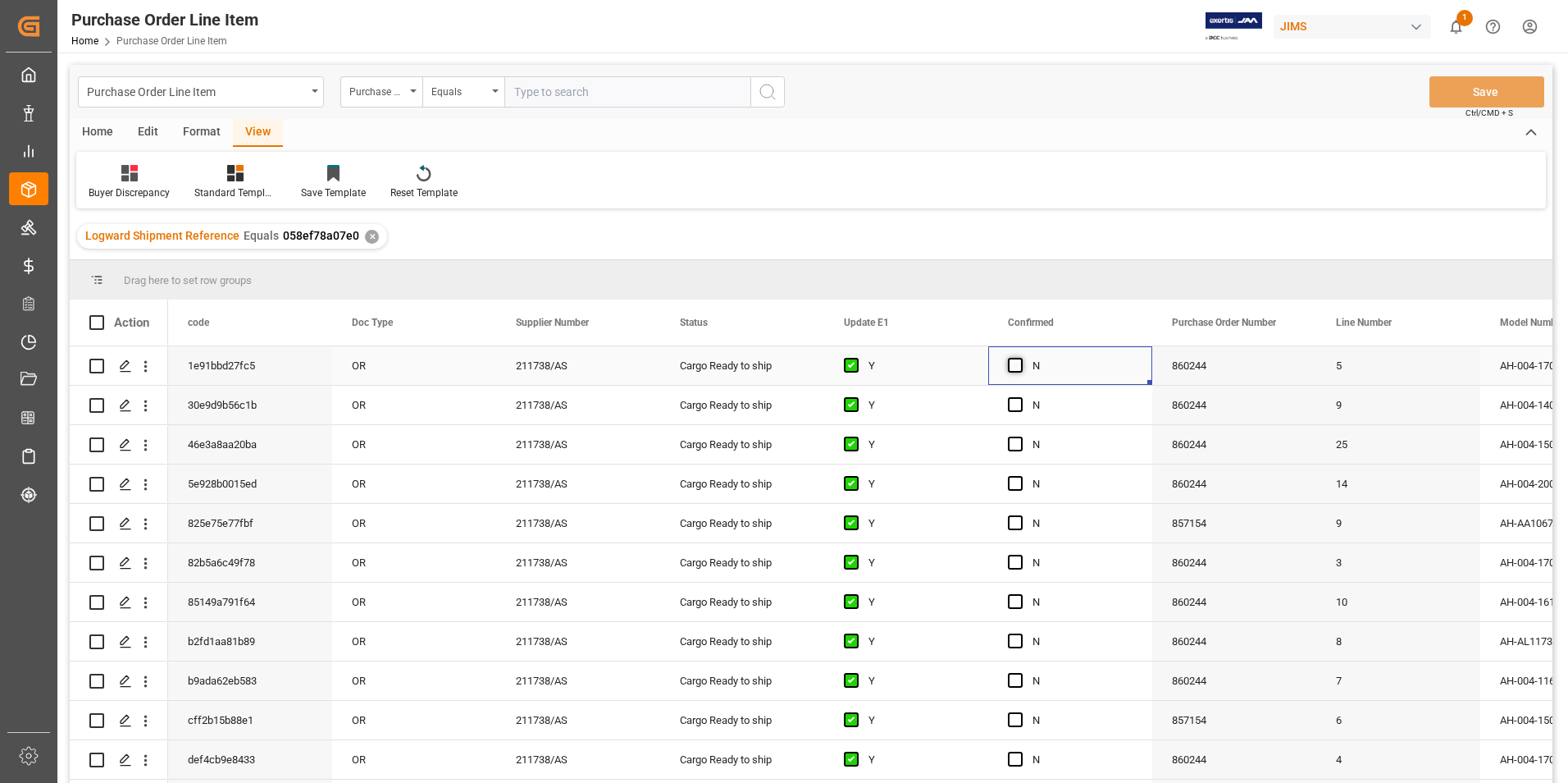
click at [1020, 366] on span "Press SPACE to select this row." at bounding box center [1015, 366] width 15 height 15
click at [1020, 358] on input "Press SPACE to select this row." at bounding box center [1020, 358] width 0 height 0
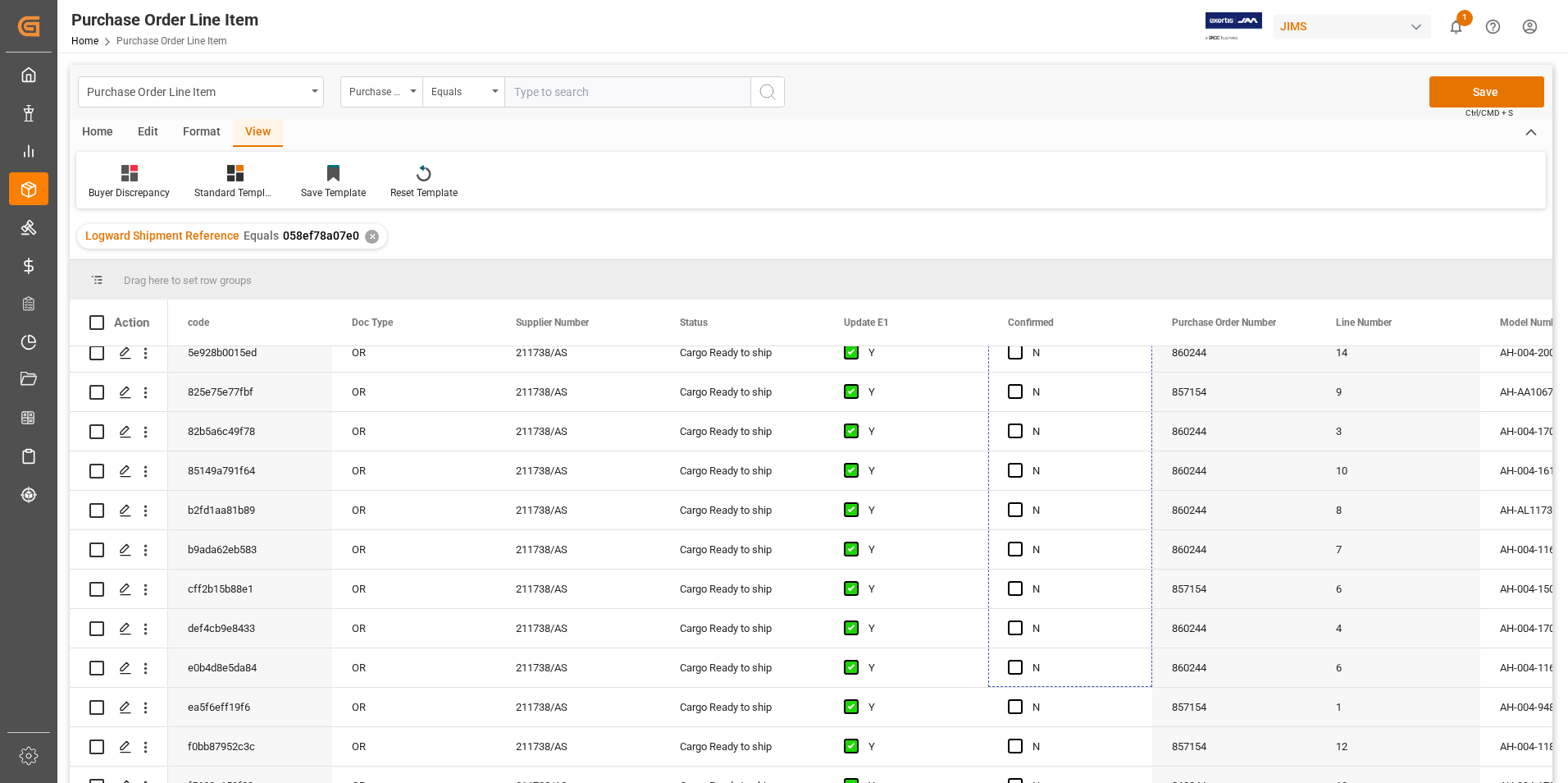
scroll to position [155, 0]
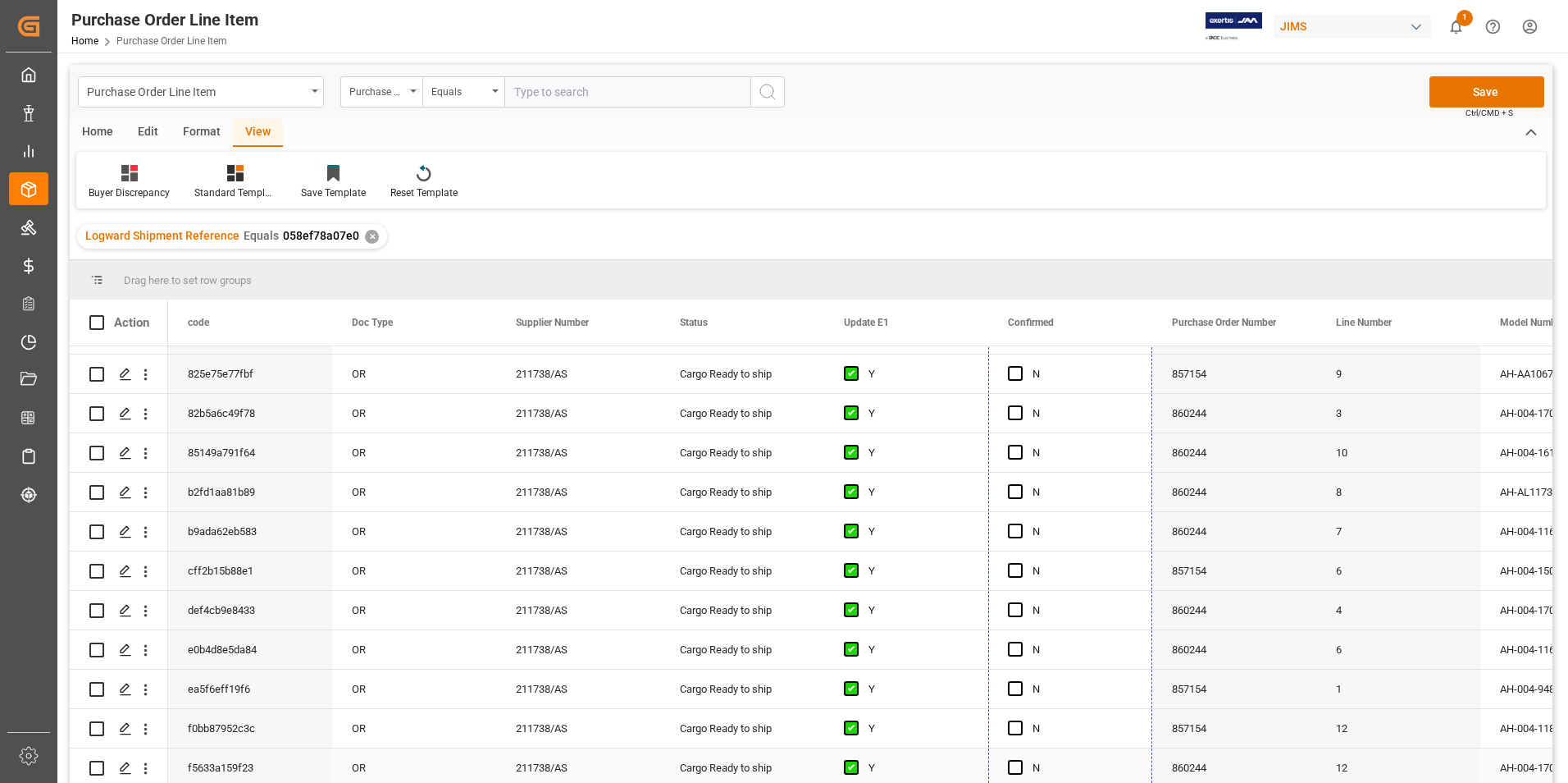
drag, startPoint x: 1148, startPoint y: 381, endPoint x: 1134, endPoint y: 768, distance: 387.3
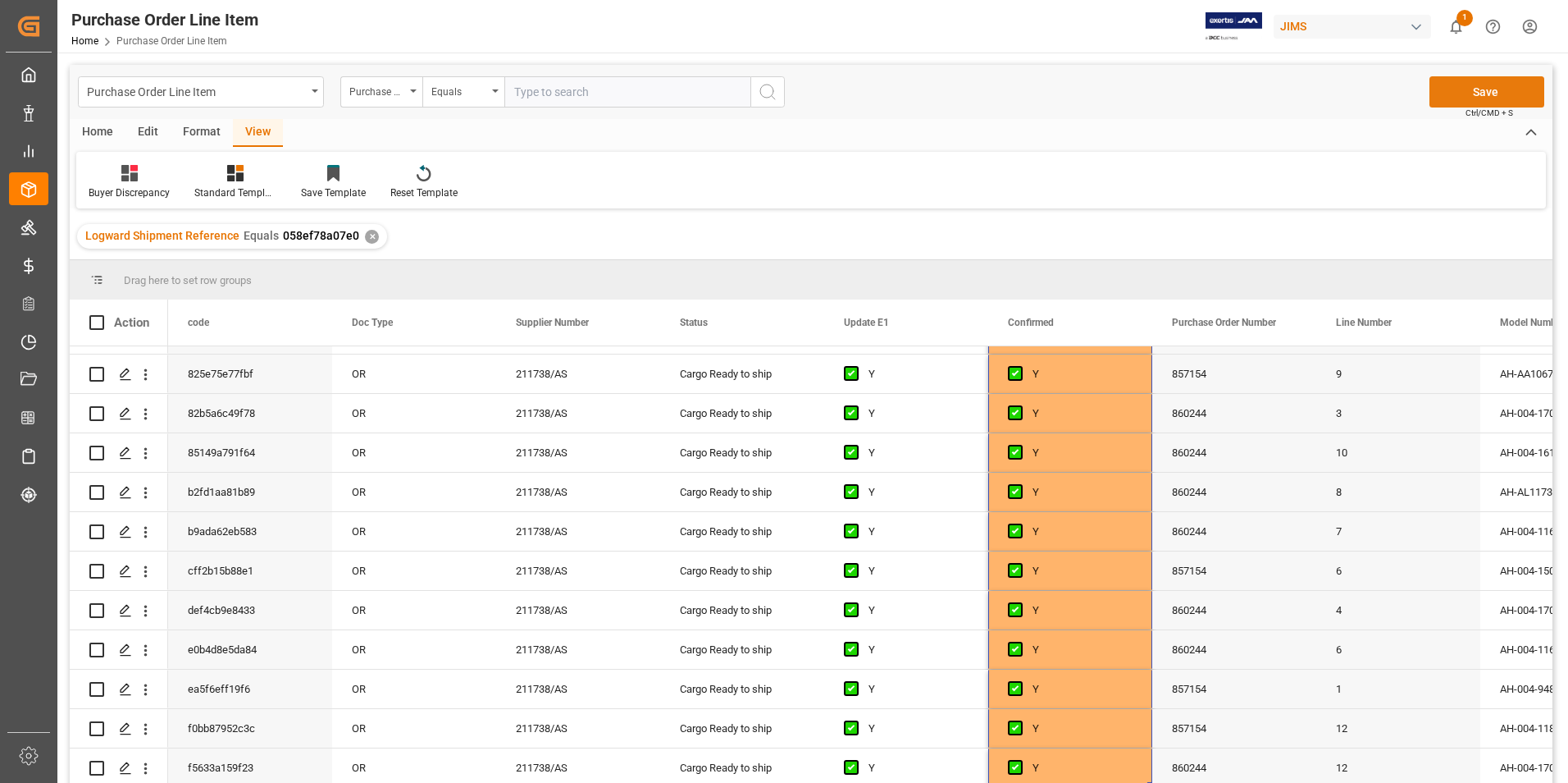
click at [1492, 95] on button "Save" at bounding box center [1487, 92] width 115 height 31
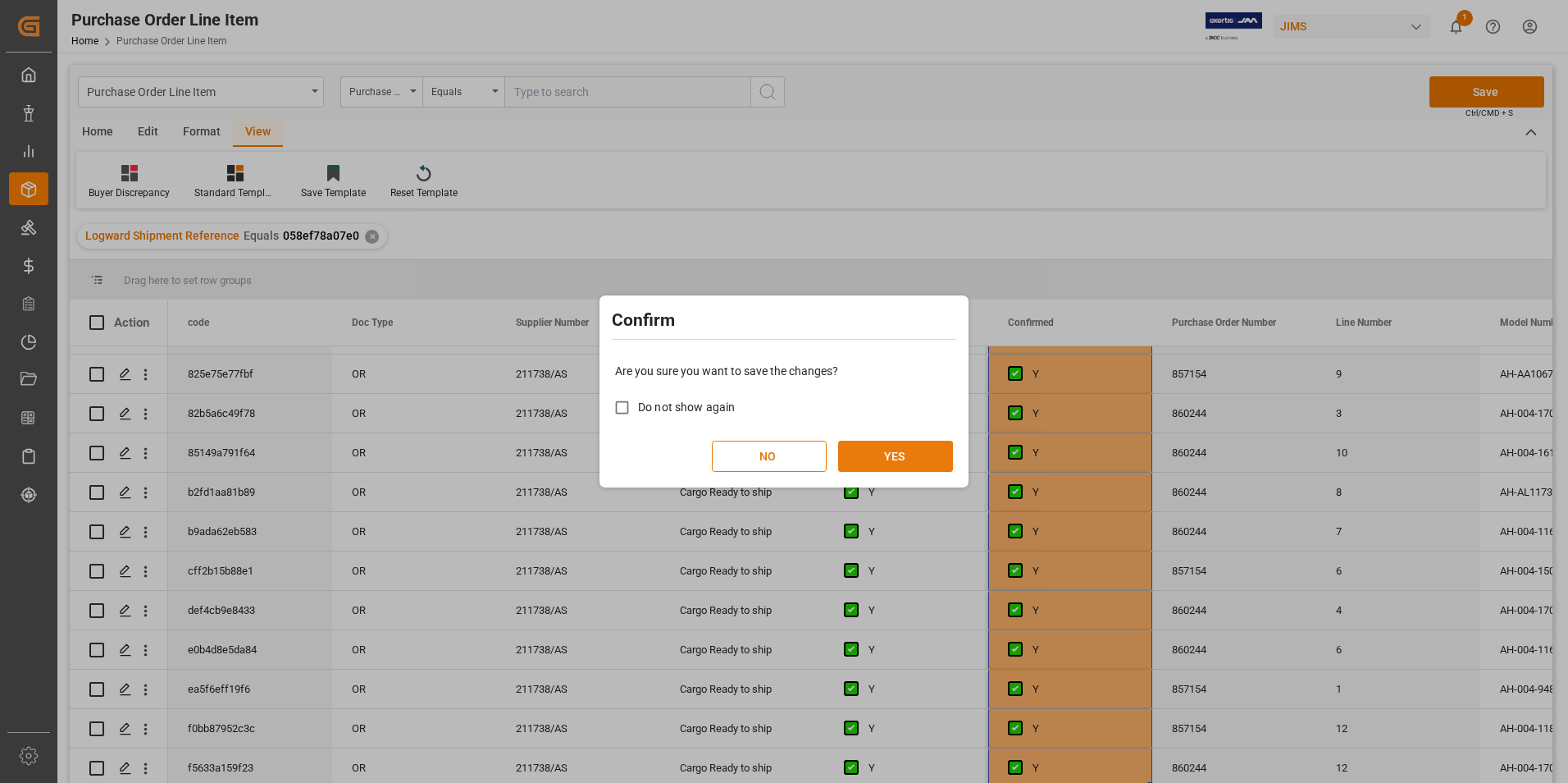
click at [878, 449] on button "YES" at bounding box center [896, 456] width 115 height 31
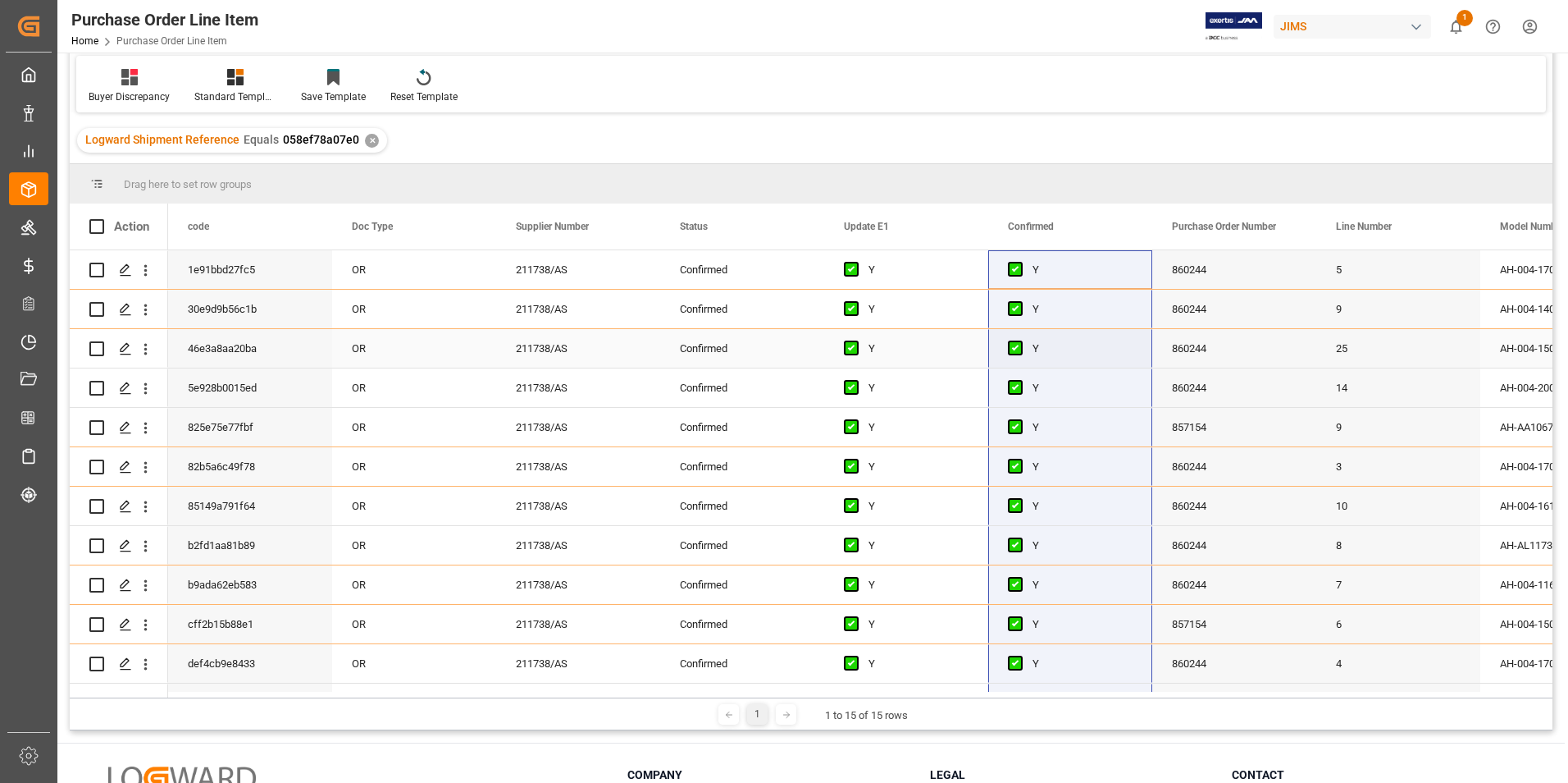
scroll to position [0, 0]
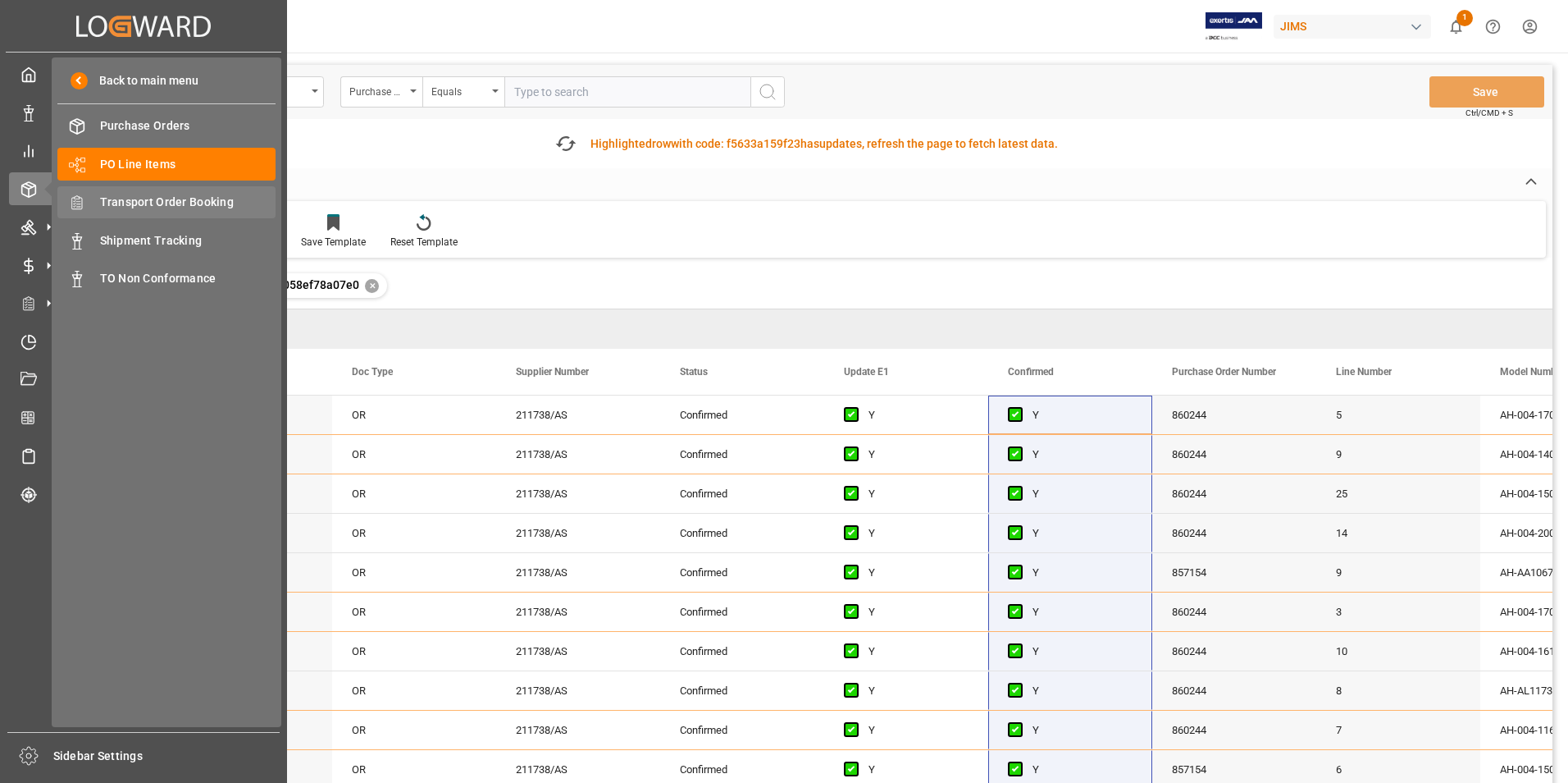
click at [202, 190] on div "Transport Order Booking Transport Order Booking" at bounding box center [166, 201] width 218 height 32
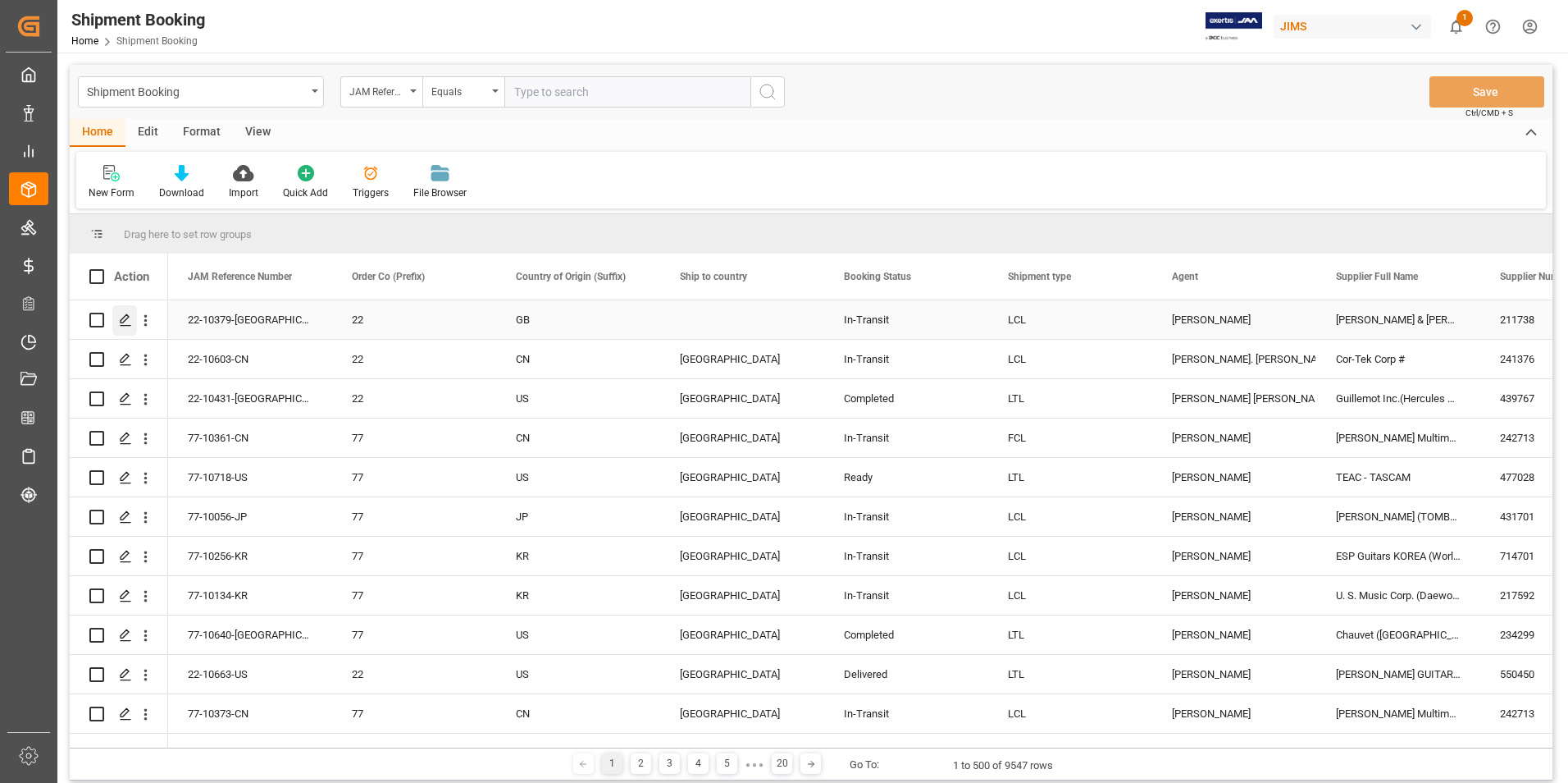
click at [128, 317] on icon "Press SPACE to select this row." at bounding box center [126, 320] width 13 height 13
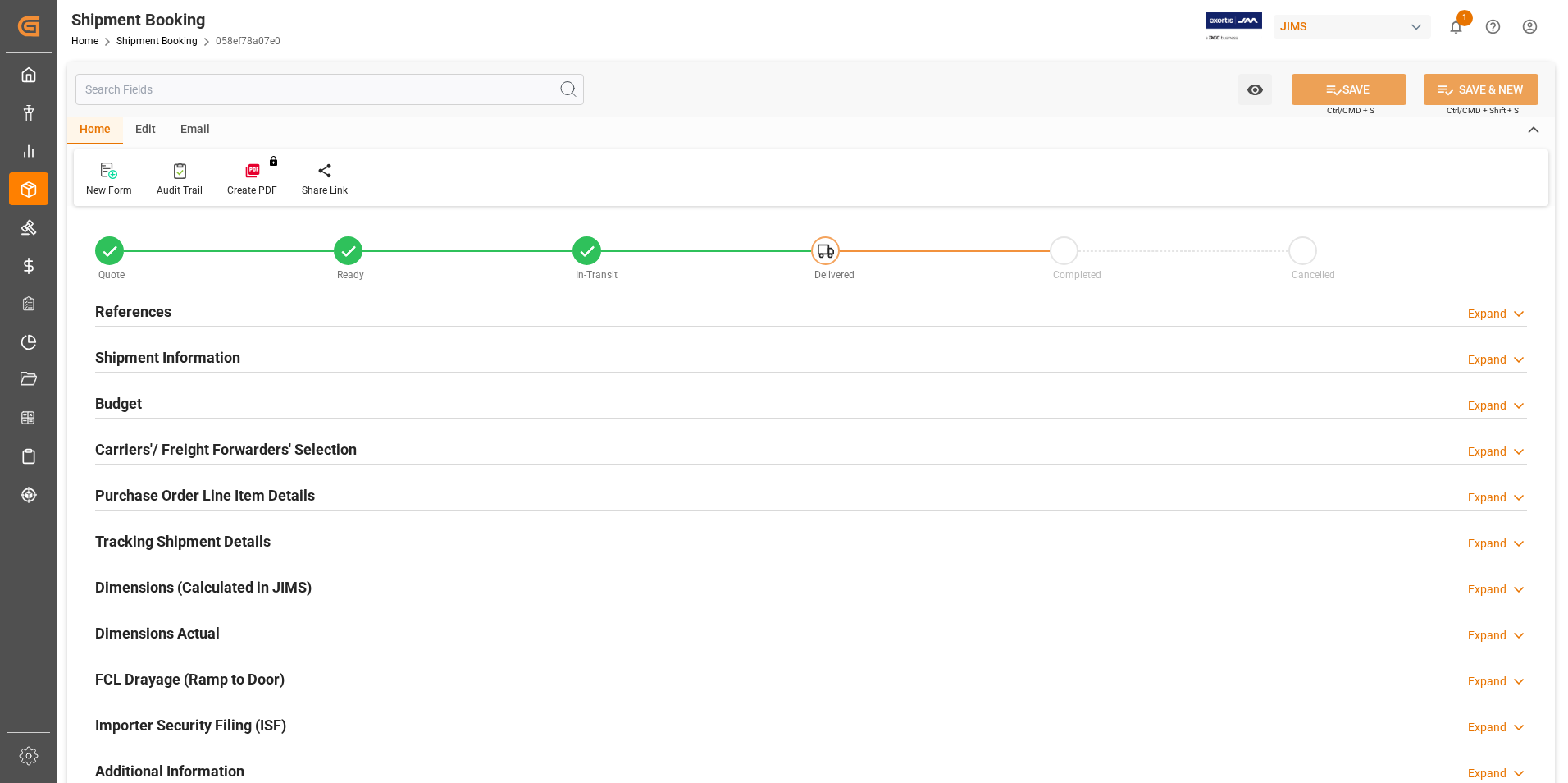
type input "15"
click at [181, 540] on h2 "Tracking Shipment Details" at bounding box center [182, 541] width 176 height 22
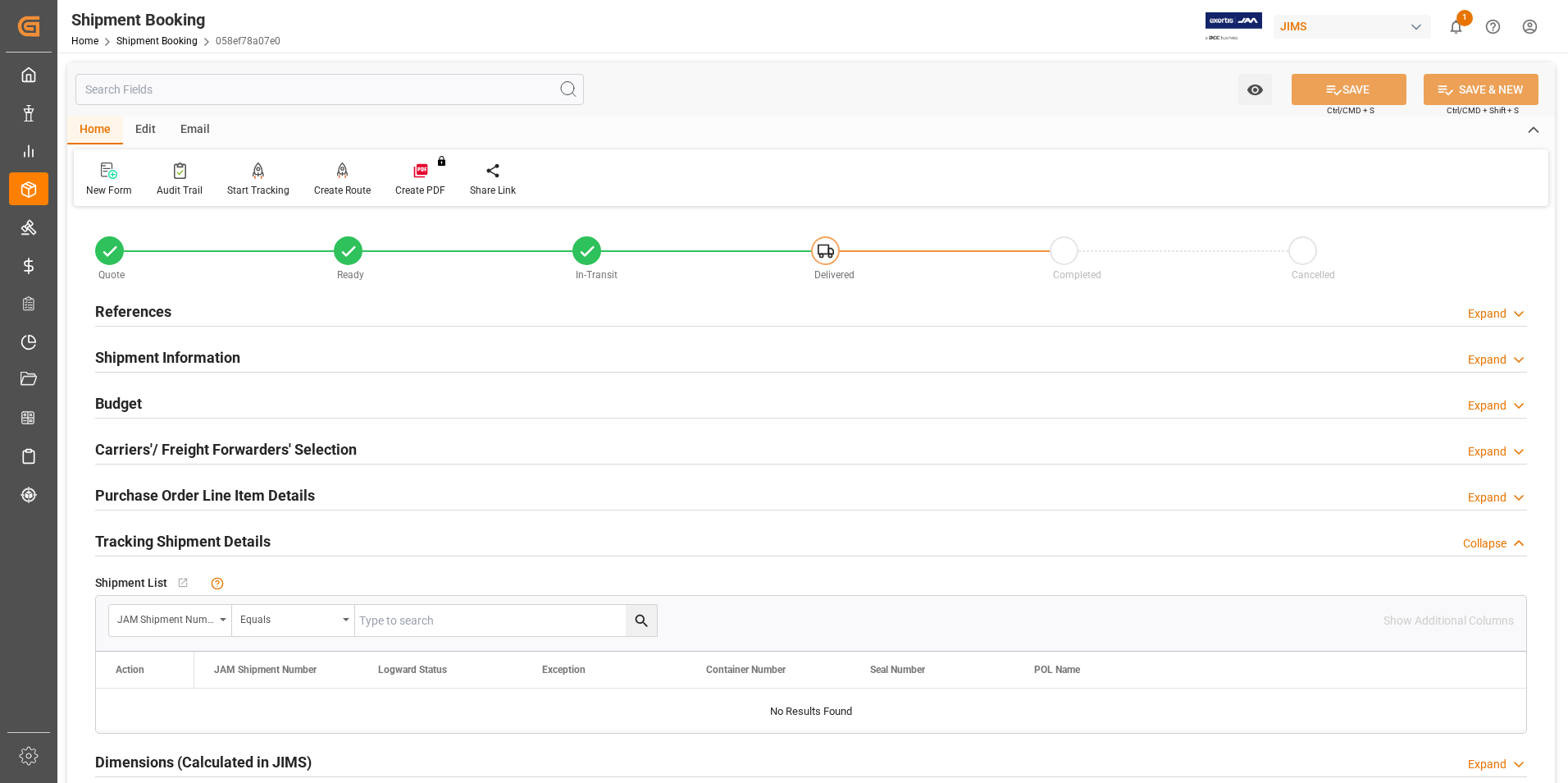
click at [181, 540] on h2 "Tracking Shipment Details" at bounding box center [182, 541] width 176 height 22
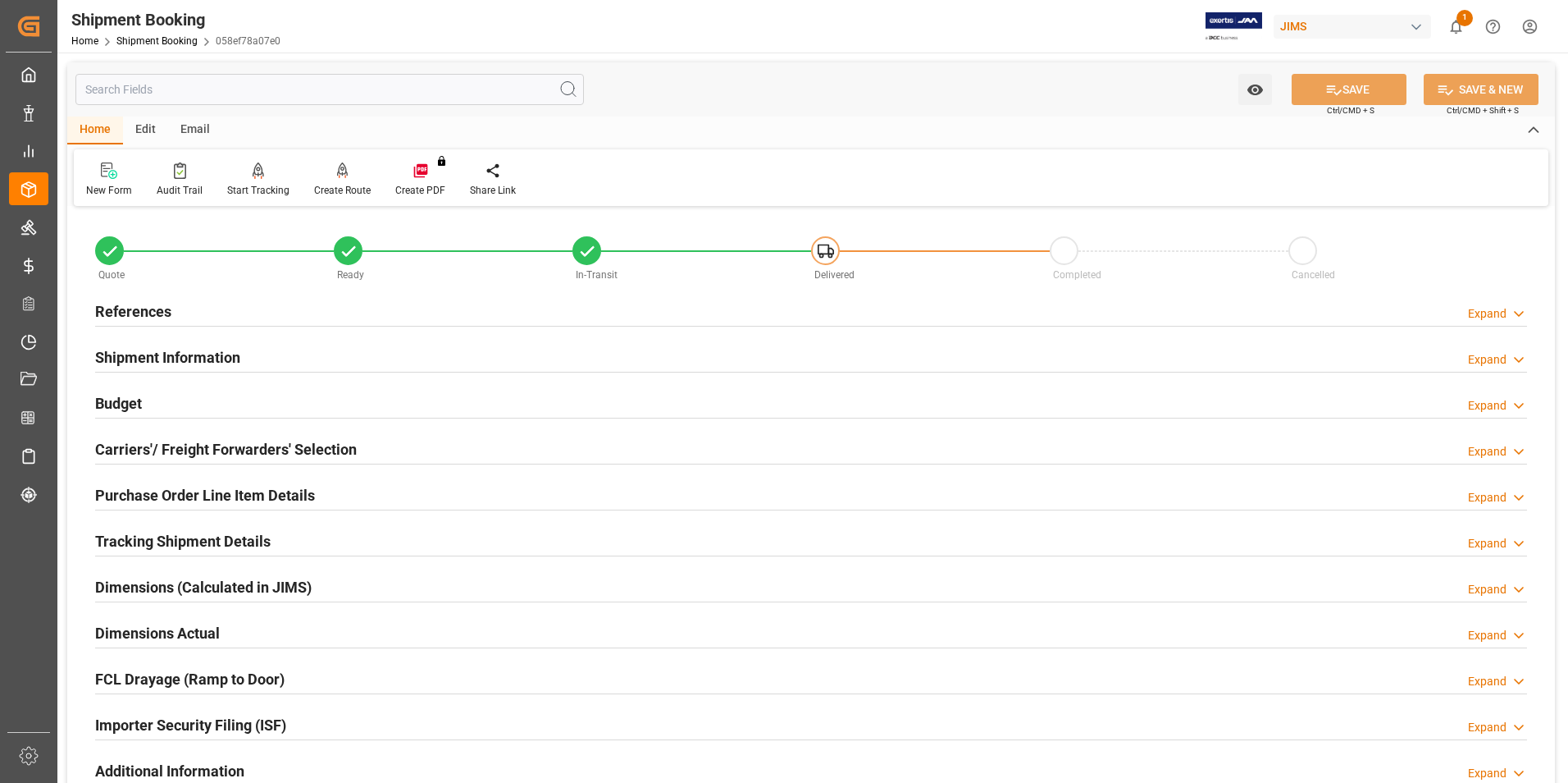
click at [191, 489] on h2 "Purchase Order Line Item Details" at bounding box center [204, 495] width 220 height 22
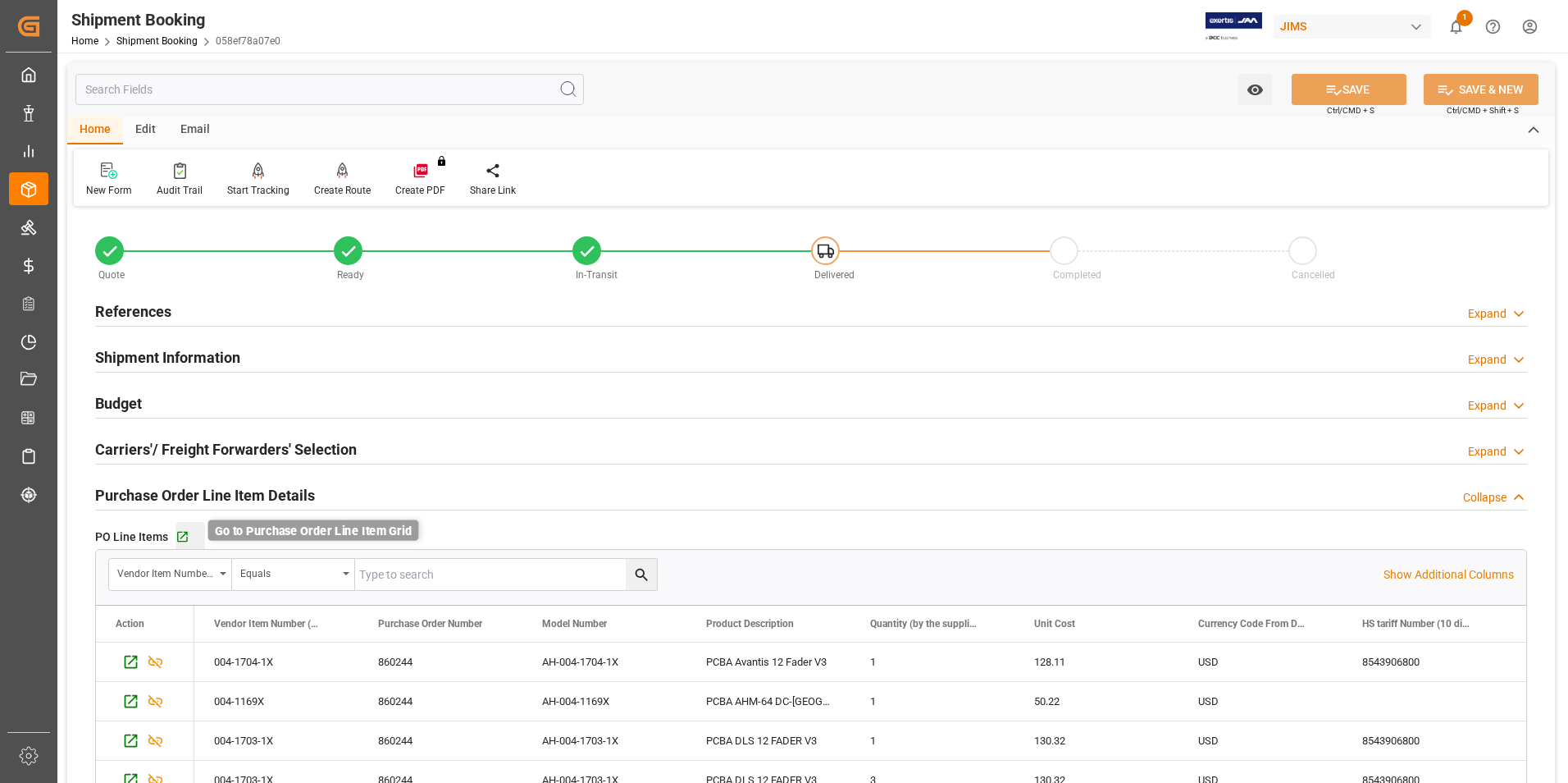
click at [183, 531] on icon "button" at bounding box center [182, 537] width 11 height 11
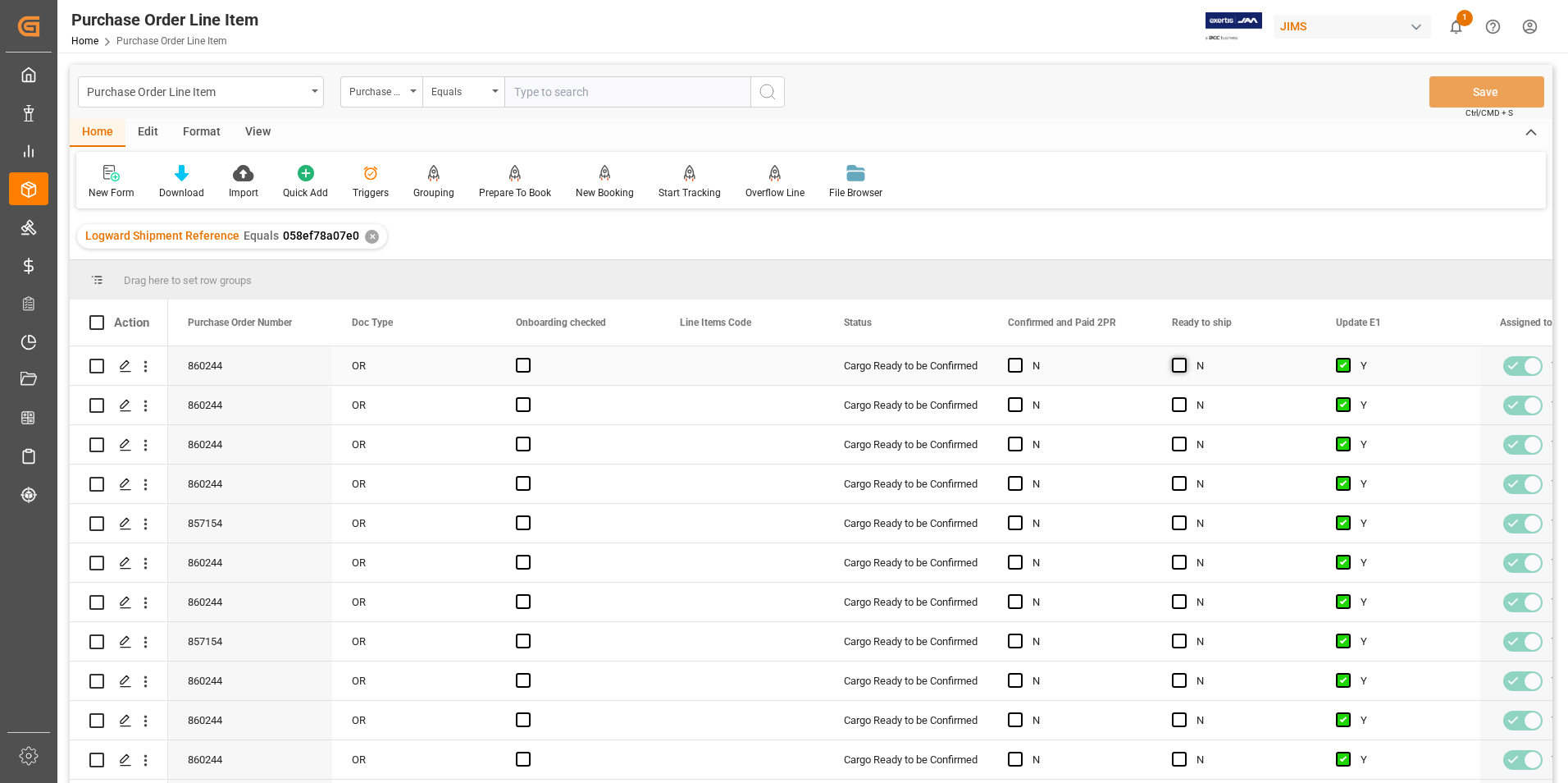
click at [1180, 368] on span "Press SPACE to select this row." at bounding box center [1180, 366] width 15 height 15
click at [1184, 358] on input "Press SPACE to select this row." at bounding box center [1184, 358] width 0 height 0
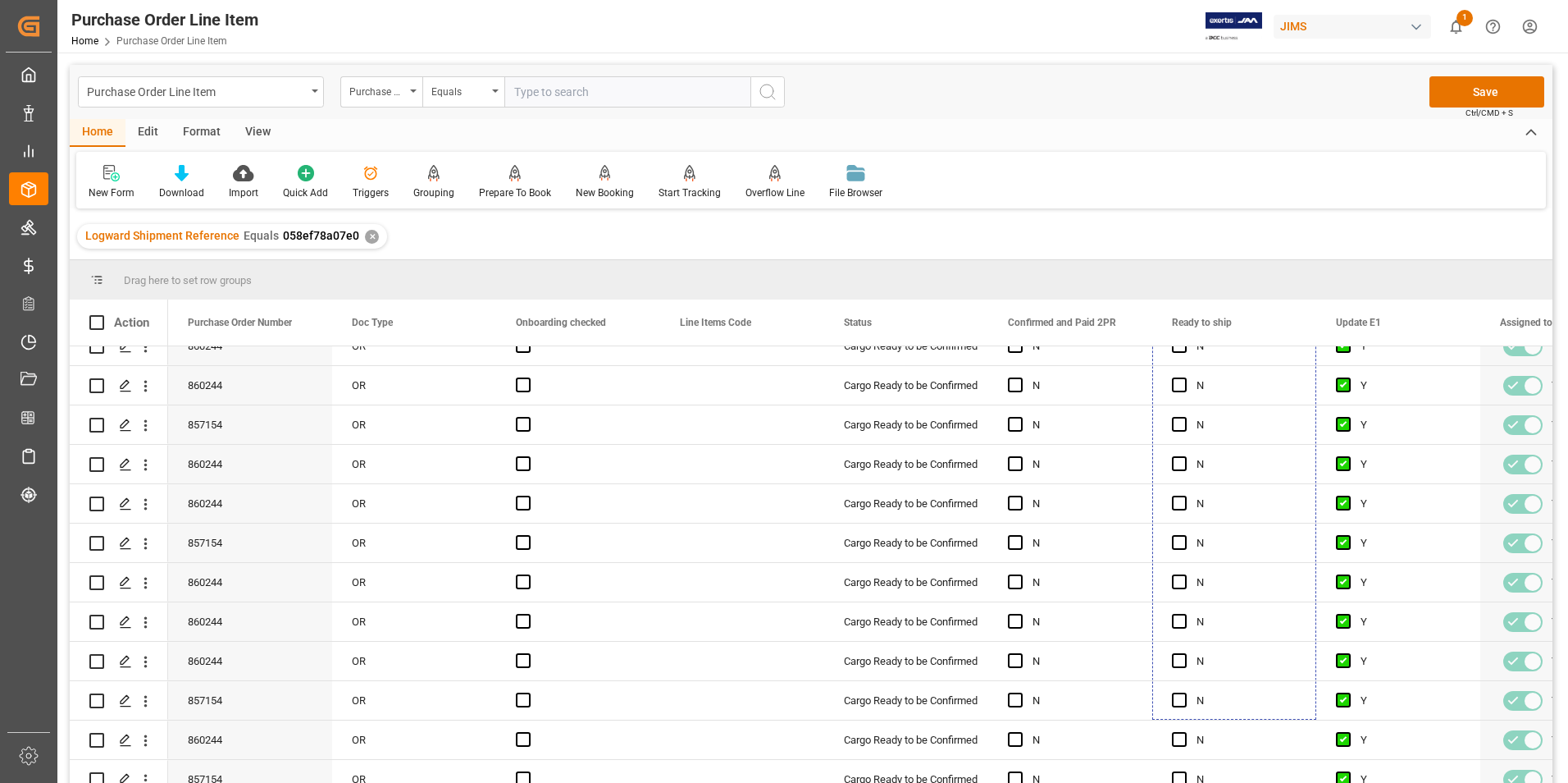
scroll to position [155, 0]
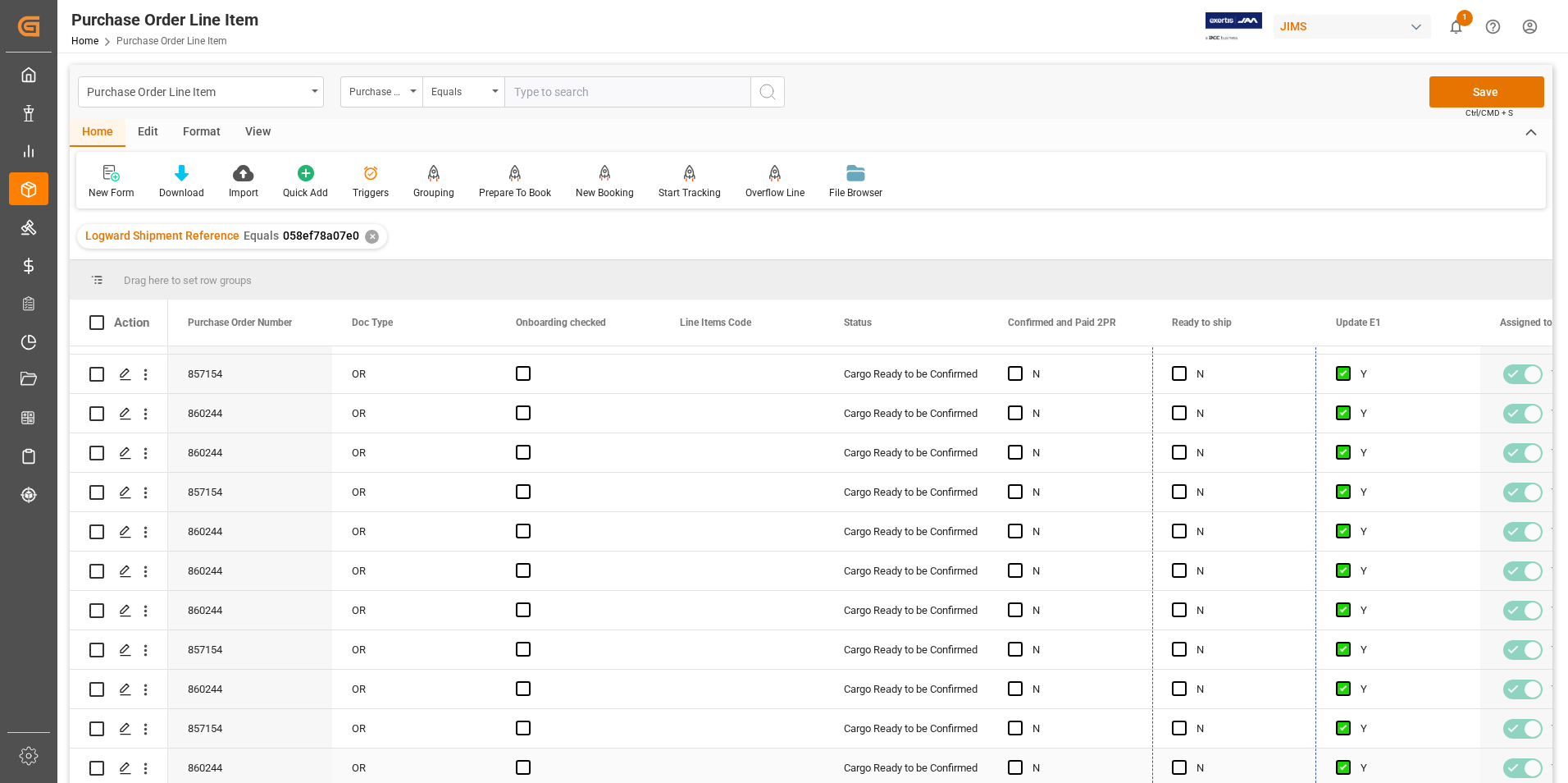
drag, startPoint x: 1315, startPoint y: 381, endPoint x: 1302, endPoint y: 749, distance: 368.2
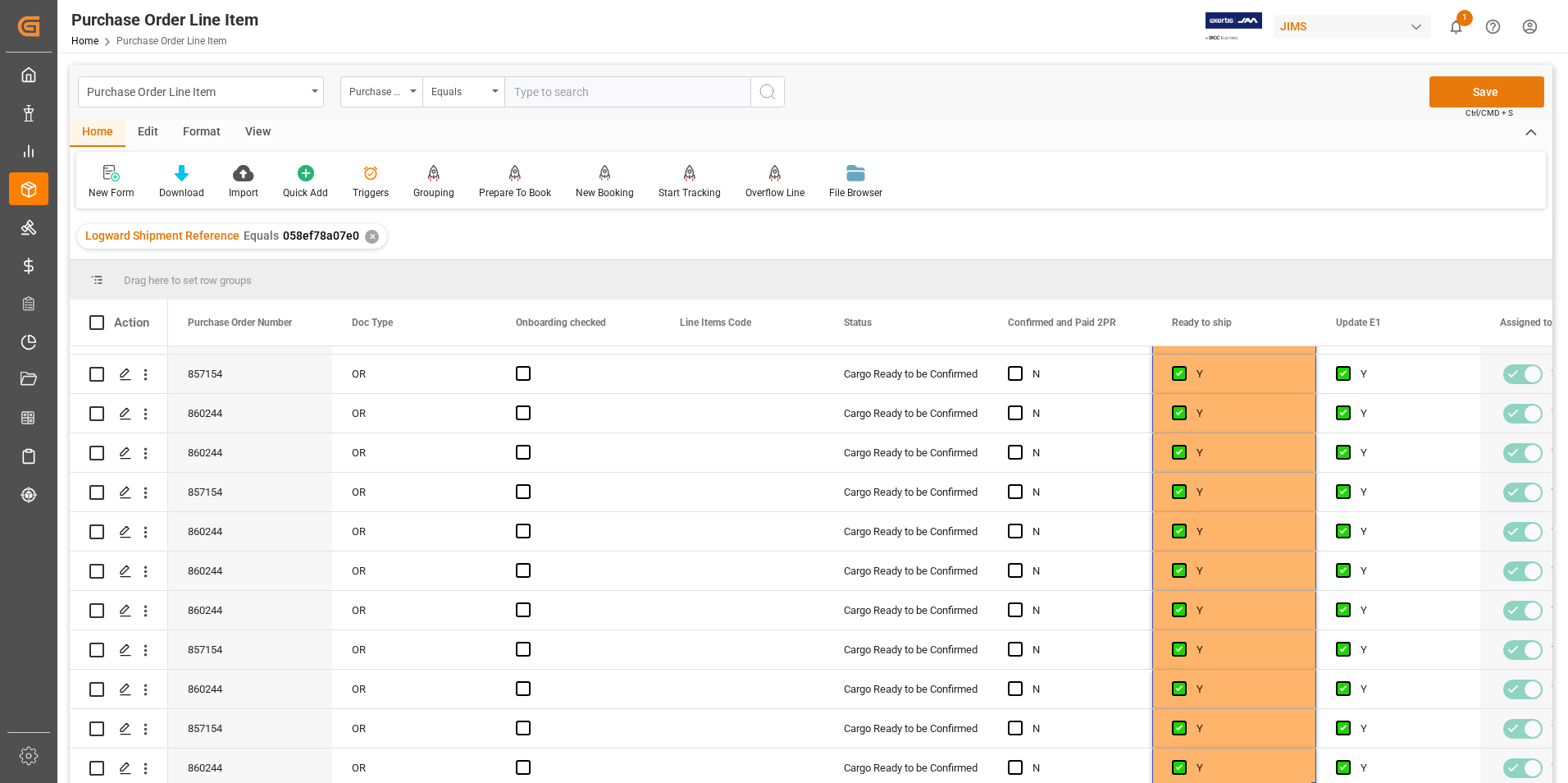
click at [1491, 92] on button "Save" at bounding box center [1487, 92] width 115 height 31
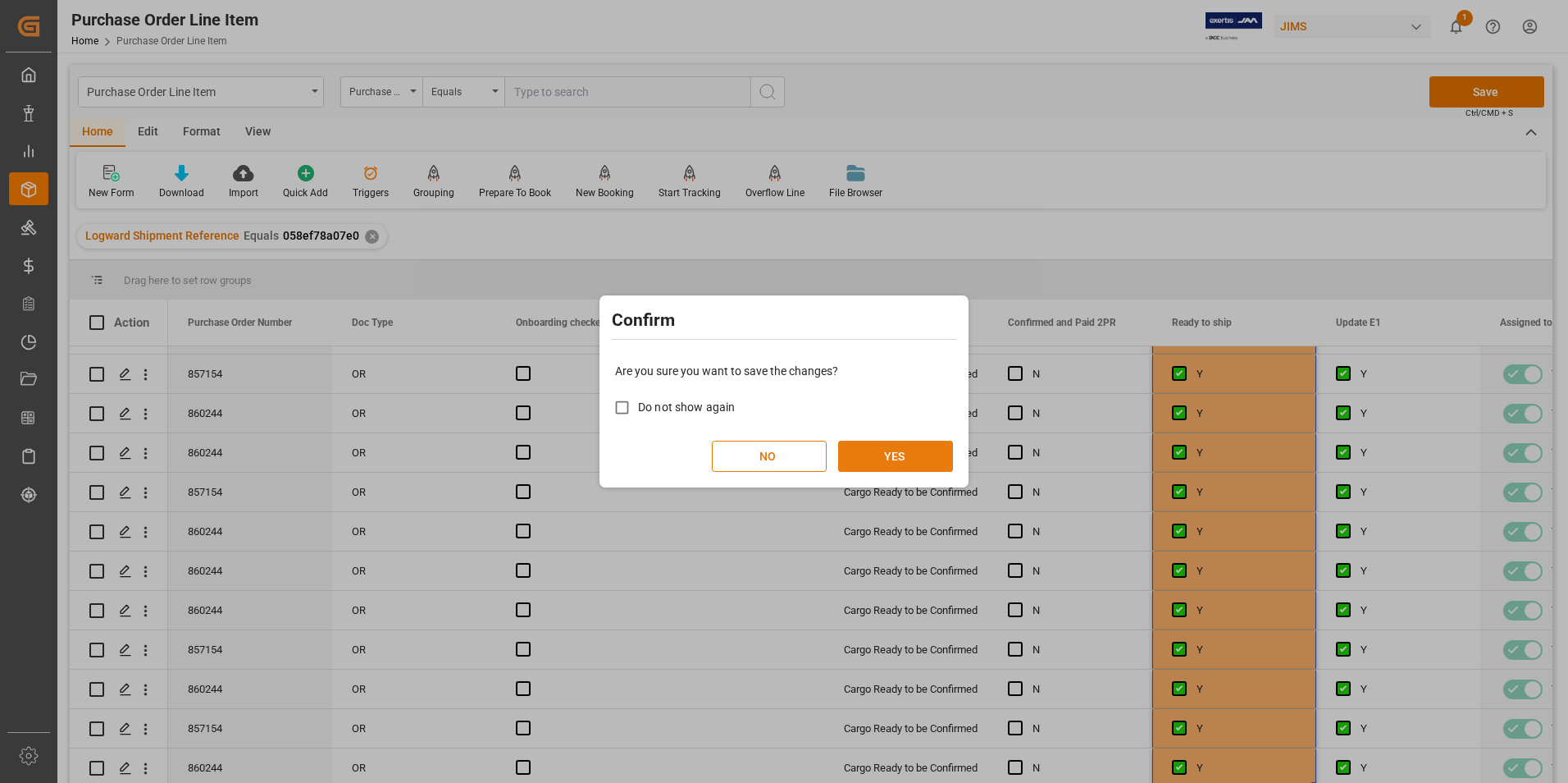
click at [870, 460] on button "YES" at bounding box center [896, 456] width 115 height 31
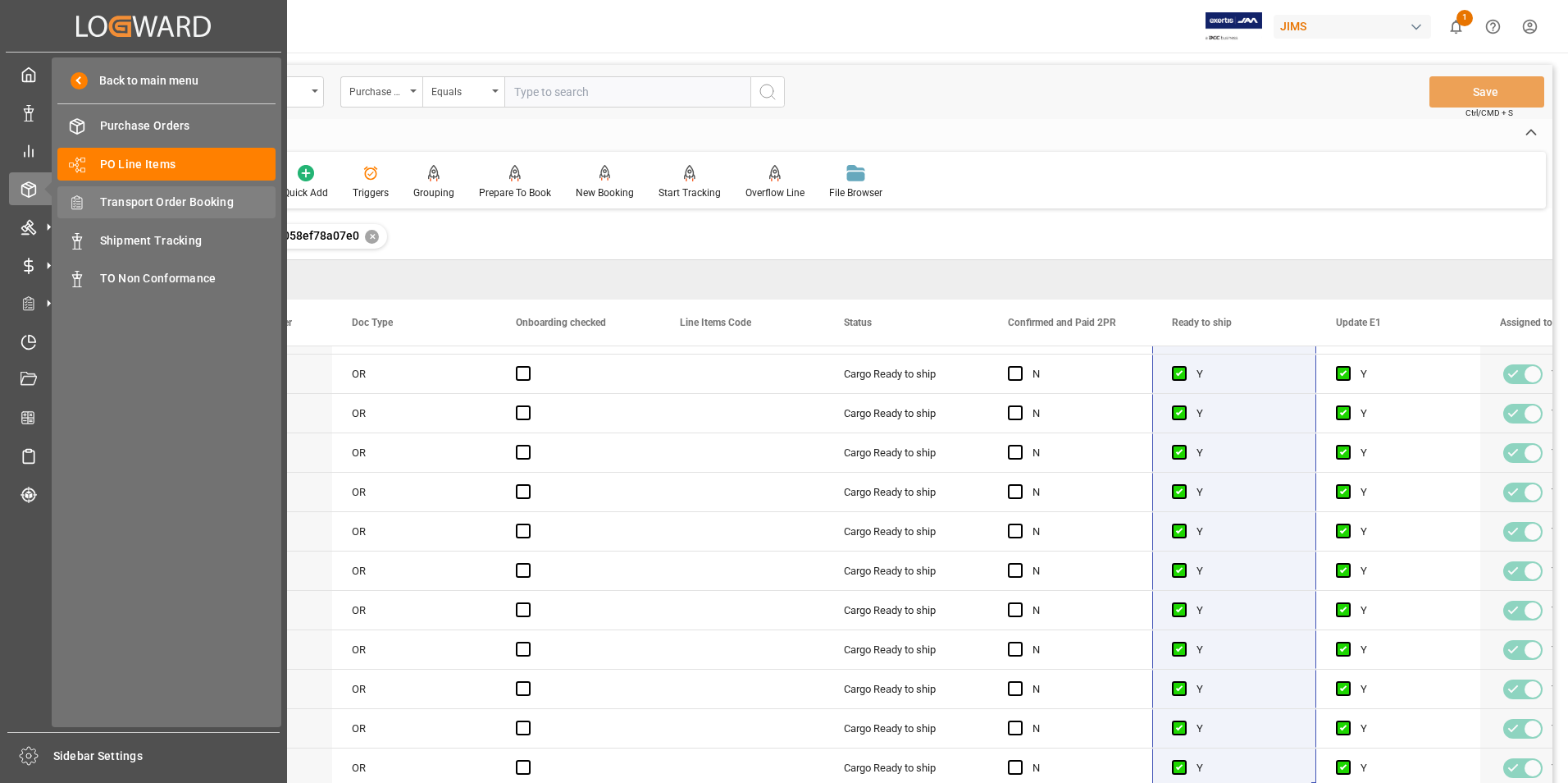
click at [123, 201] on span "Transport Order Booking" at bounding box center [189, 201] width 177 height 17
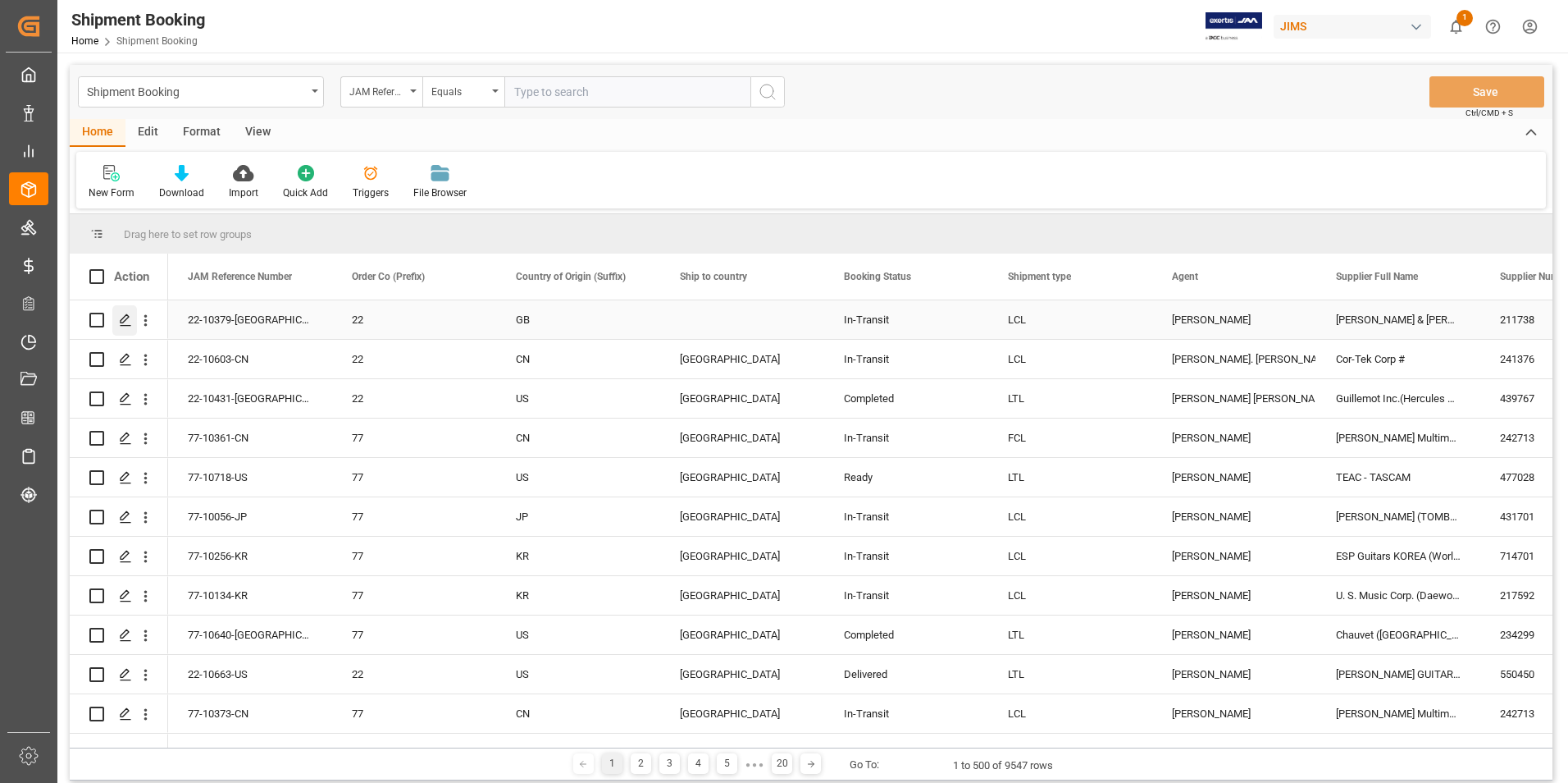
click at [123, 319] on icon "Press SPACE to select this row." at bounding box center [126, 320] width 13 height 13
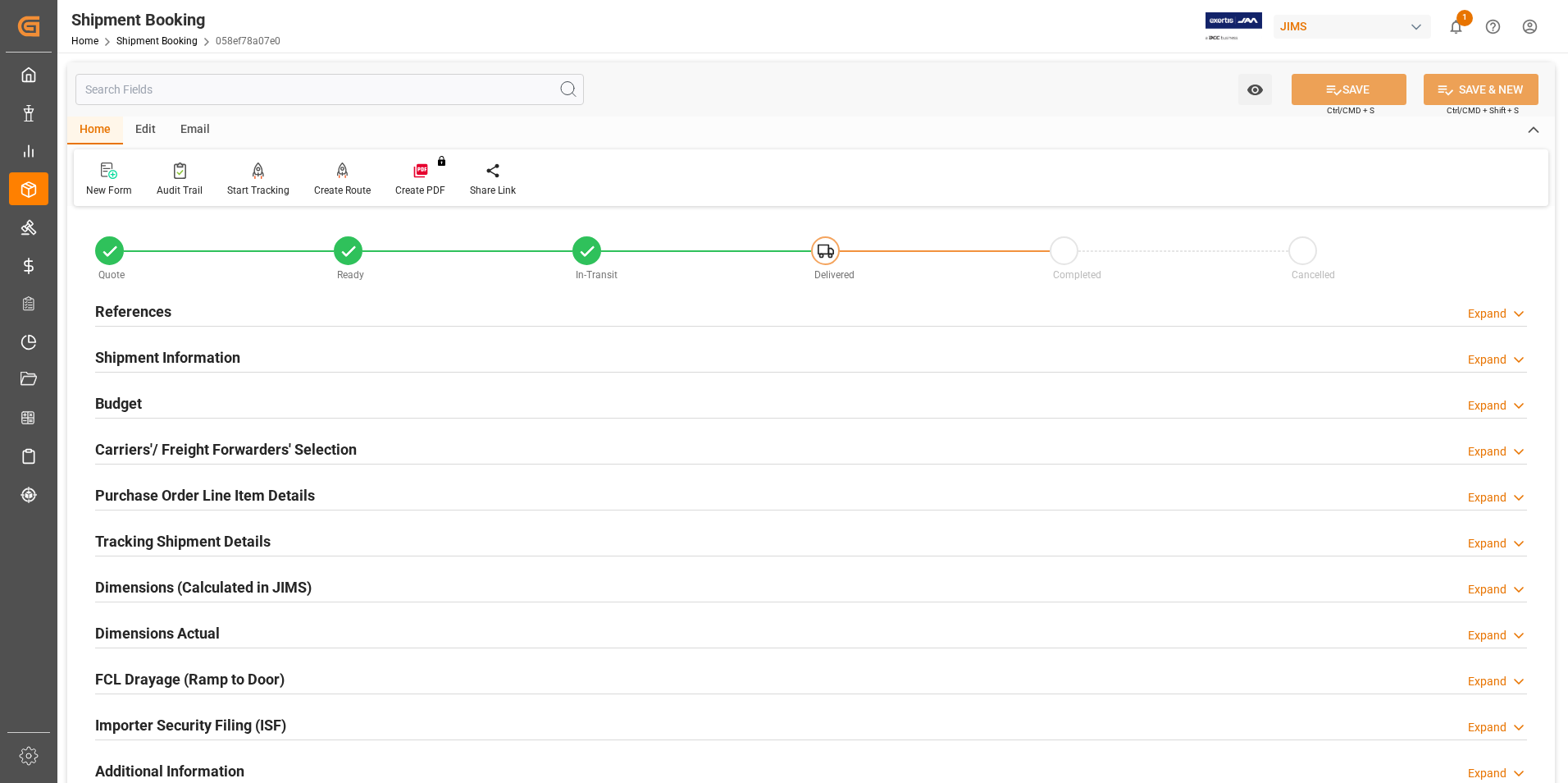
click at [168, 537] on h2 "Tracking Shipment Details" at bounding box center [182, 541] width 176 height 22
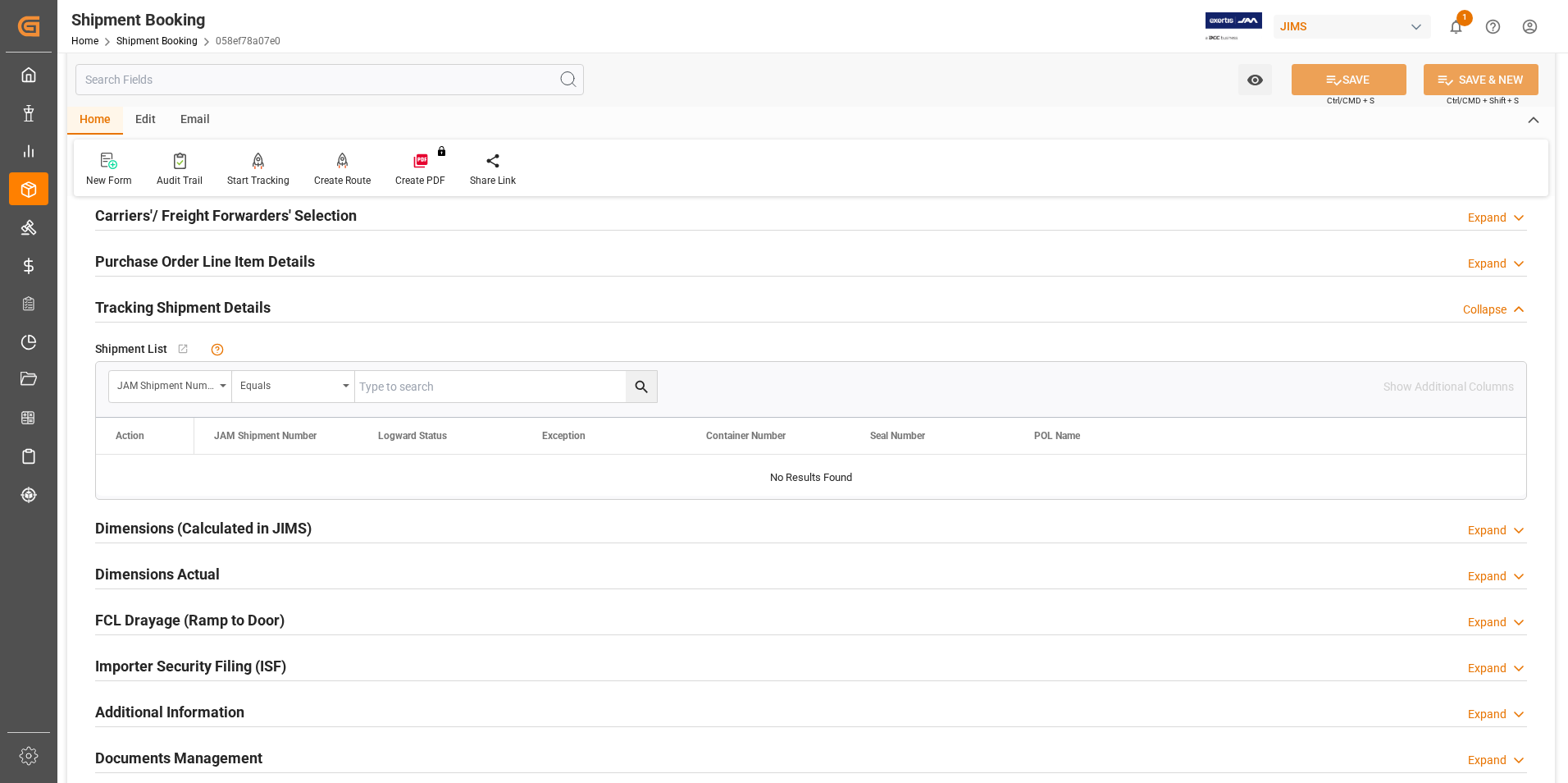
scroll to position [246, 0]
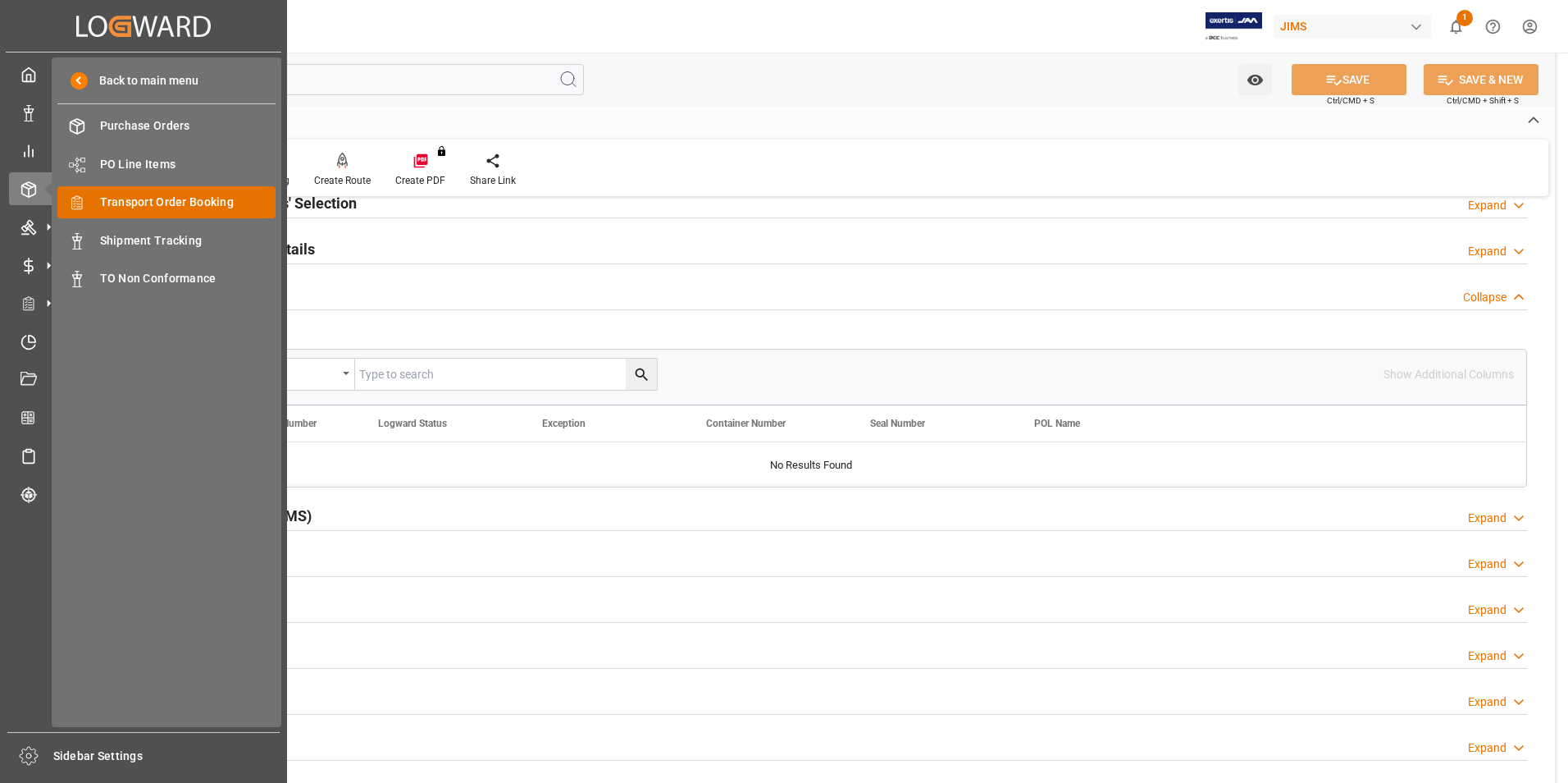
click at [177, 197] on span "Transport Order Booking" at bounding box center [189, 201] width 177 height 17
